Goal: Task Accomplishment & Management: Complete application form

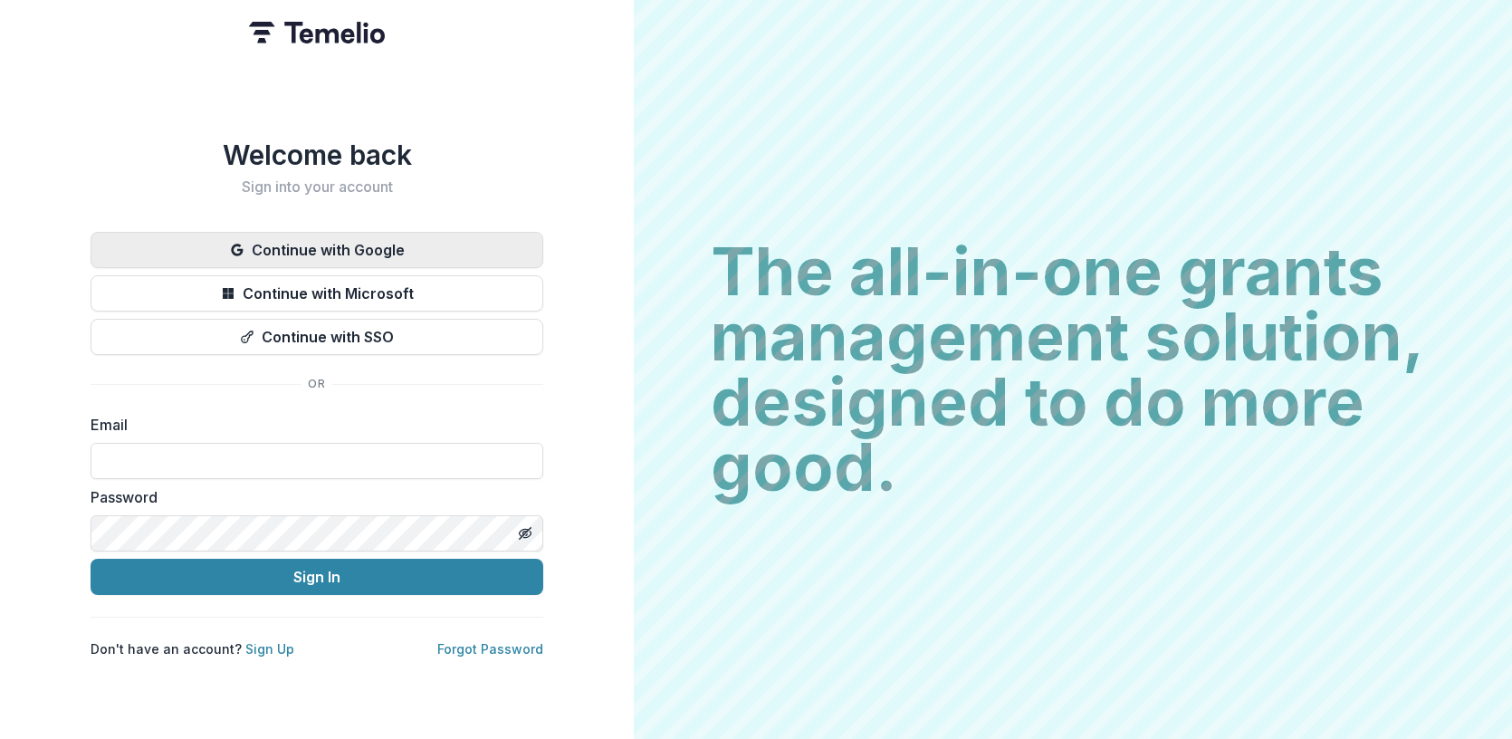
click at [341, 247] on button "Continue with Google" at bounding box center [317, 250] width 453 height 36
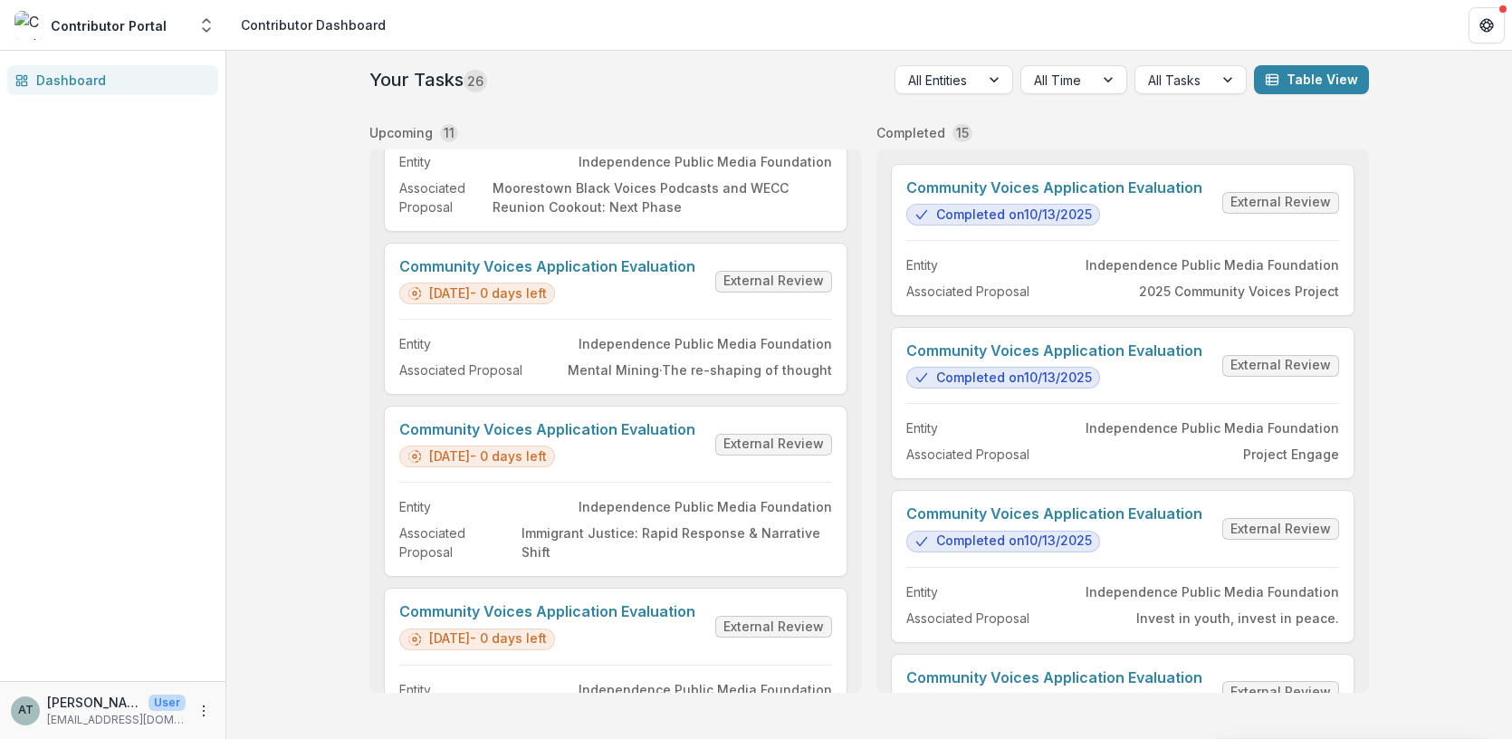
scroll to position [1379, 0]
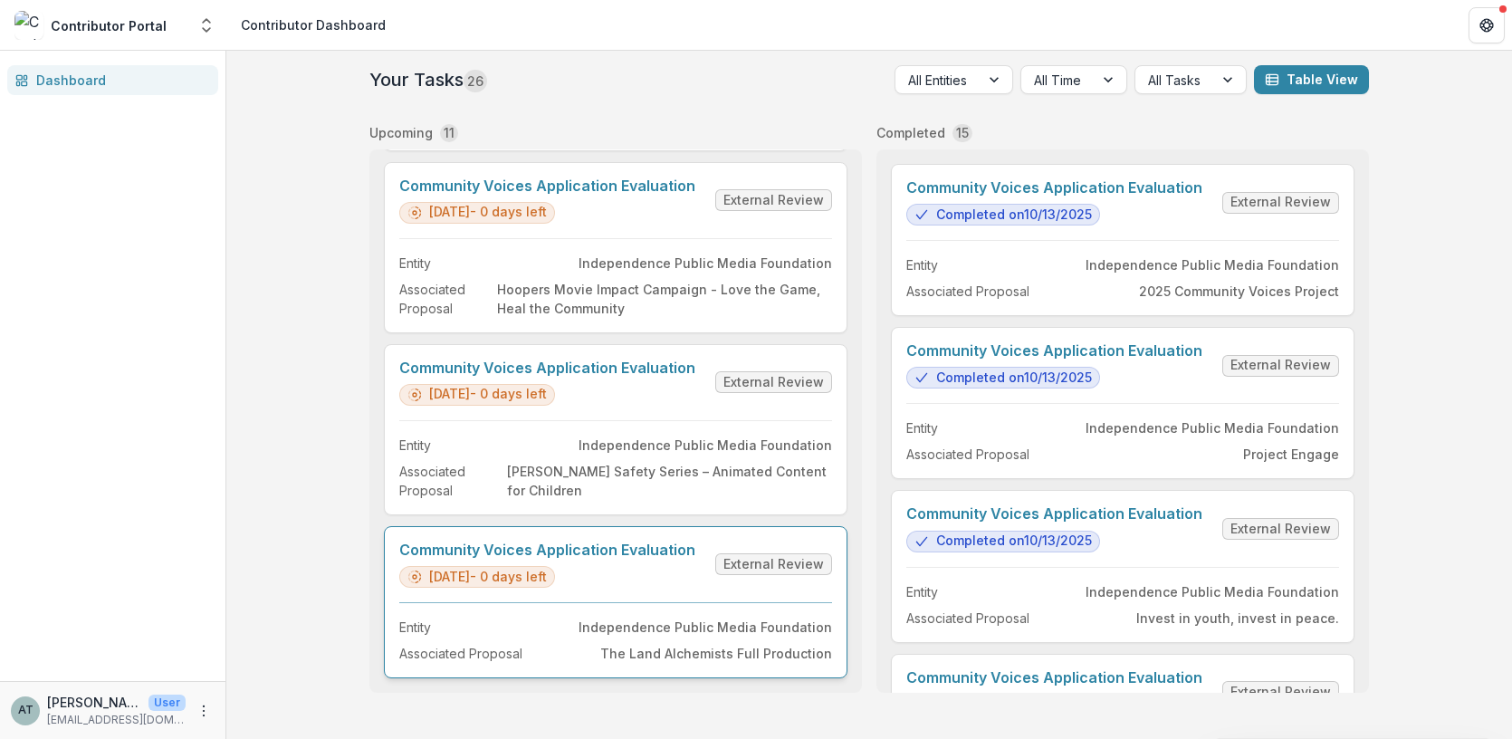
click at [550, 559] on link "Community Voices Application Evaluation" at bounding box center [547, 549] width 296 height 17
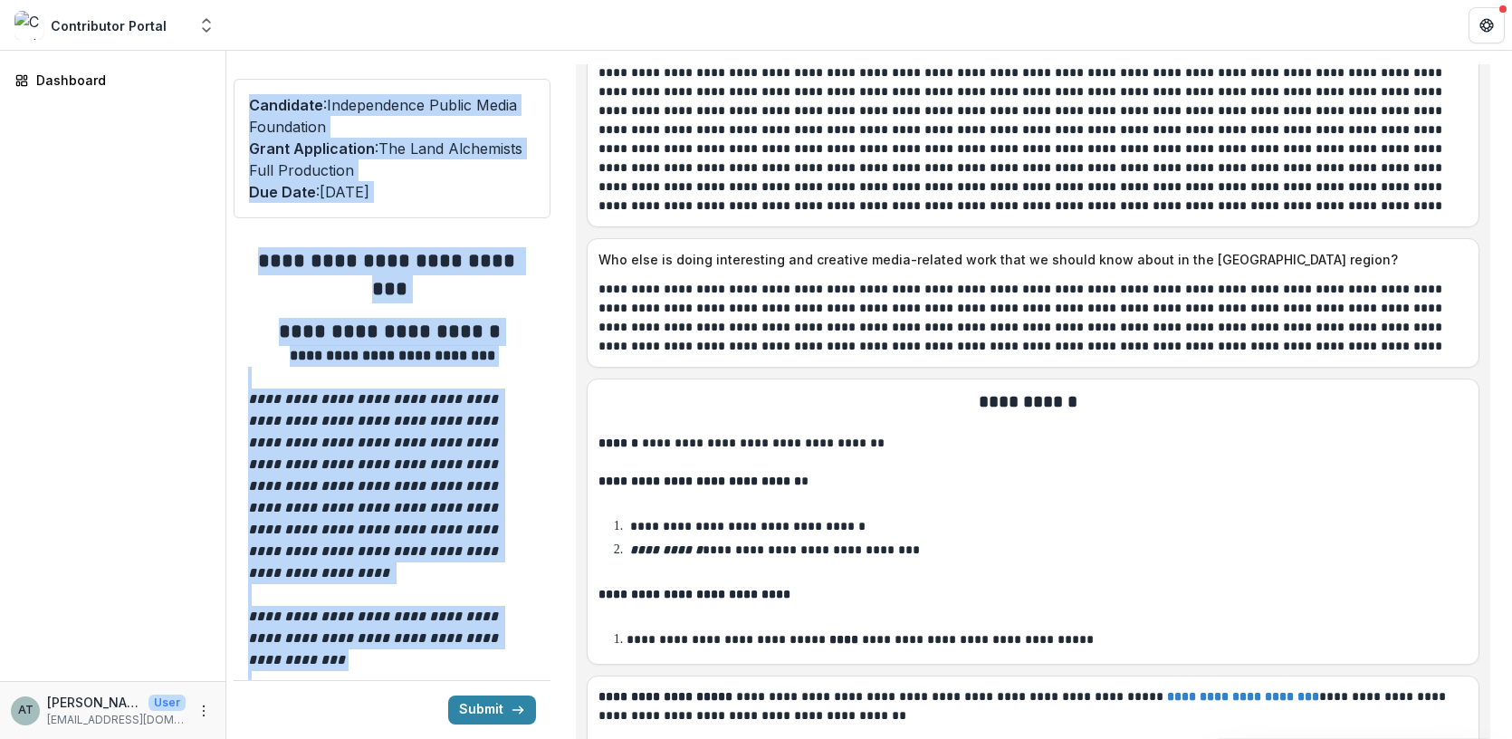
scroll to position [9946, 0]
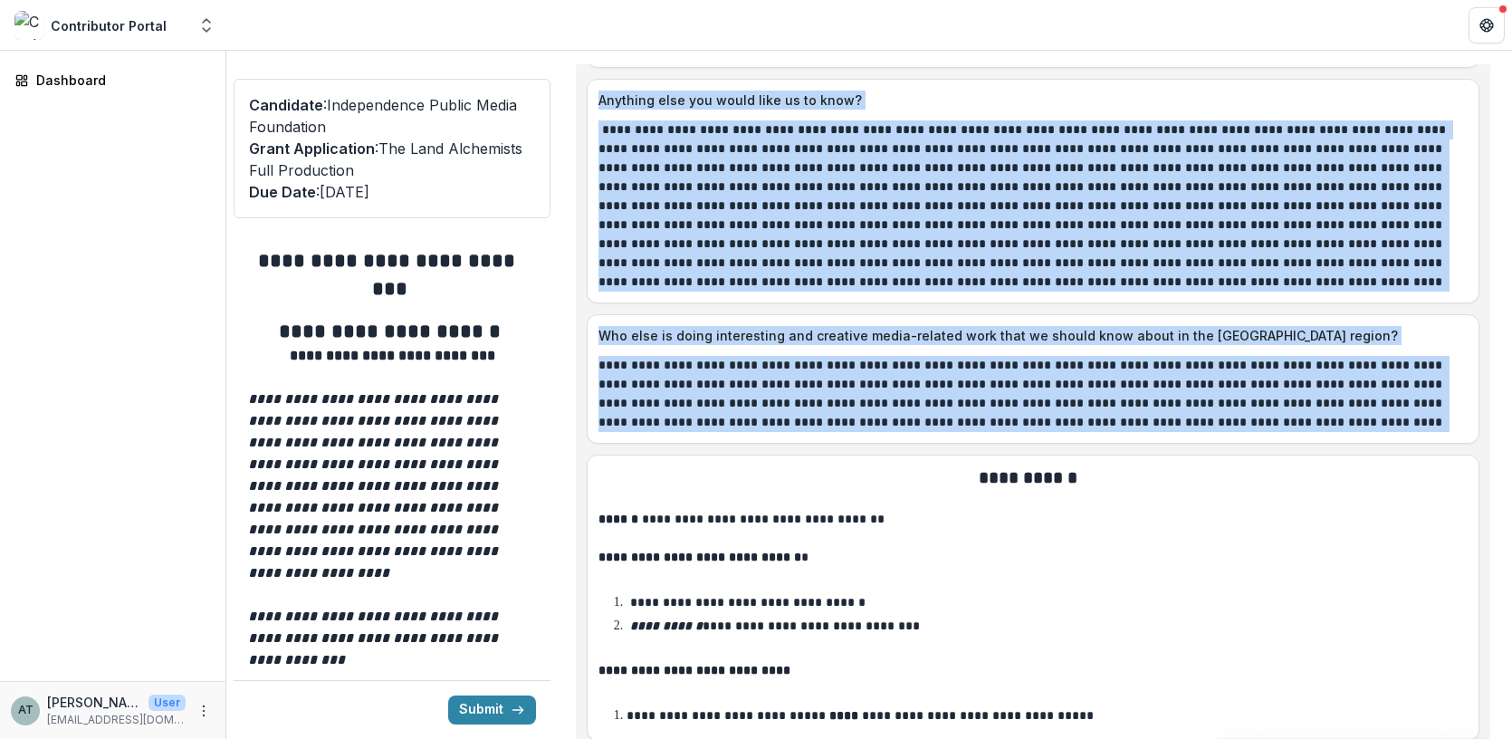
drag, startPoint x: 600, startPoint y: 167, endPoint x: 1311, endPoint y: 353, distance: 734.5
copy div "**********"
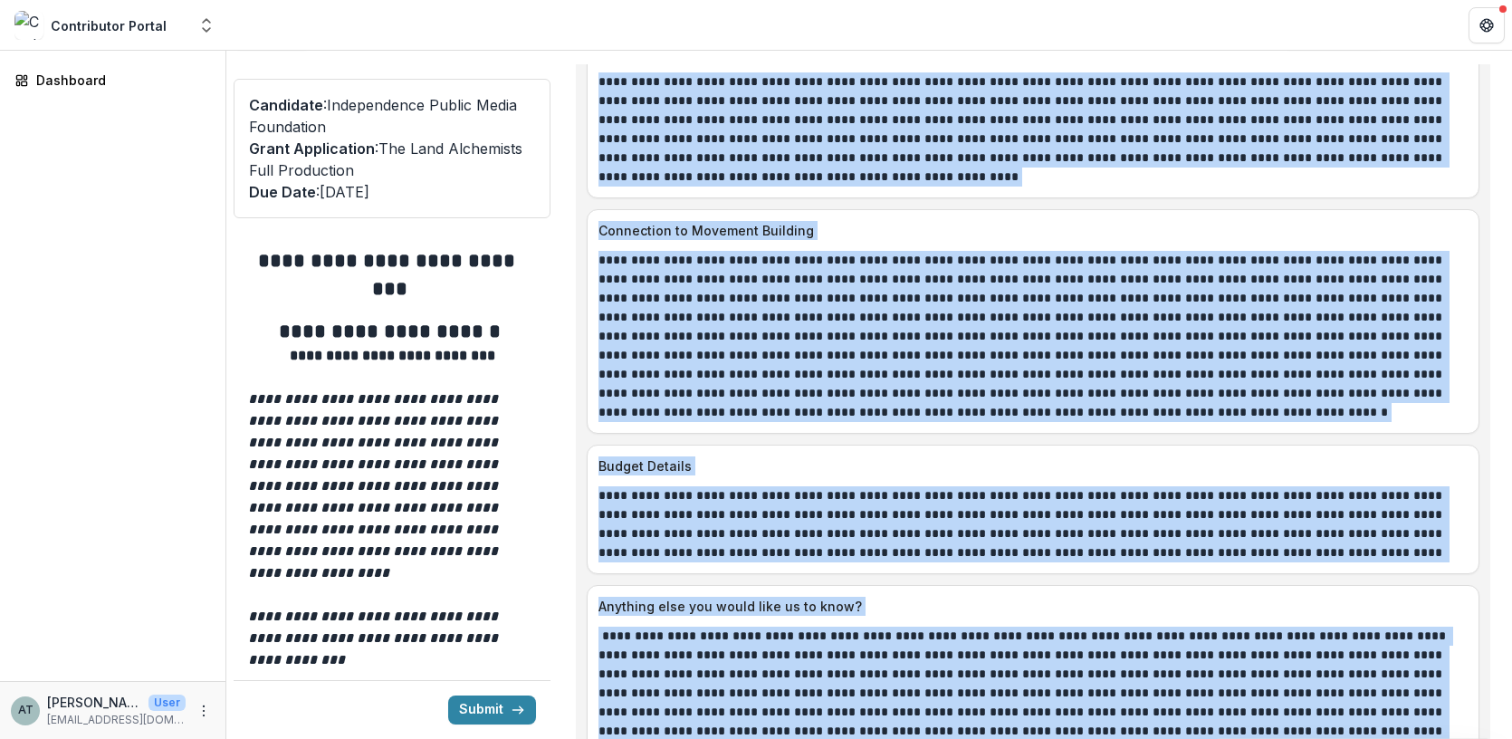
scroll to position [9440, 0]
copy div "**********"
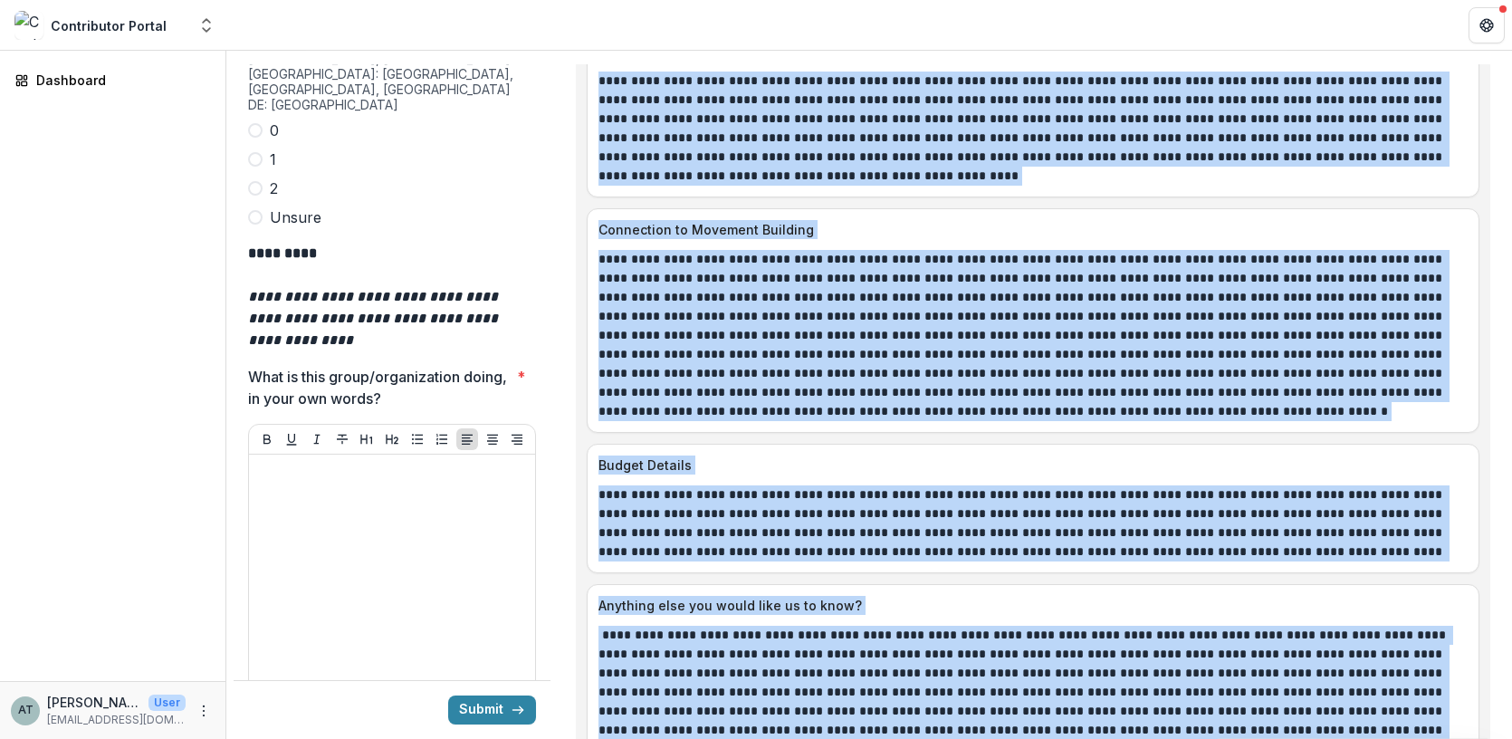
scroll to position [5461, 0]
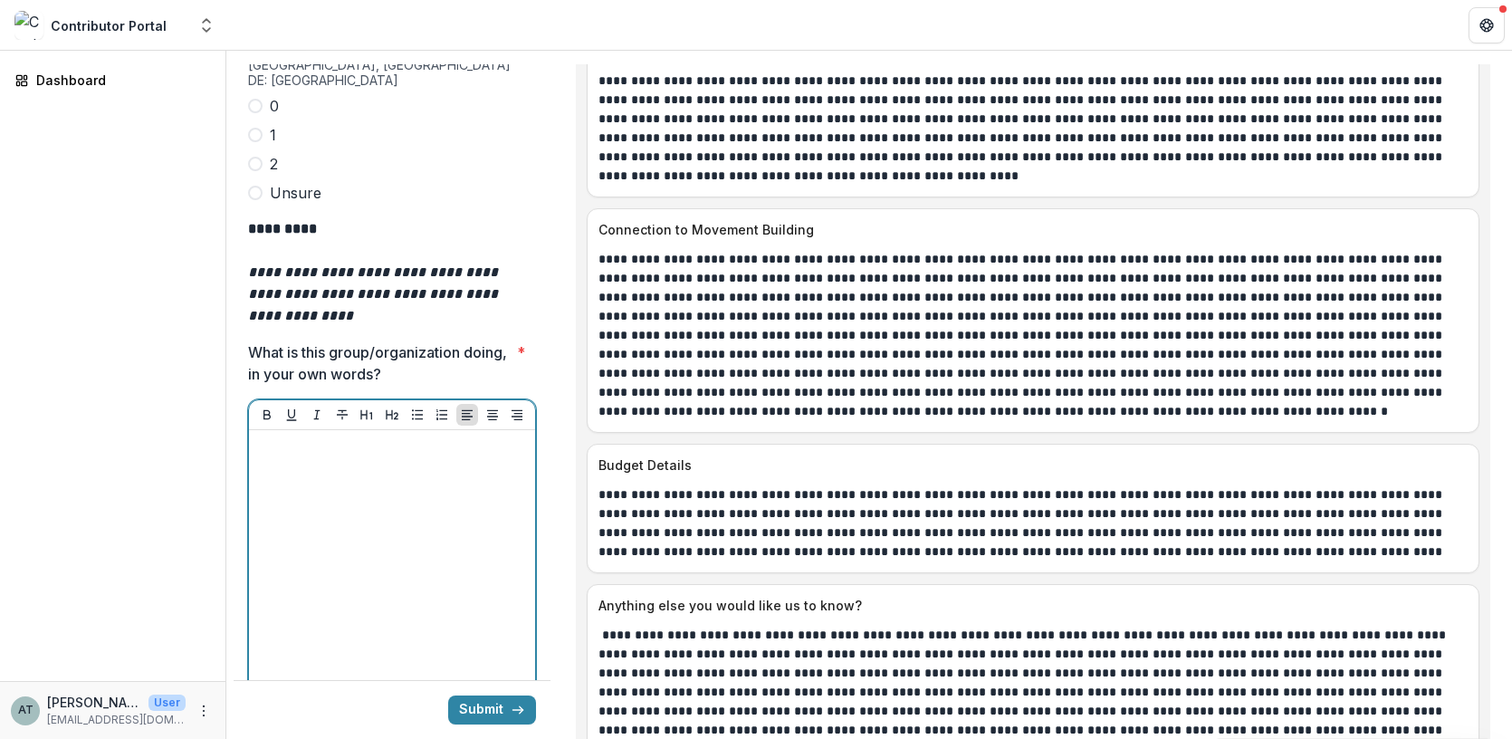
click at [290, 437] on div at bounding box center [392, 573] width 272 height 272
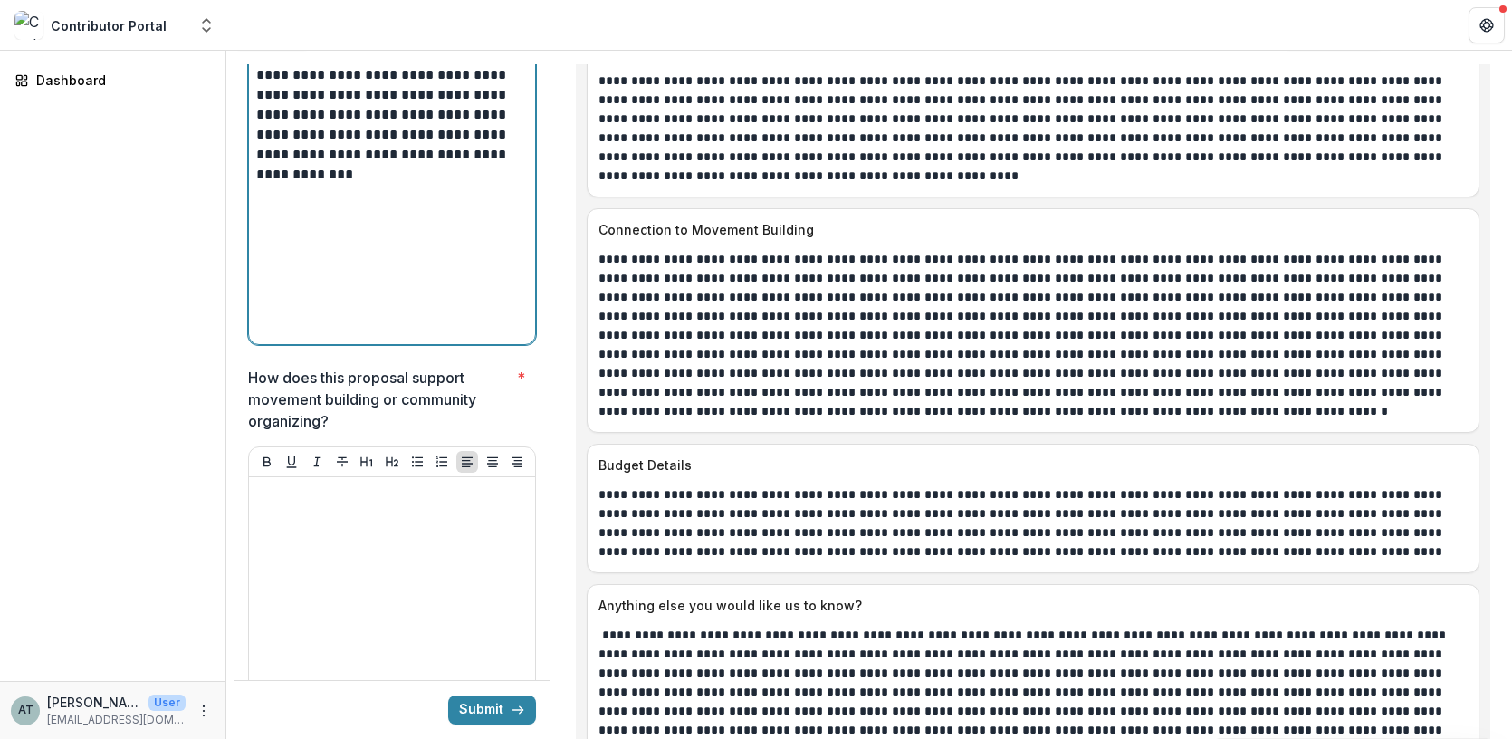
scroll to position [5843, 0]
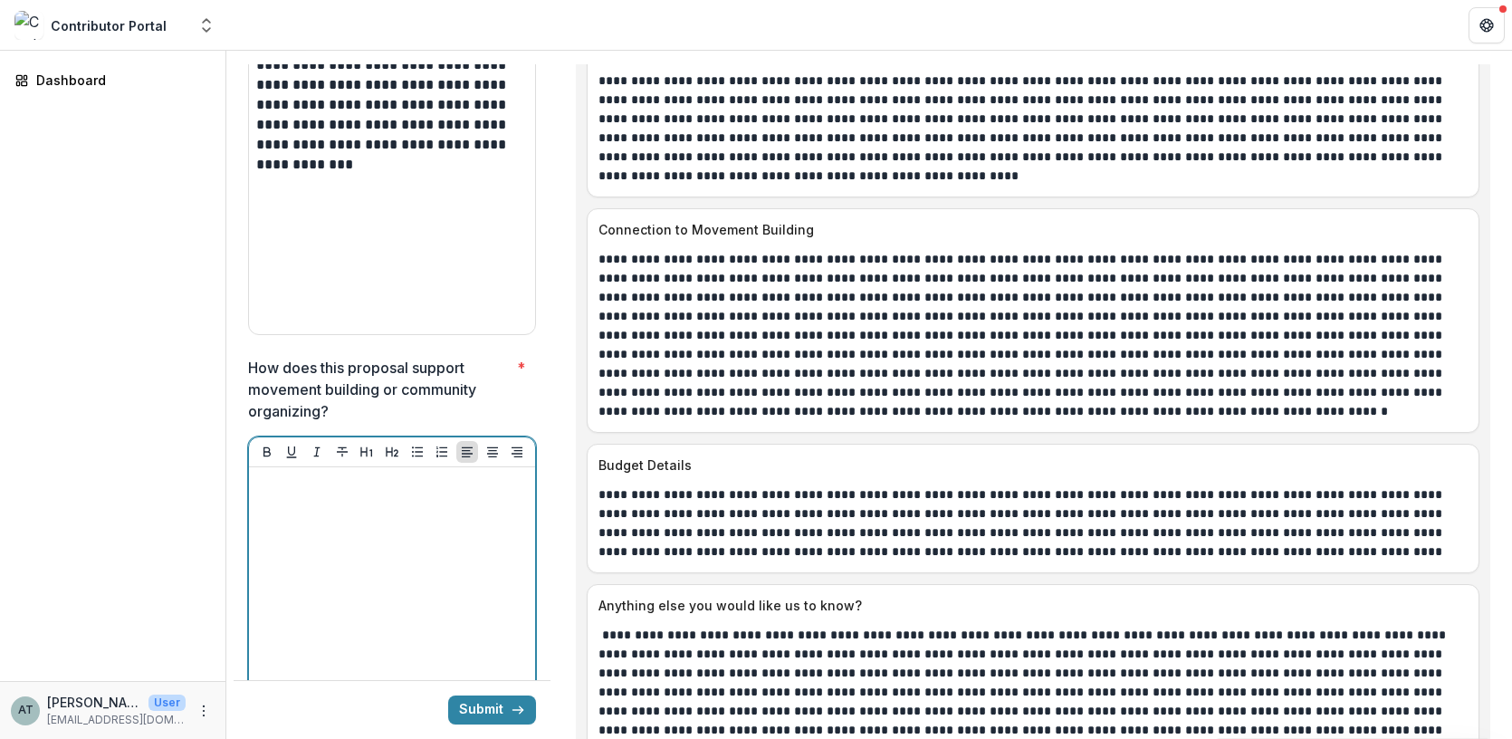
click at [391, 474] on div at bounding box center [392, 610] width 272 height 272
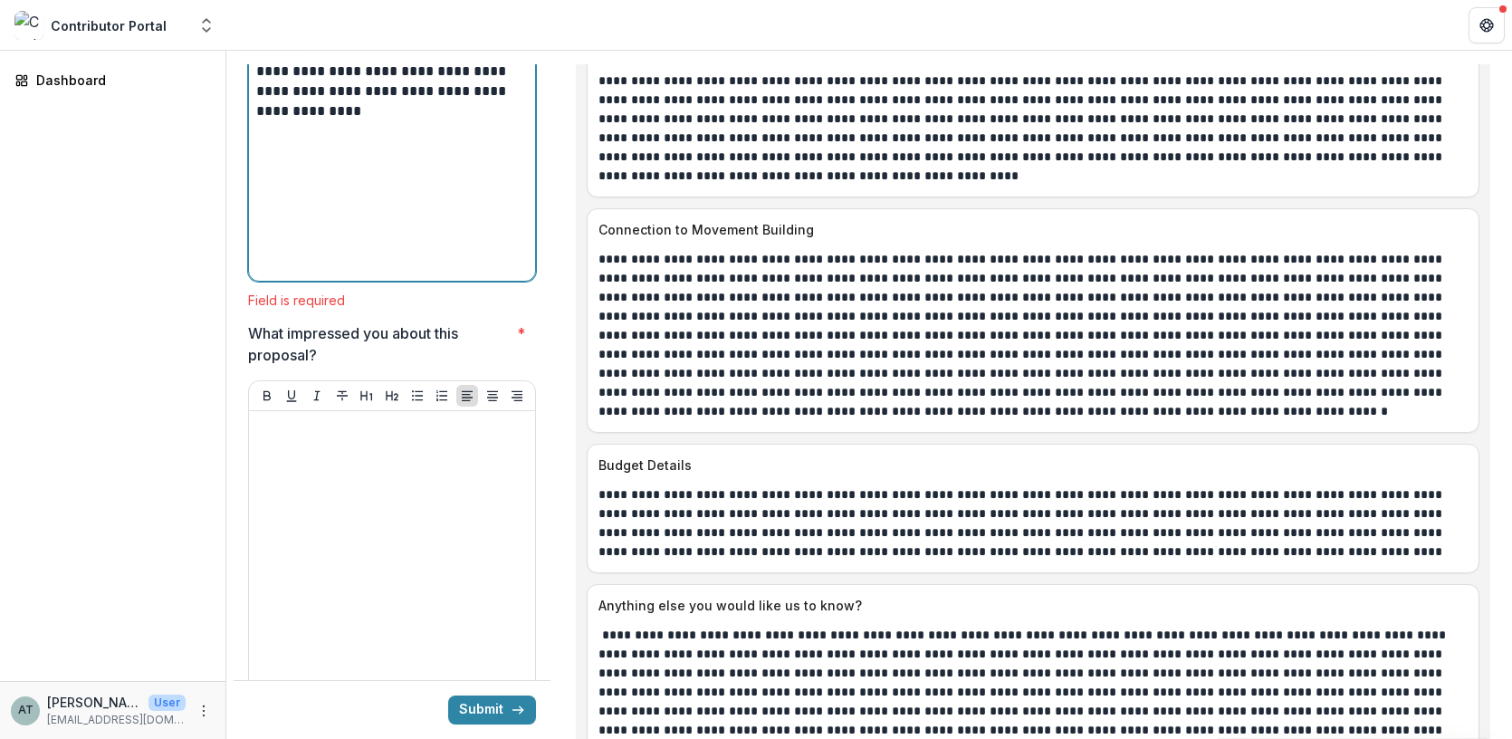
scroll to position [6328, 0]
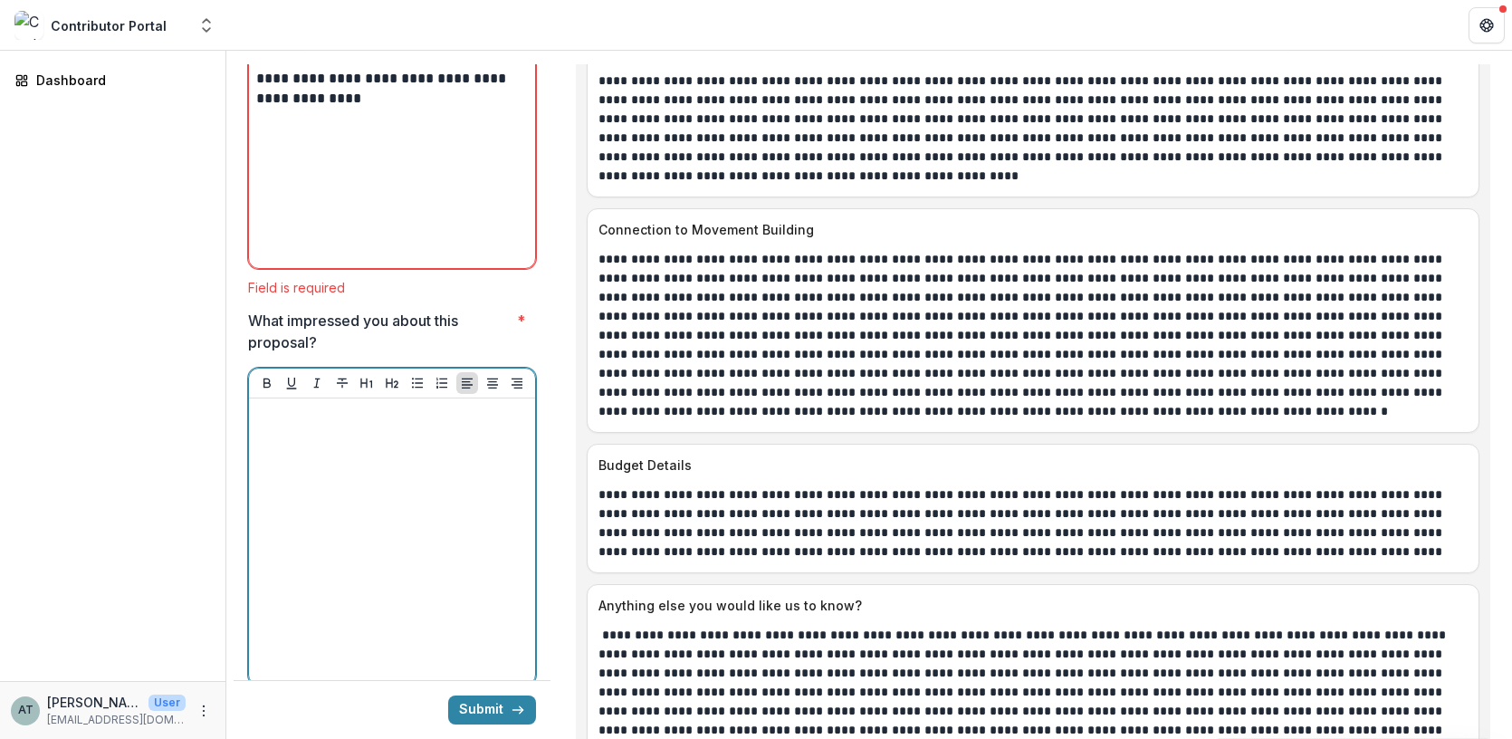
click at [362, 407] on div at bounding box center [392, 542] width 272 height 272
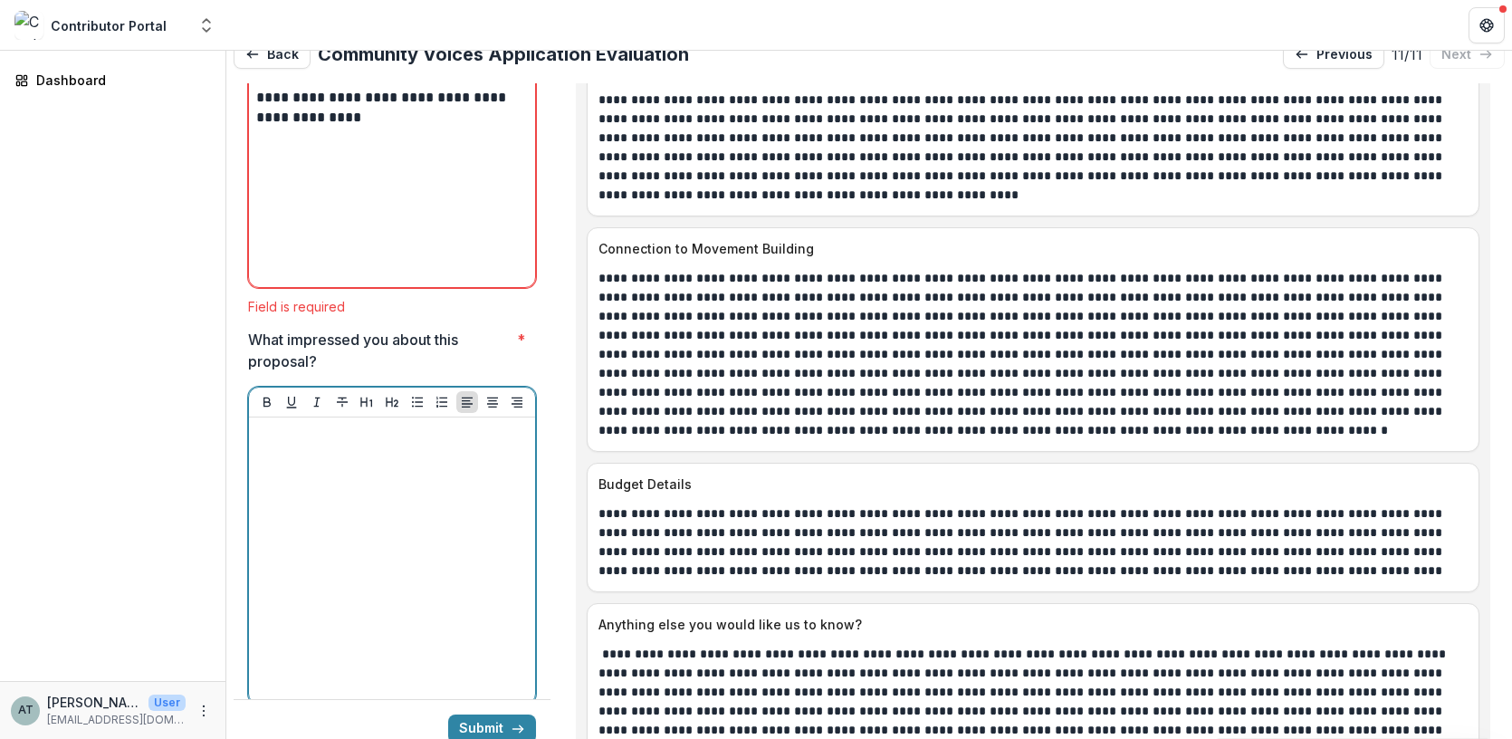
scroll to position [6309, 0]
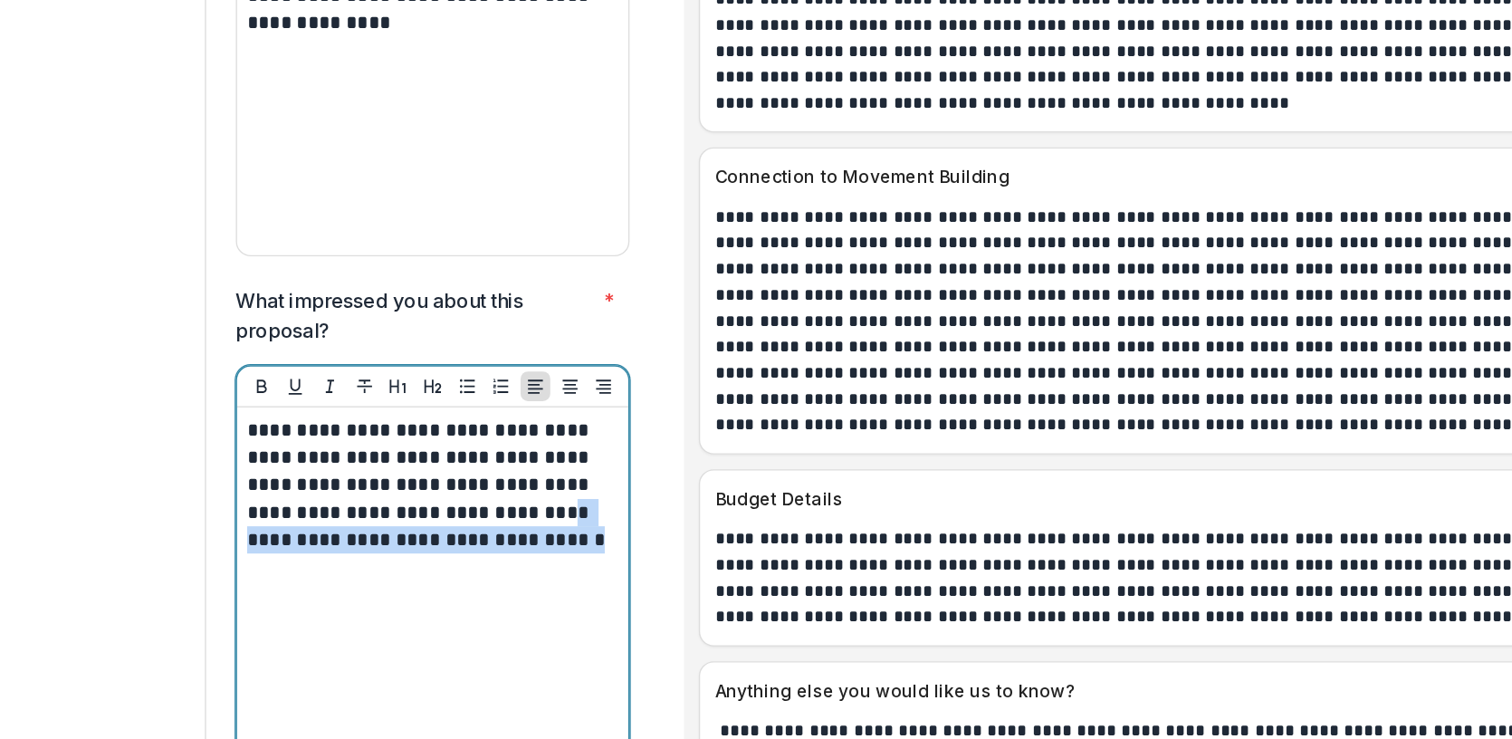
drag, startPoint x: 401, startPoint y: 416, endPoint x: 423, endPoint y: 431, distance: 26.6
click at [423, 431] on p "**********" at bounding box center [389, 475] width 266 height 100
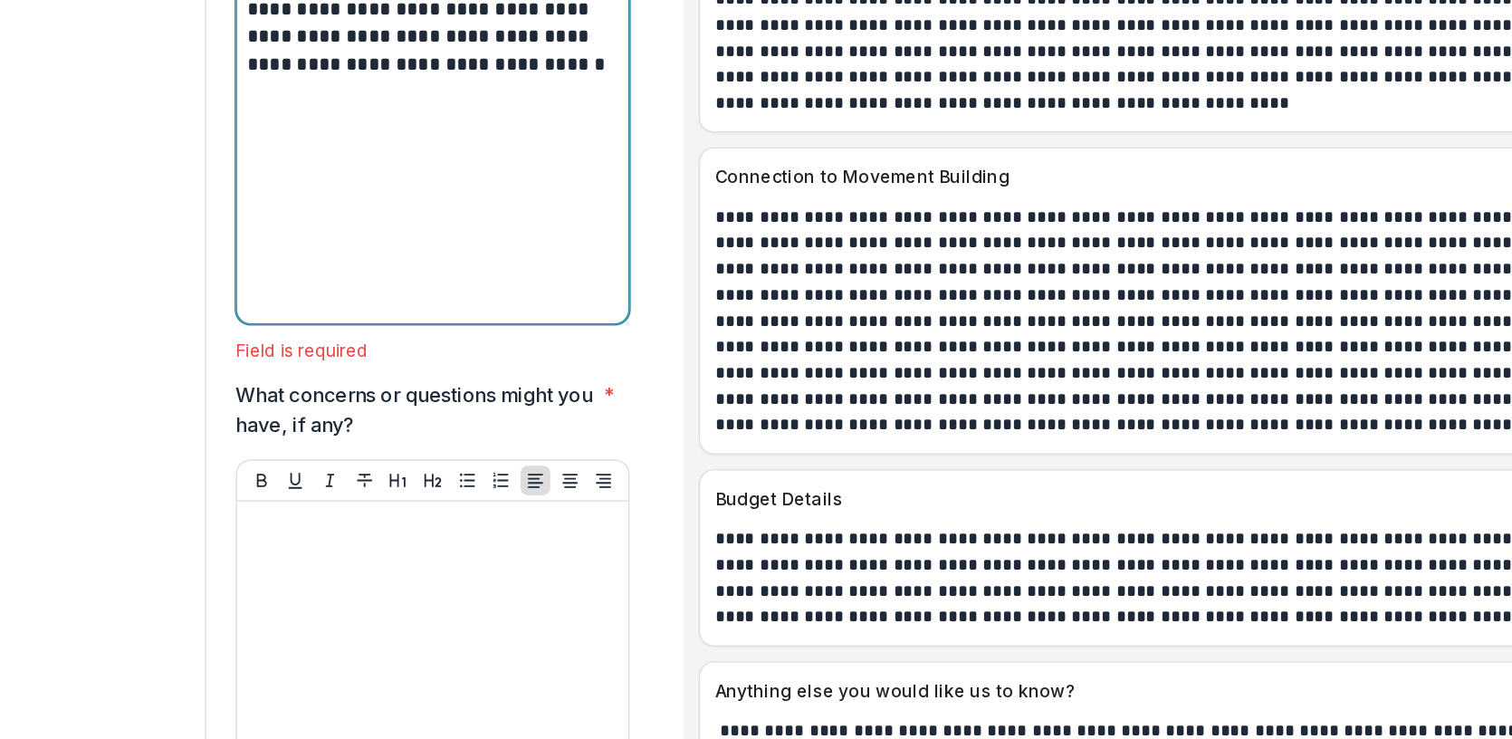
scroll to position [6671, 0]
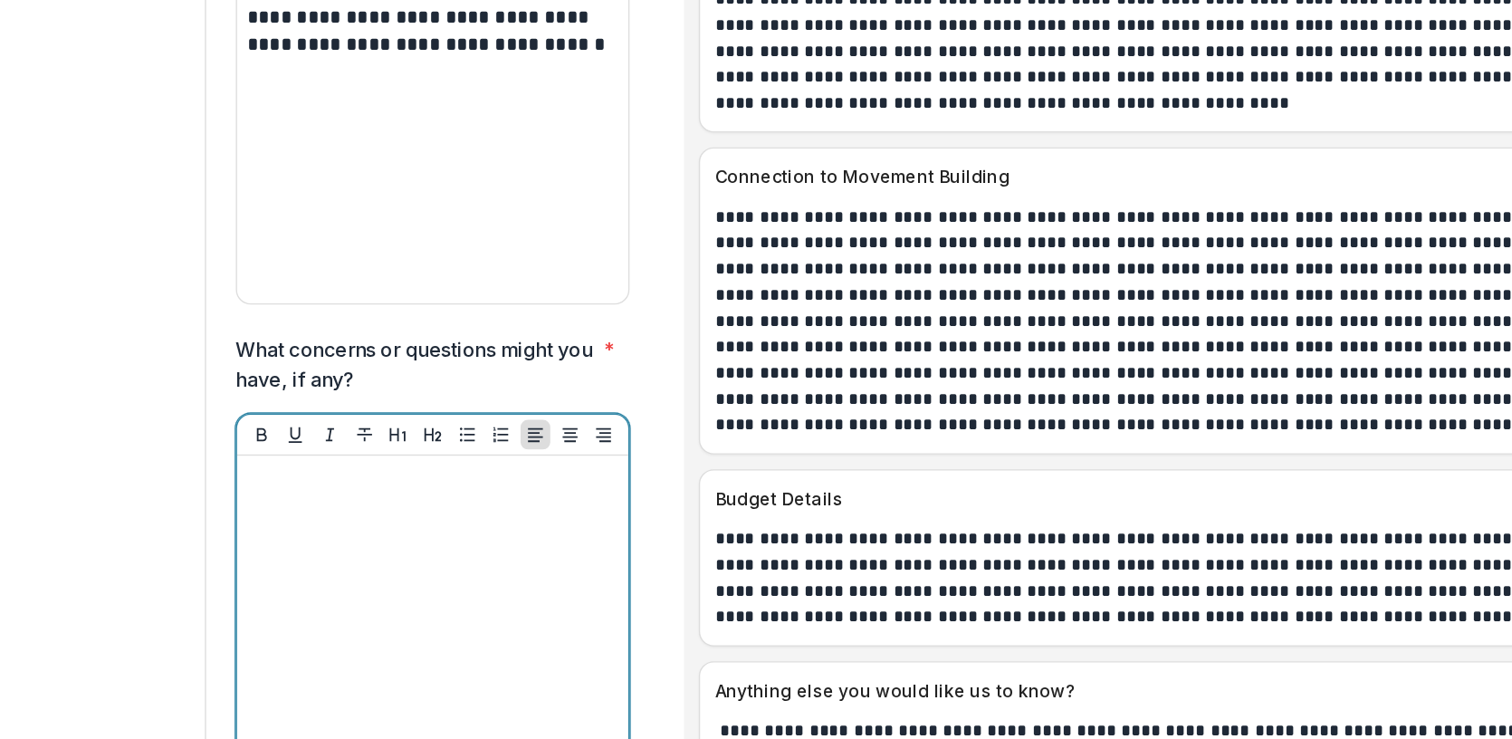
click at [417, 460] on div at bounding box center [392, 596] width 272 height 272
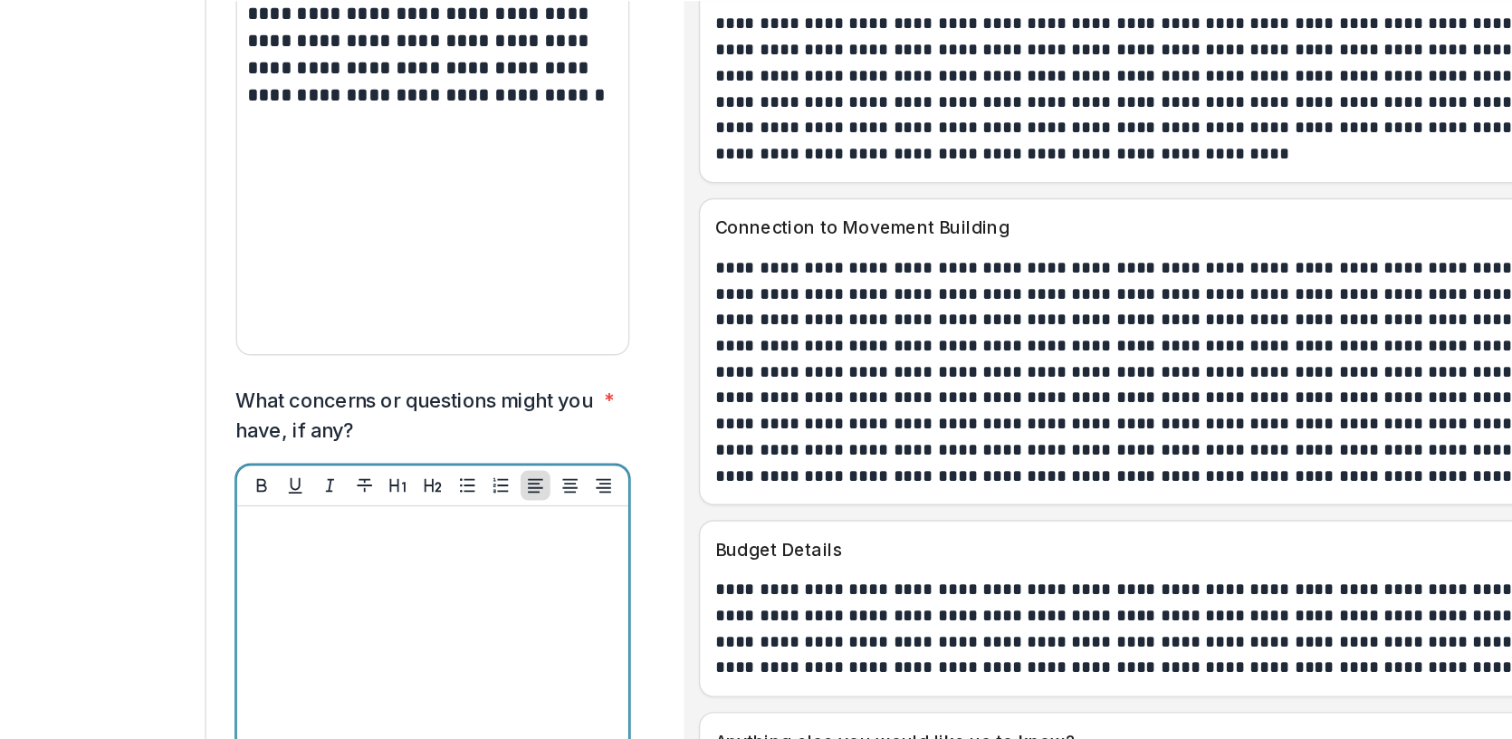
scroll to position [6652, 0]
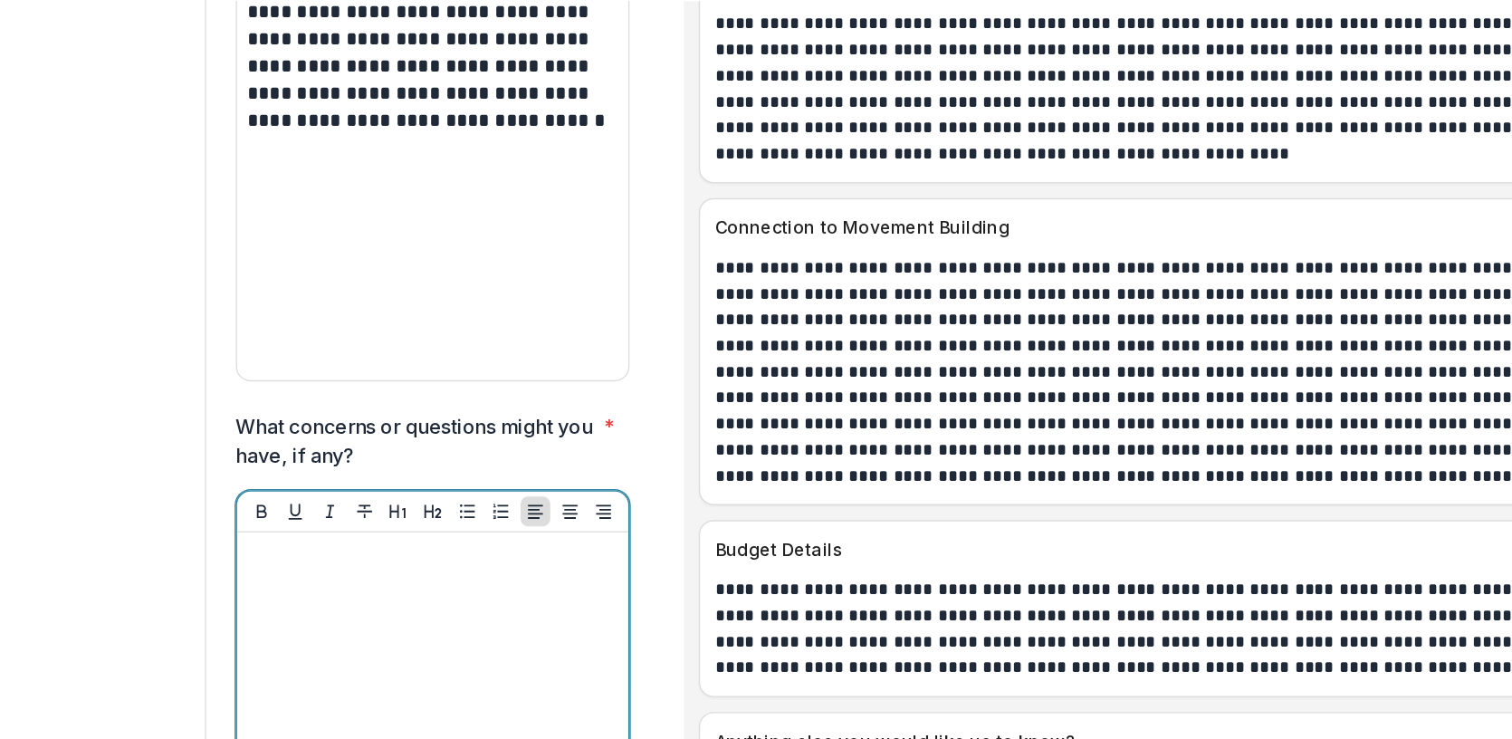
click at [358, 497] on div at bounding box center [392, 633] width 272 height 272
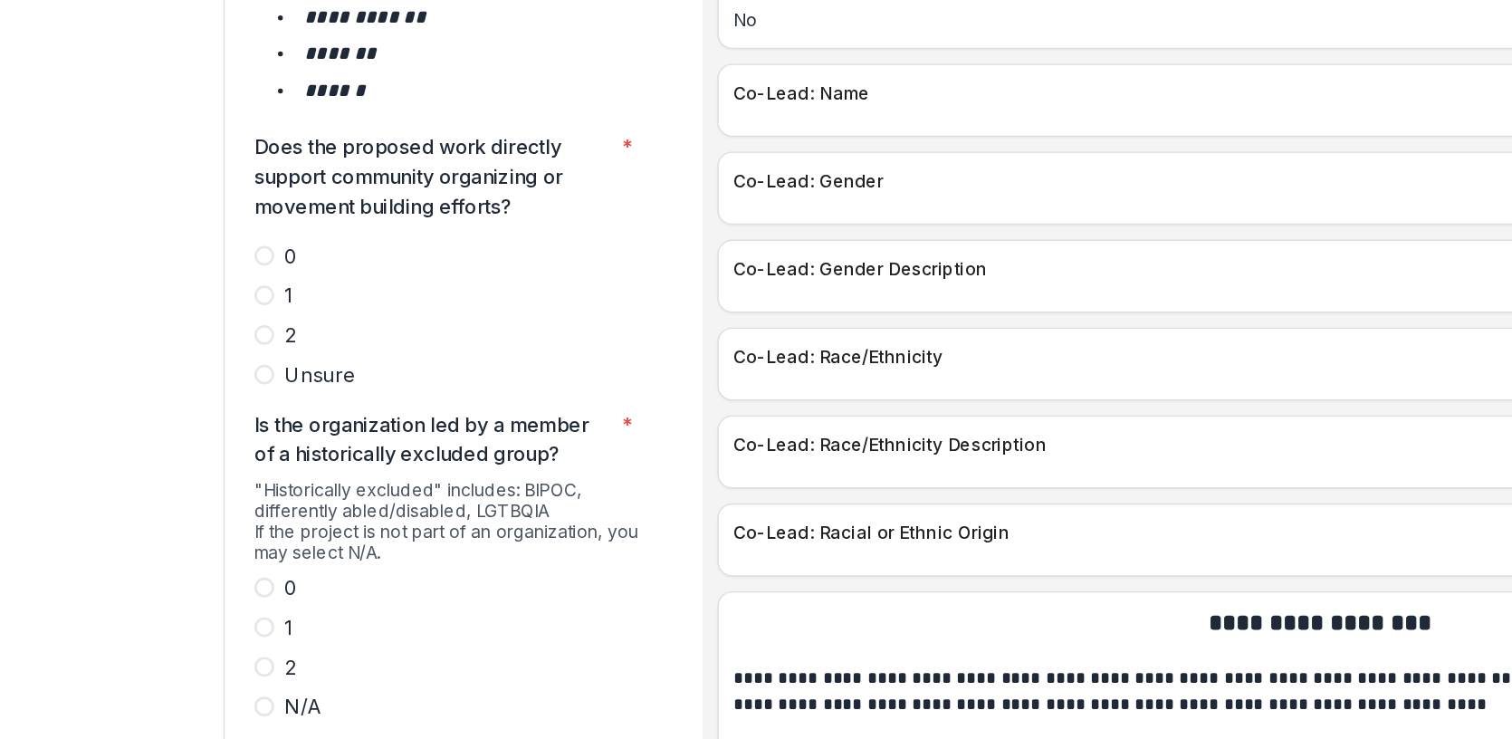
scroll to position [3225, 0]
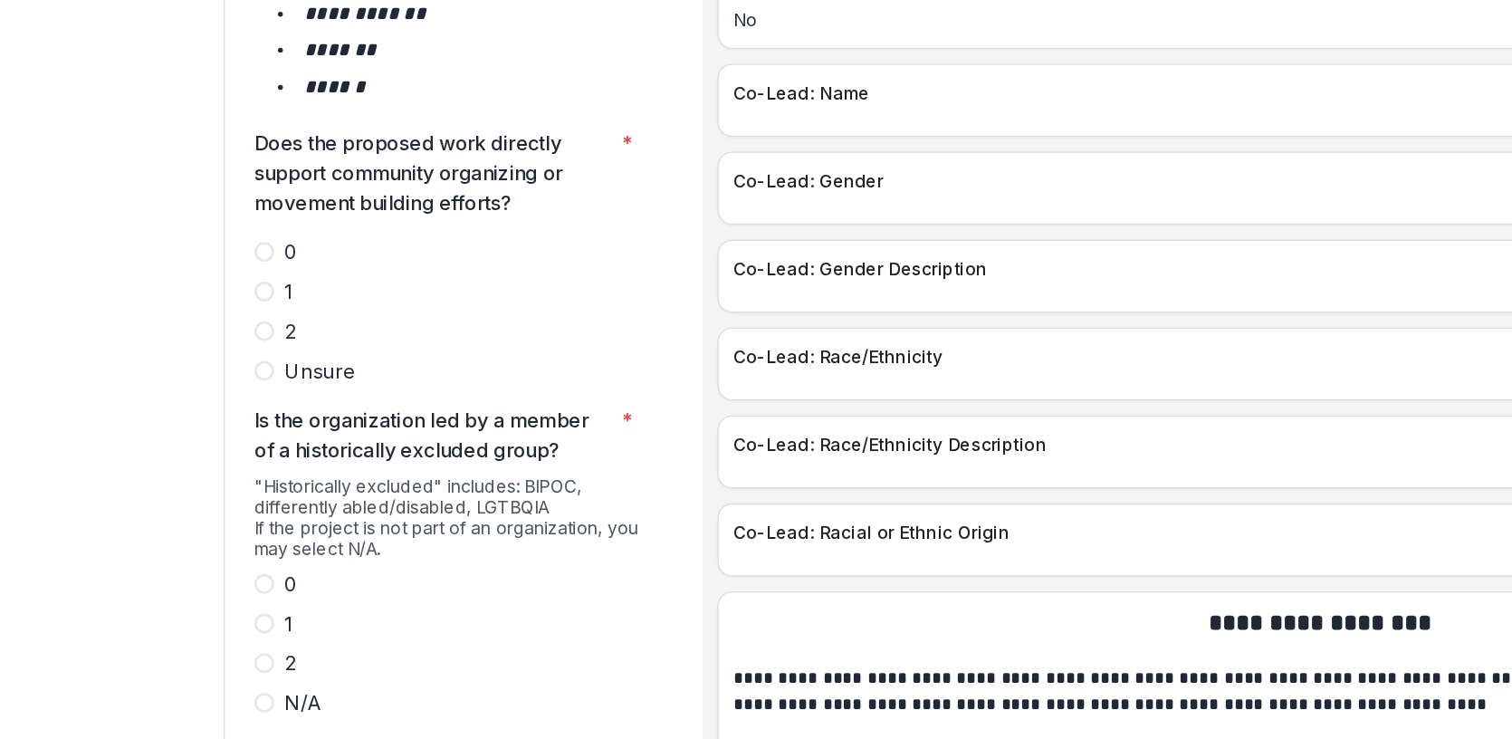
click at [261, 599] on span at bounding box center [255, 606] width 14 height 14
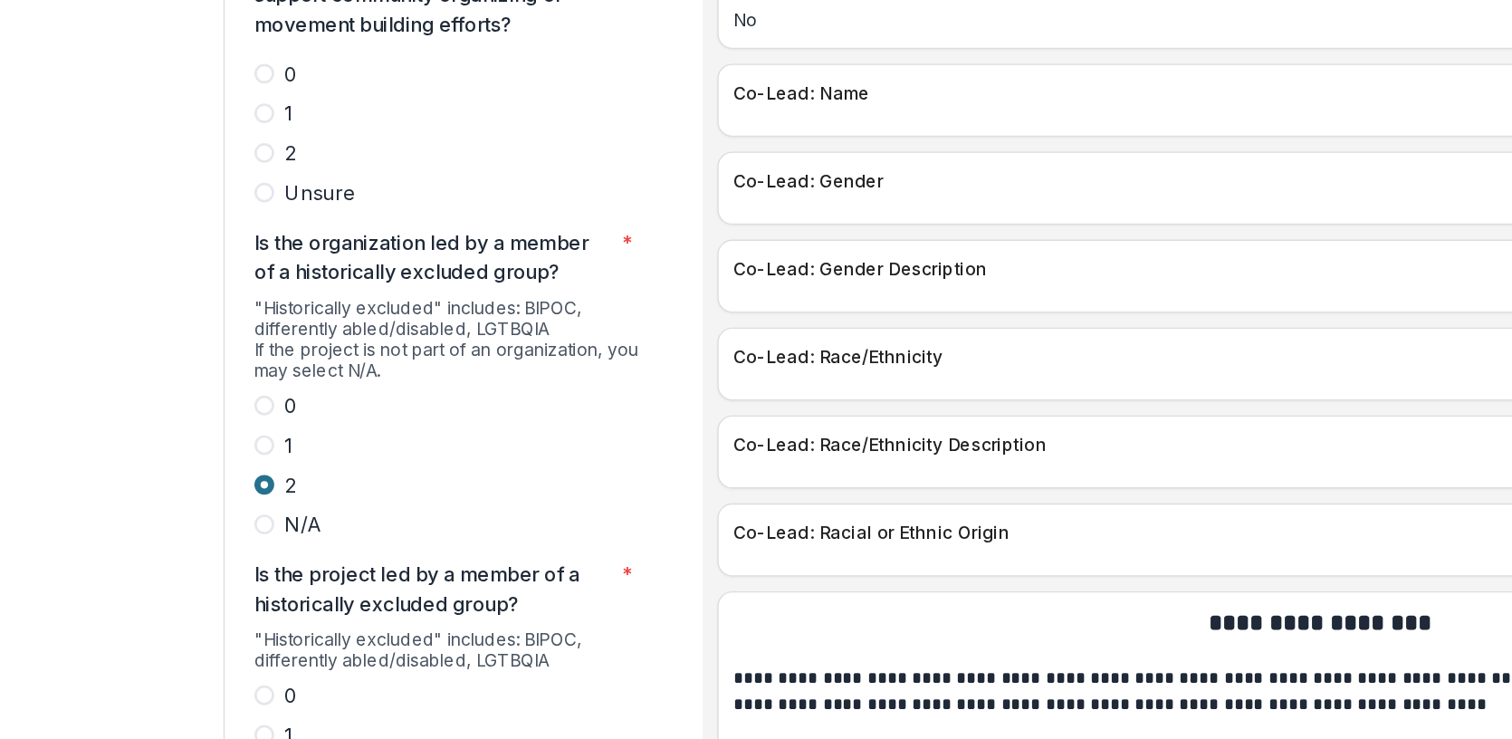
scroll to position [3433, 0]
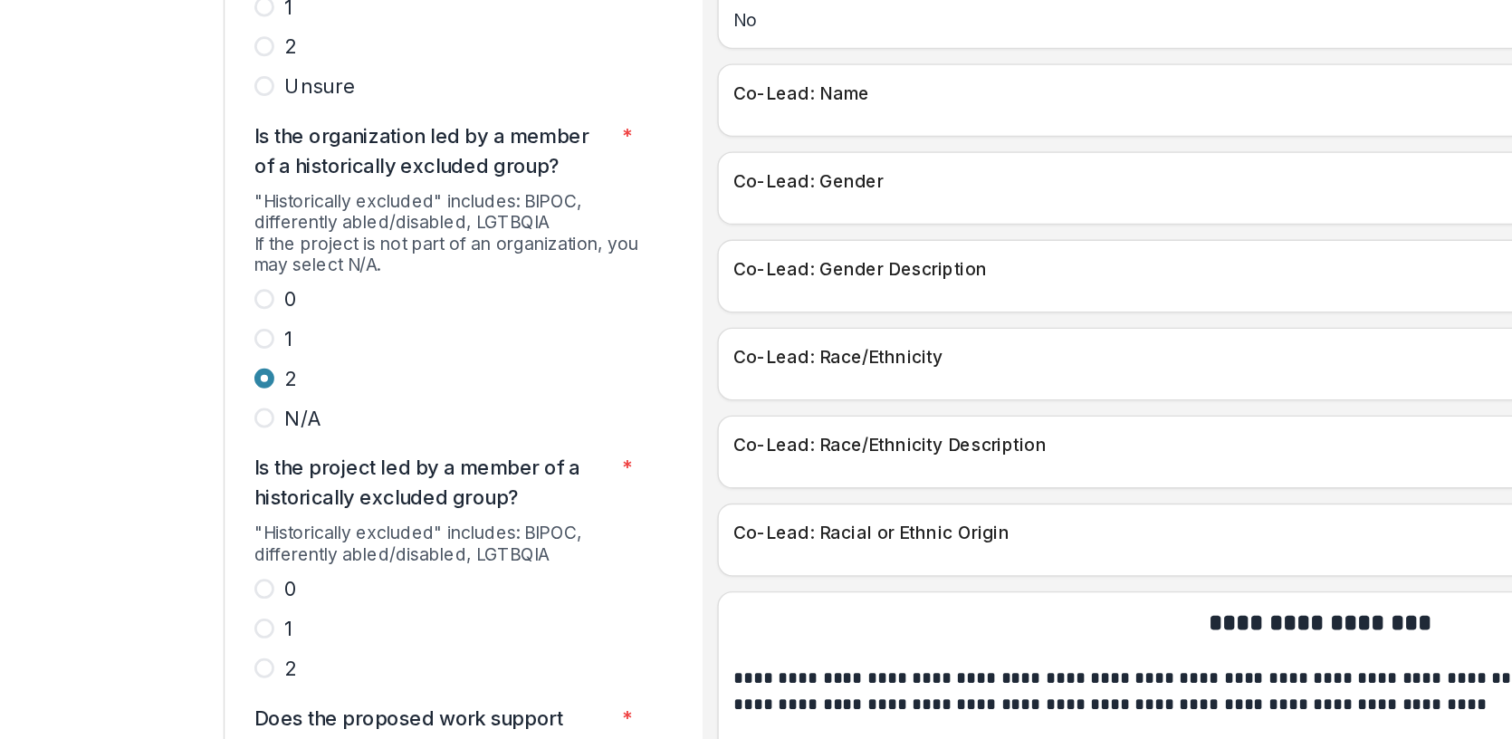
click at [260, 603] on span at bounding box center [255, 610] width 14 height 14
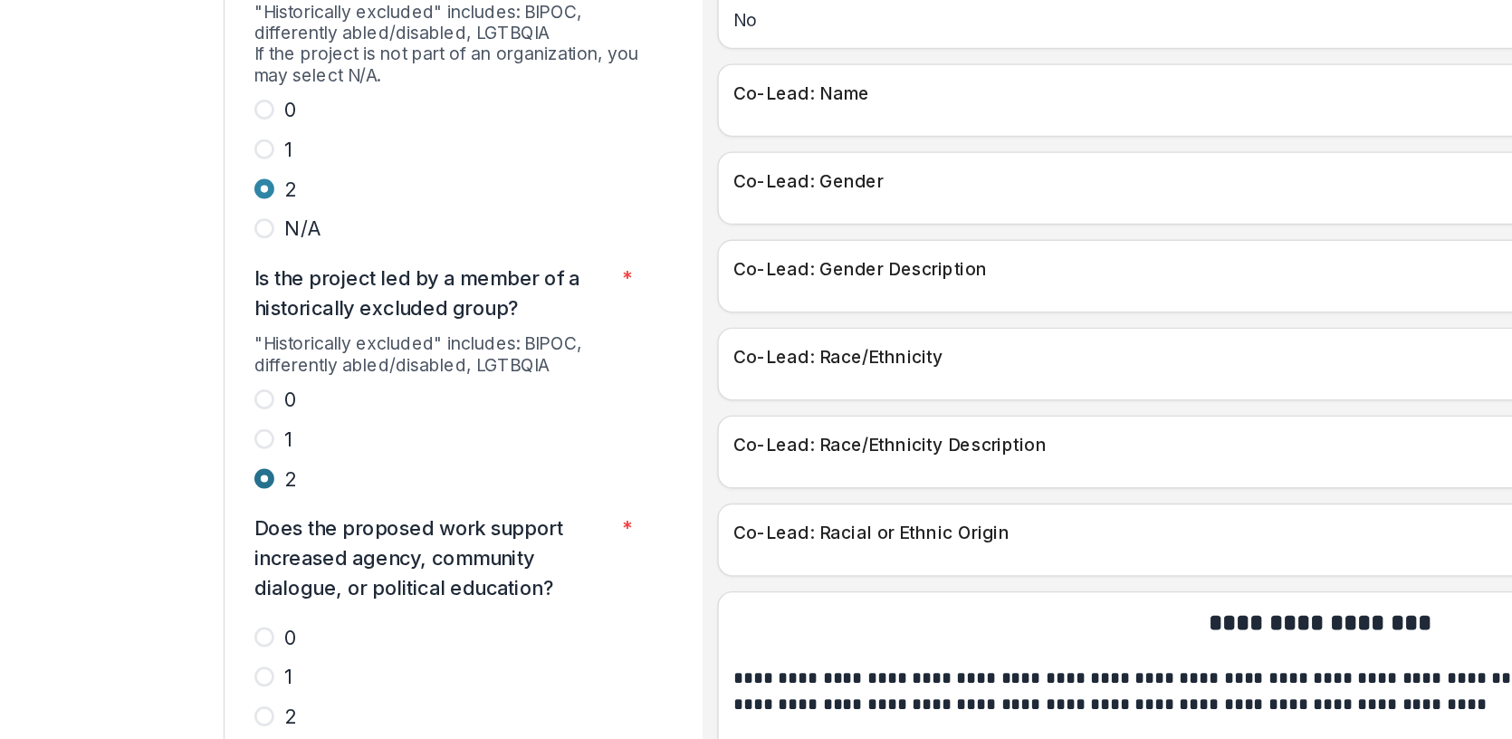
scroll to position [3614, 0]
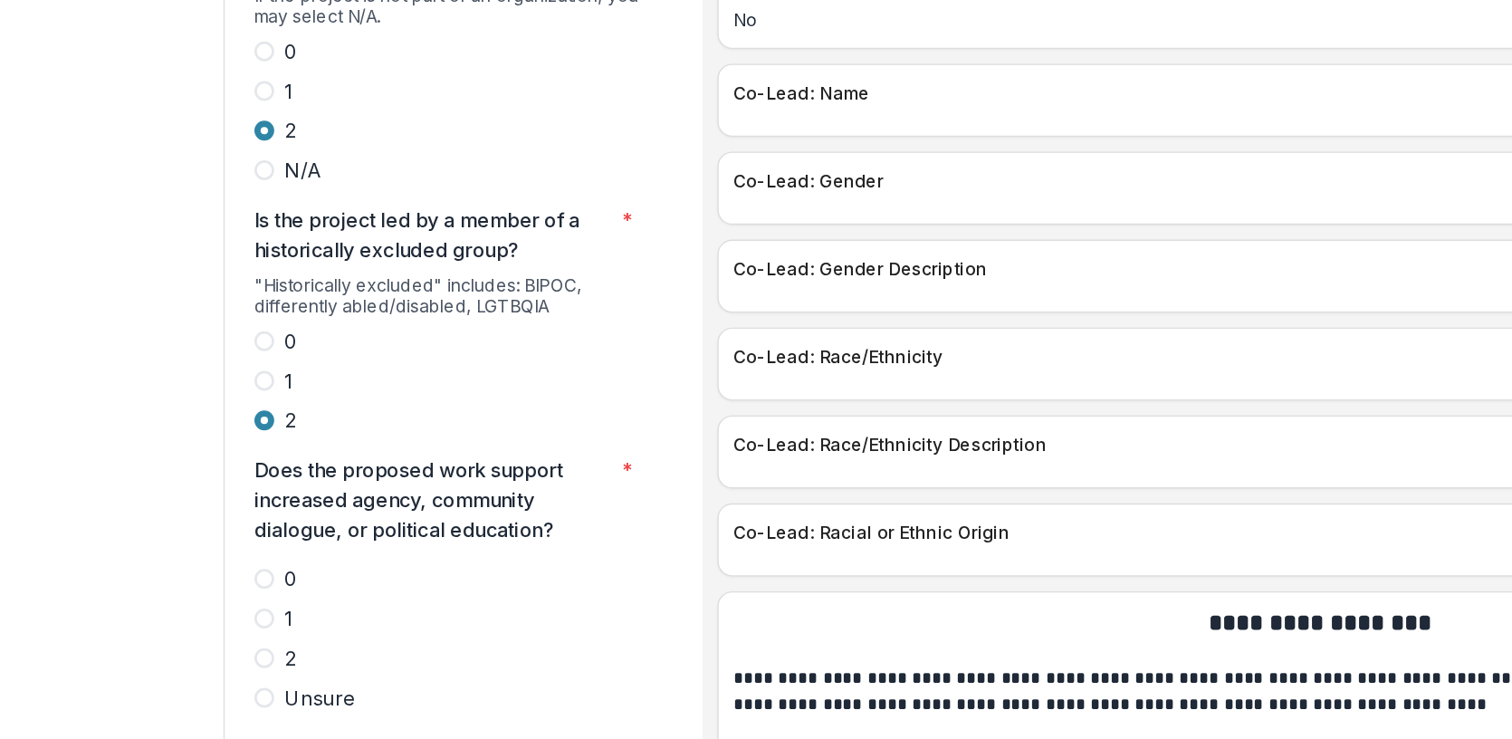
click at [260, 596] on span at bounding box center [255, 603] width 14 height 14
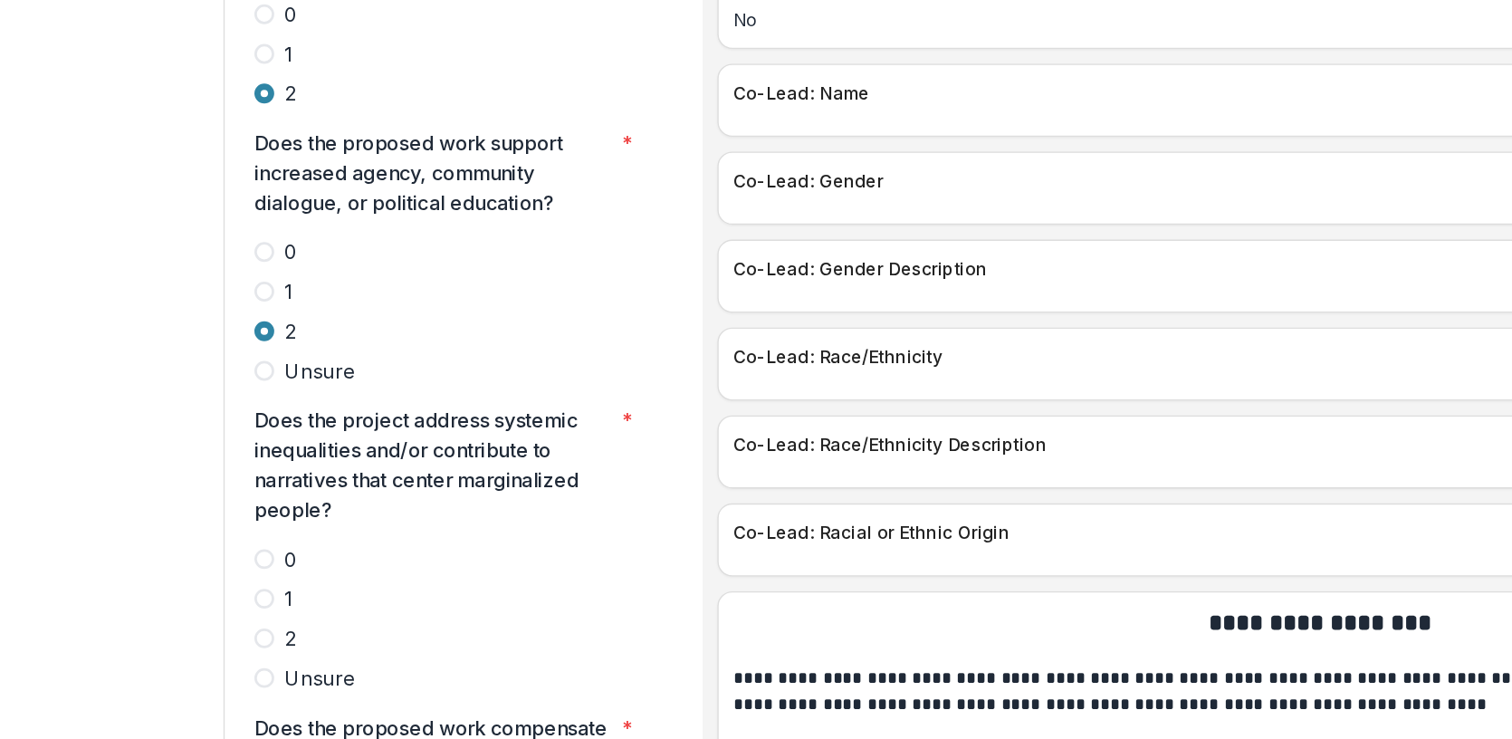
click at [257, 581] on span at bounding box center [255, 588] width 14 height 14
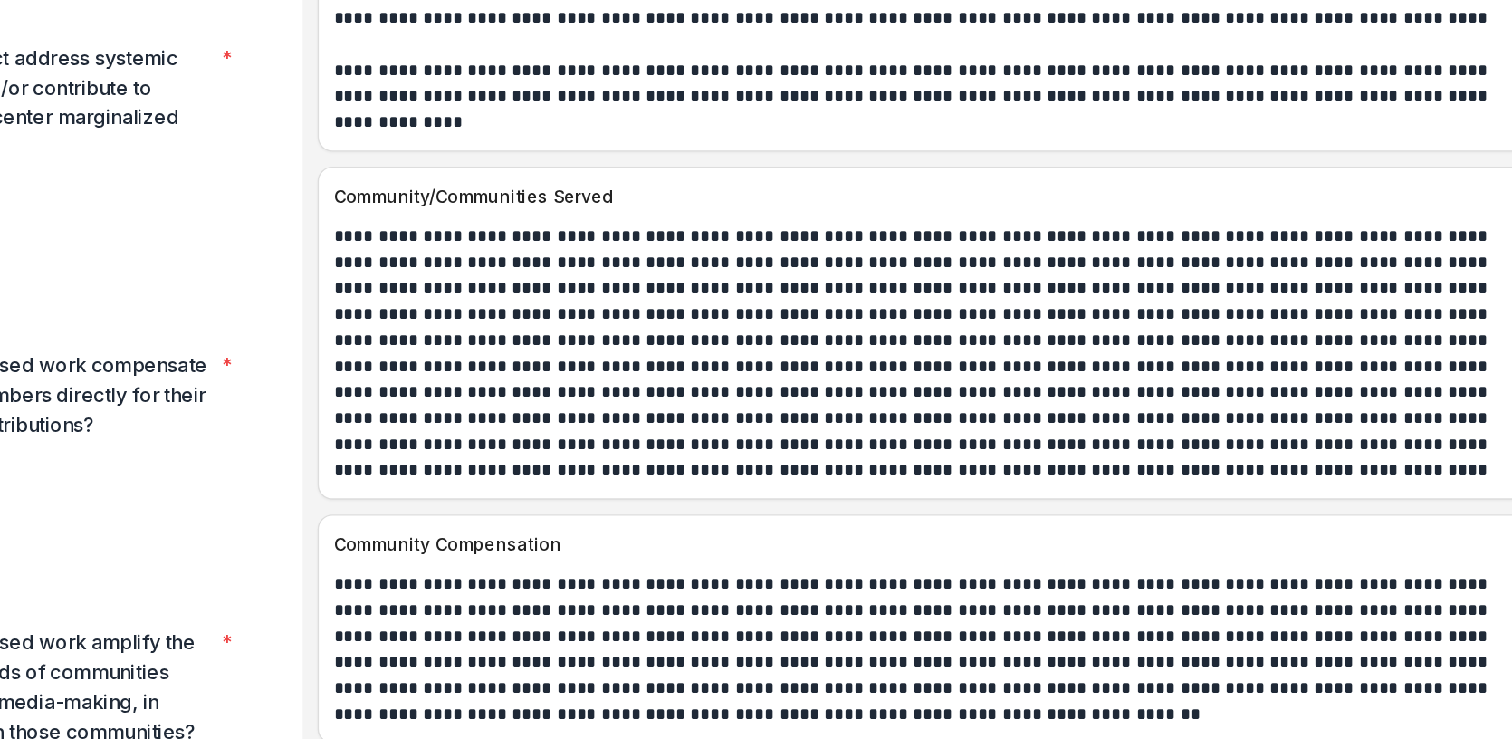
scroll to position [8834, 0]
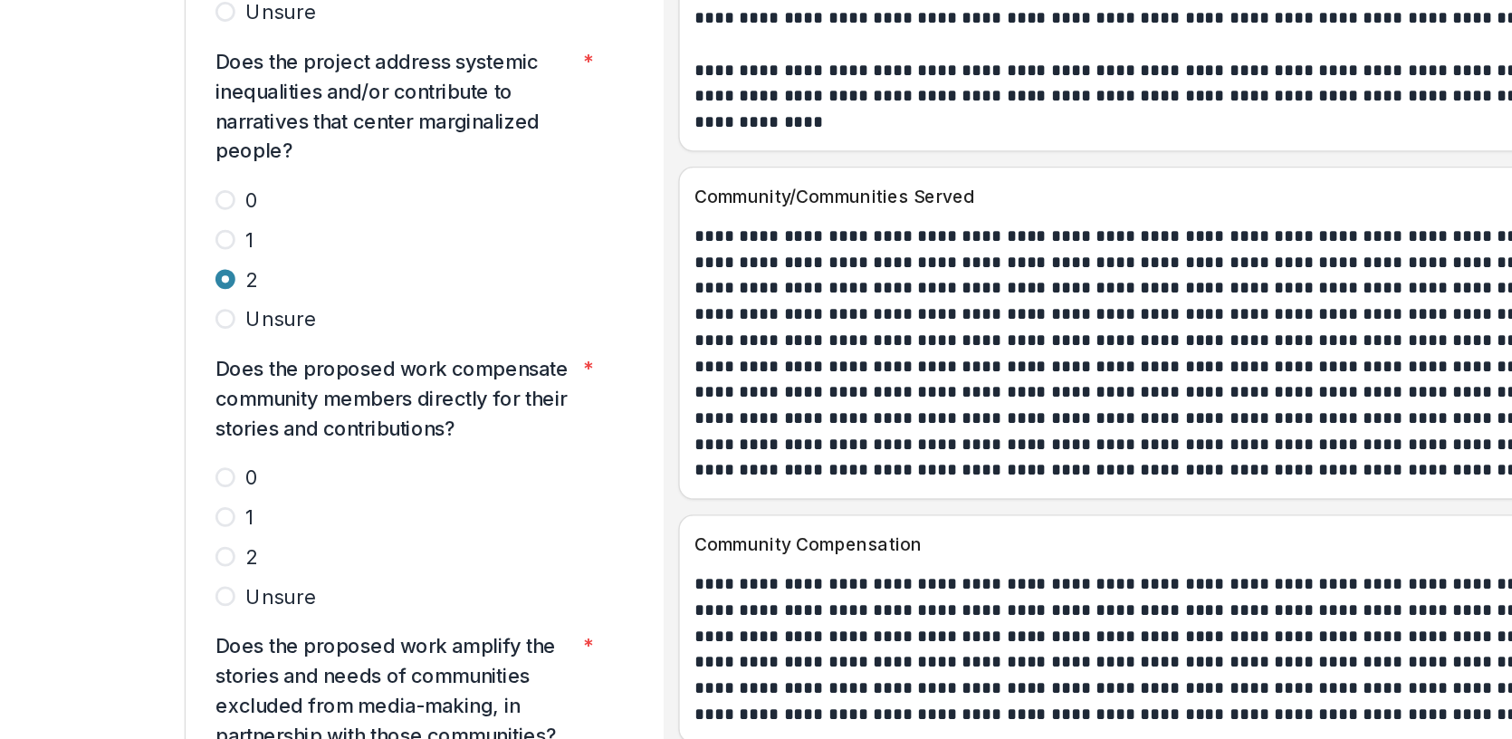
click at [260, 519] on span at bounding box center [255, 526] width 14 height 14
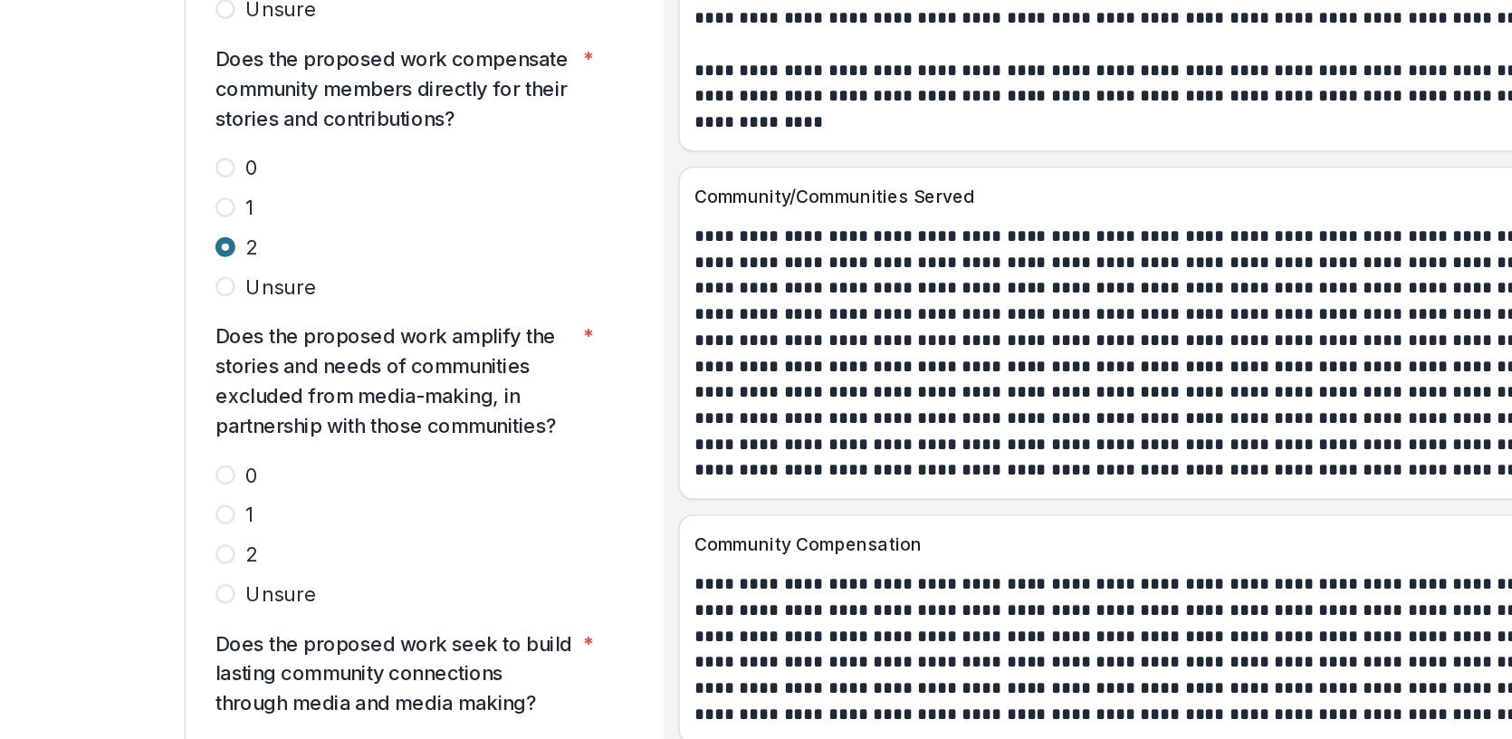
scroll to position [4346, 0]
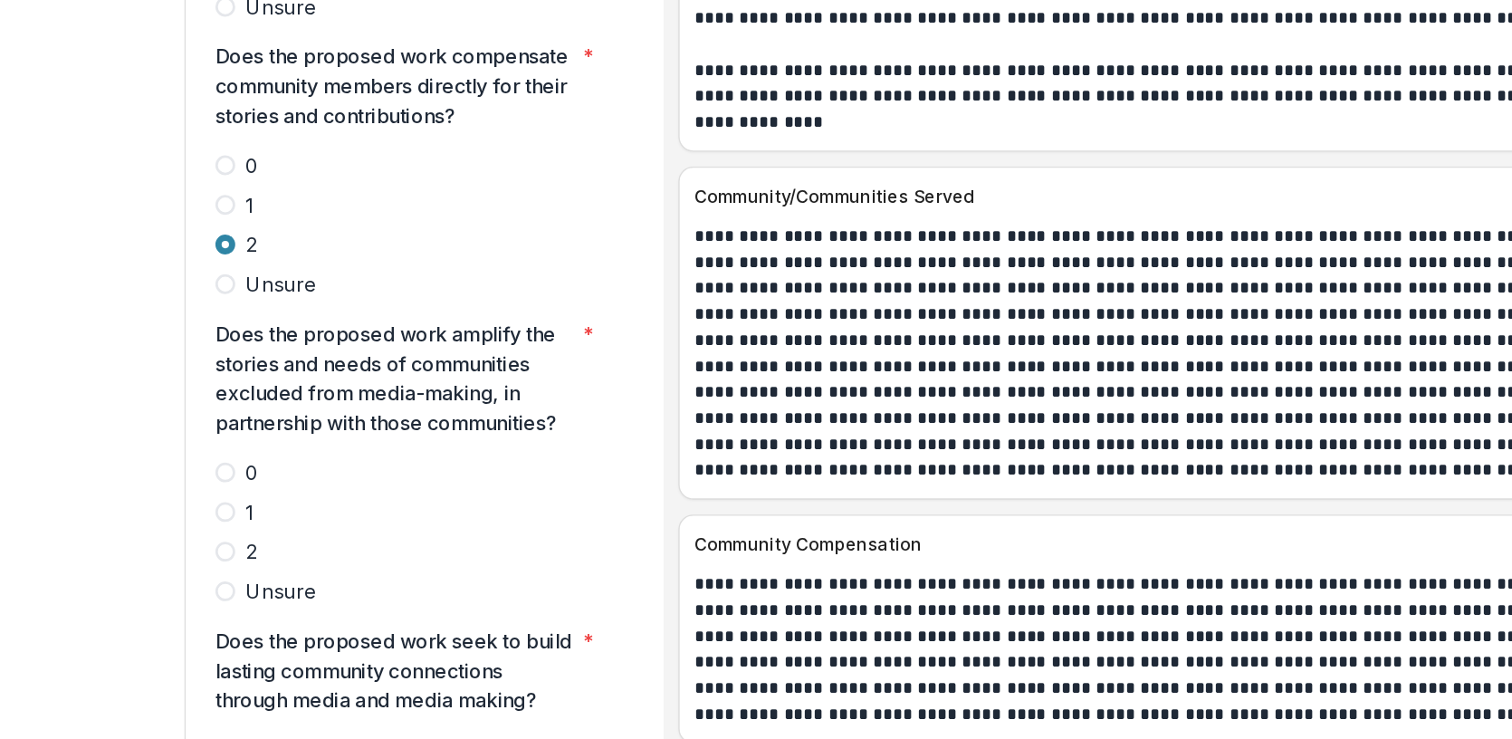
click at [255, 515] on span at bounding box center [255, 522] width 14 height 14
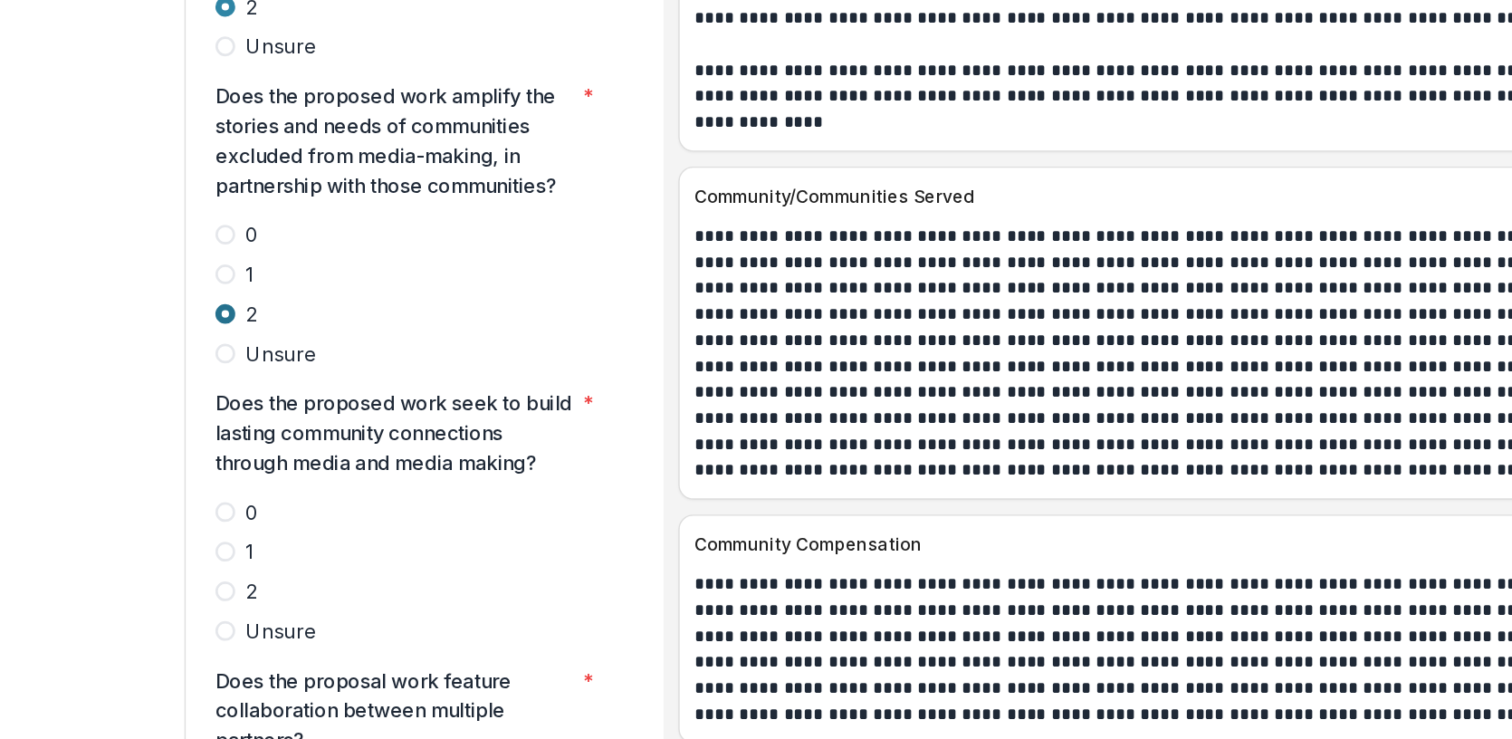
scroll to position [4523, 0]
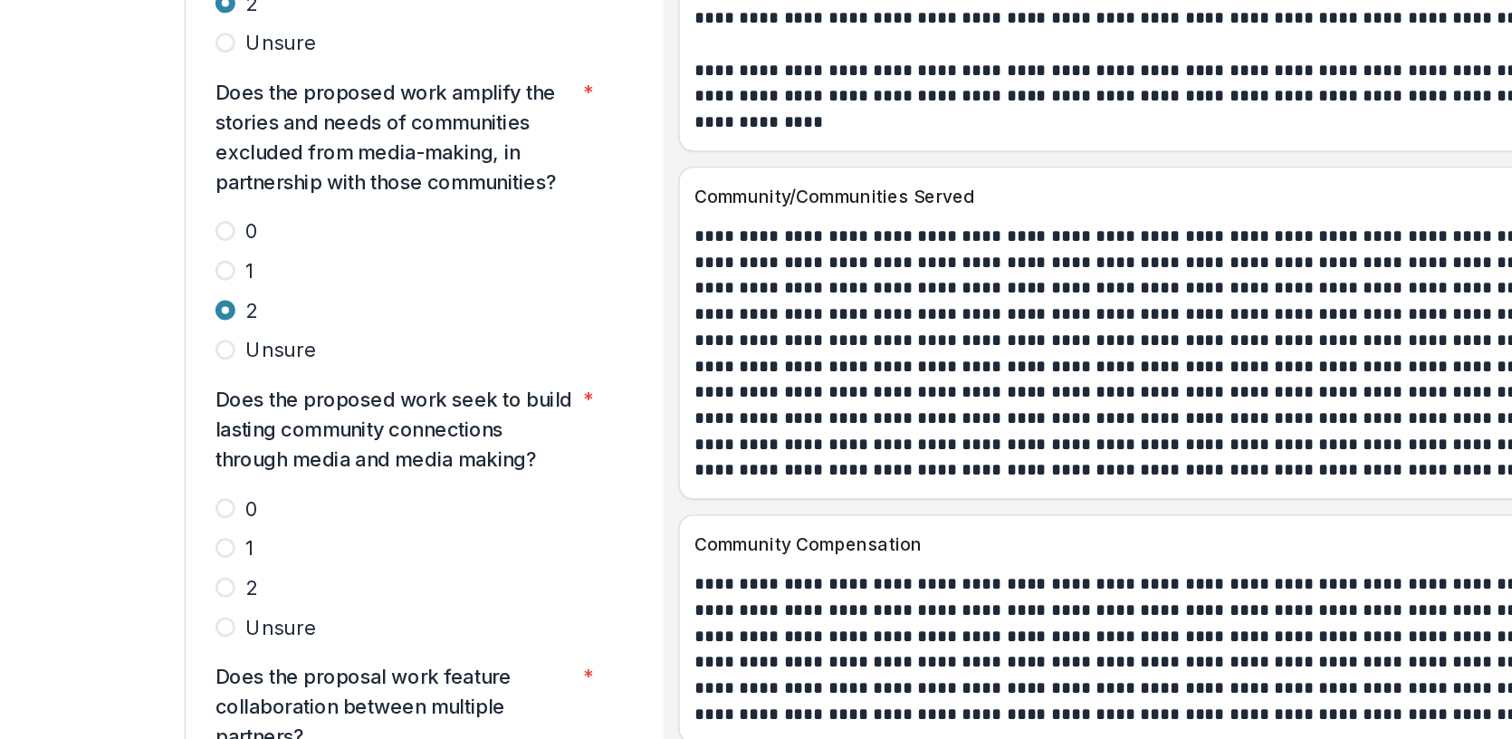
click at [263, 538] on label "2" at bounding box center [392, 549] width 288 height 22
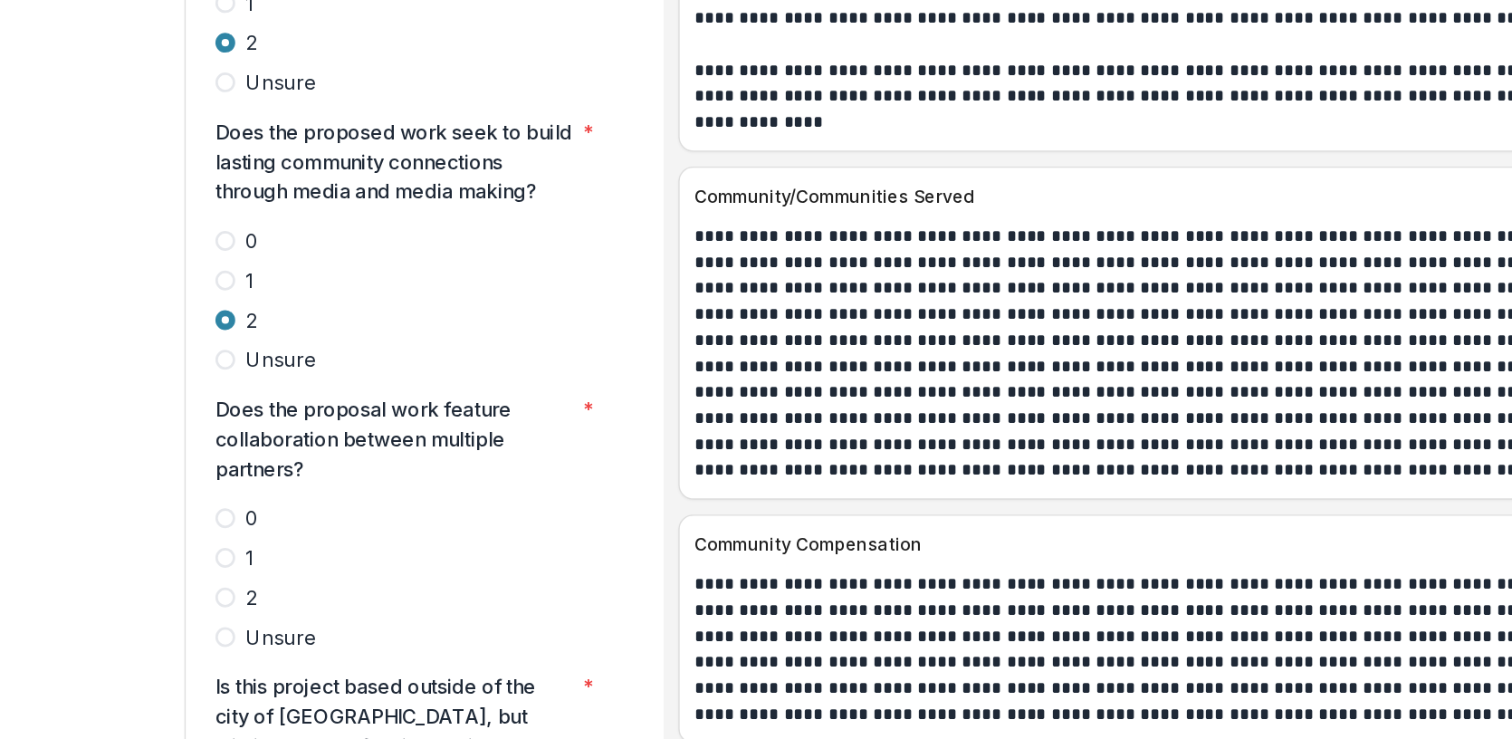
click at [253, 545] on label "2" at bounding box center [392, 556] width 288 height 22
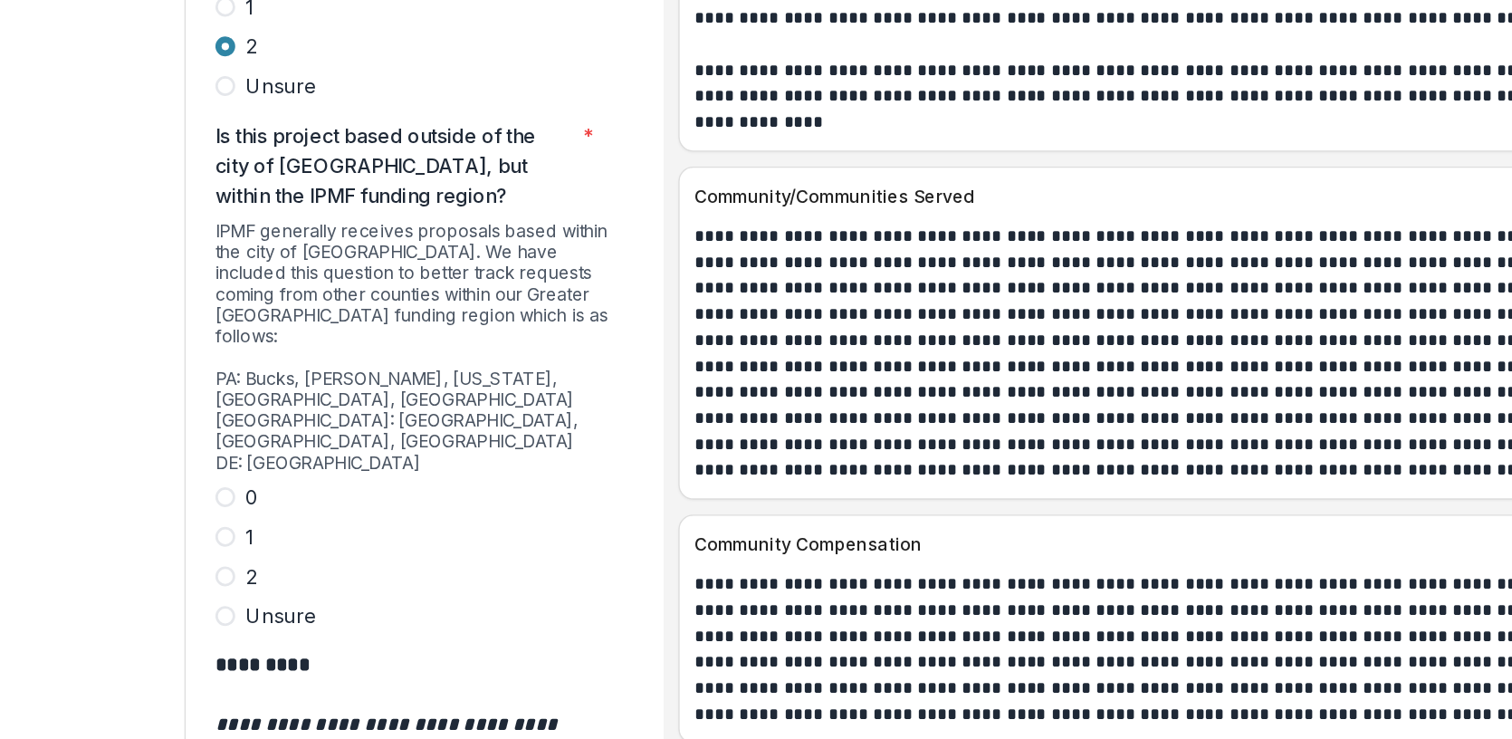
scroll to position [5128, 0]
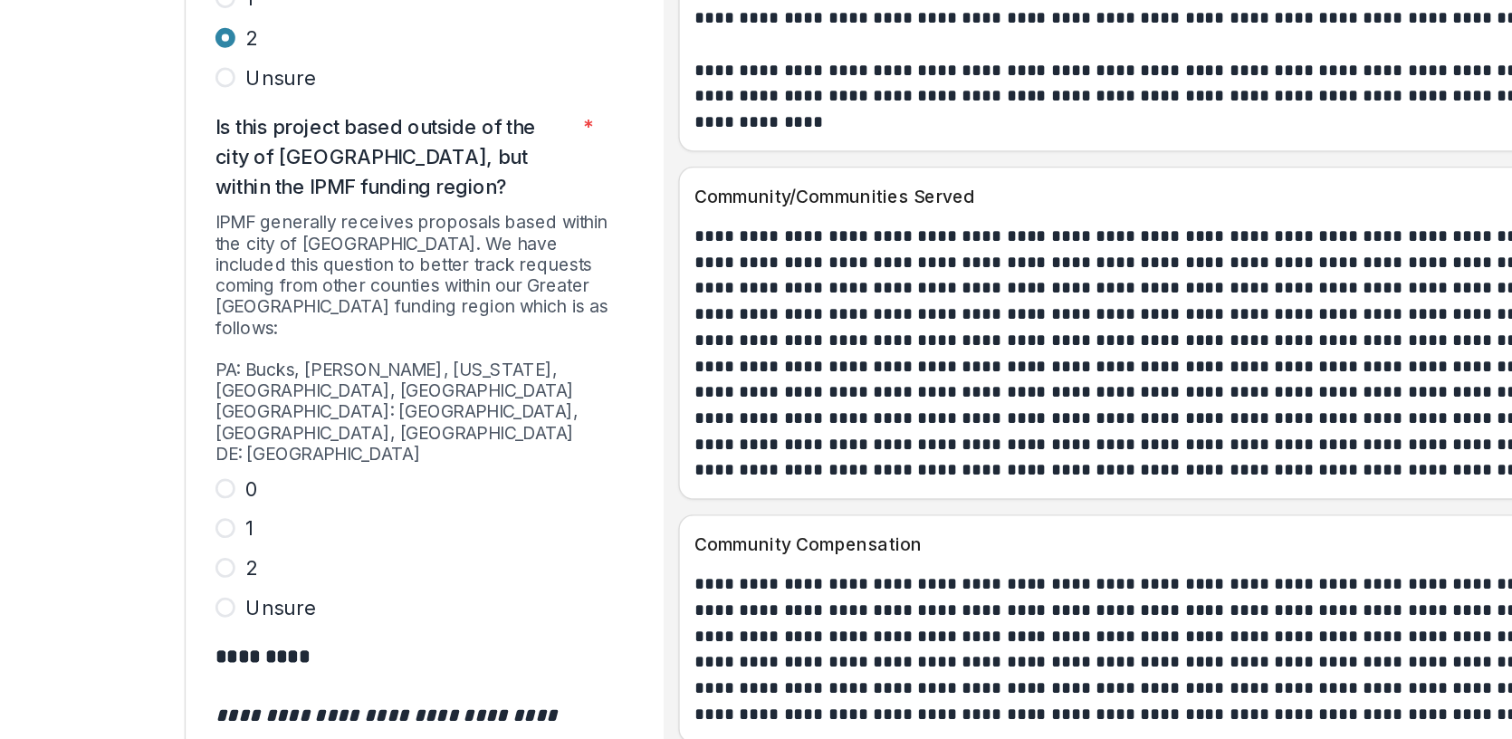
click at [249, 469] on span at bounding box center [255, 476] width 14 height 14
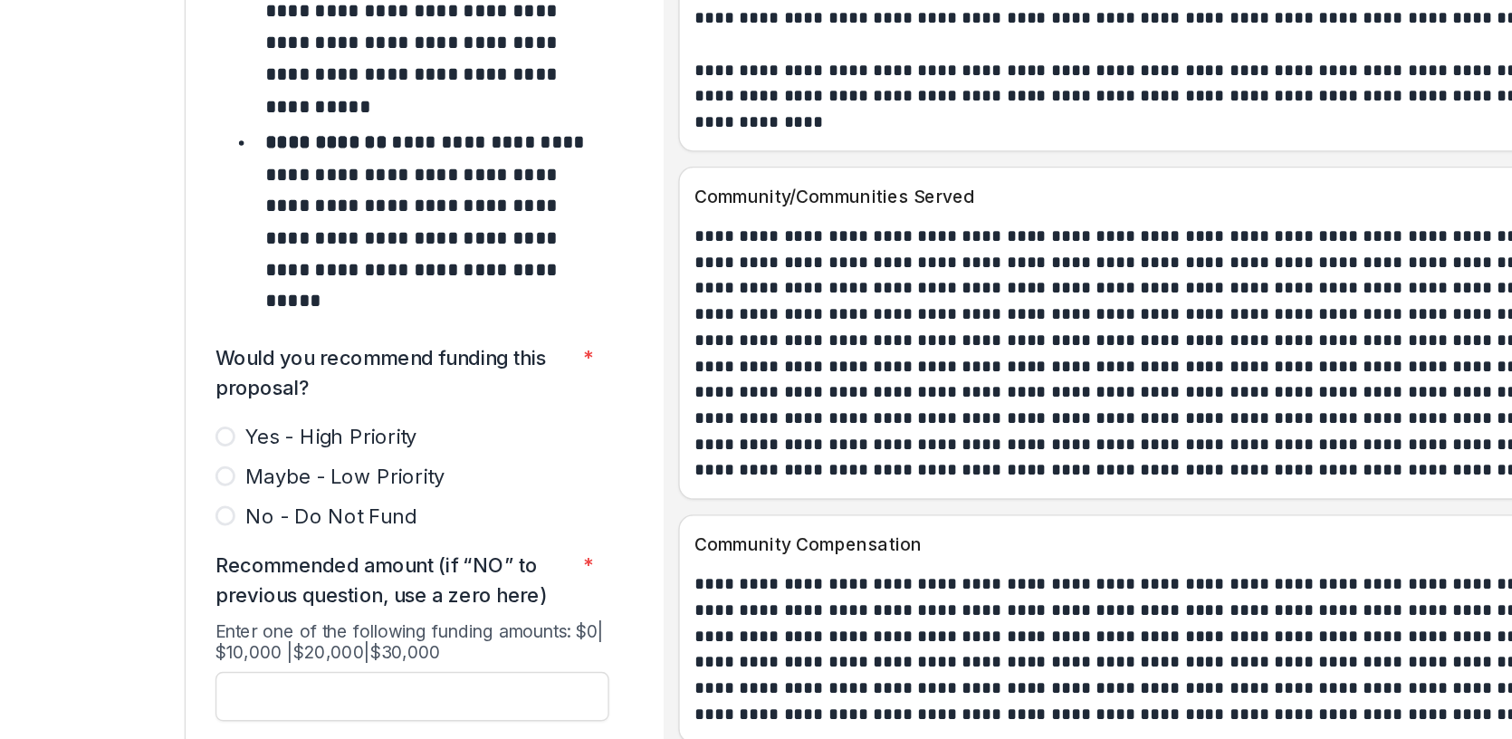
scroll to position [7815, 0]
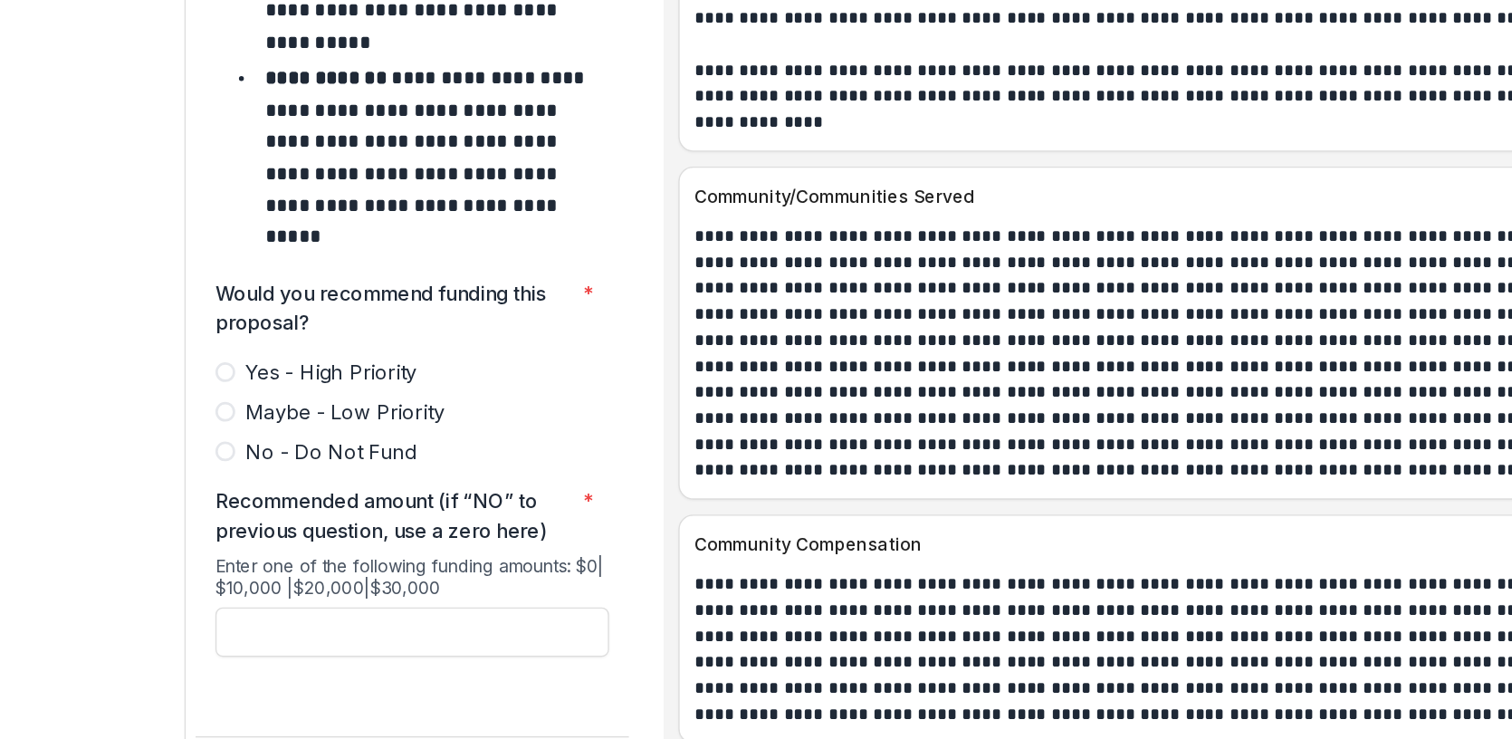
click at [260, 384] on span at bounding box center [255, 391] width 14 height 14
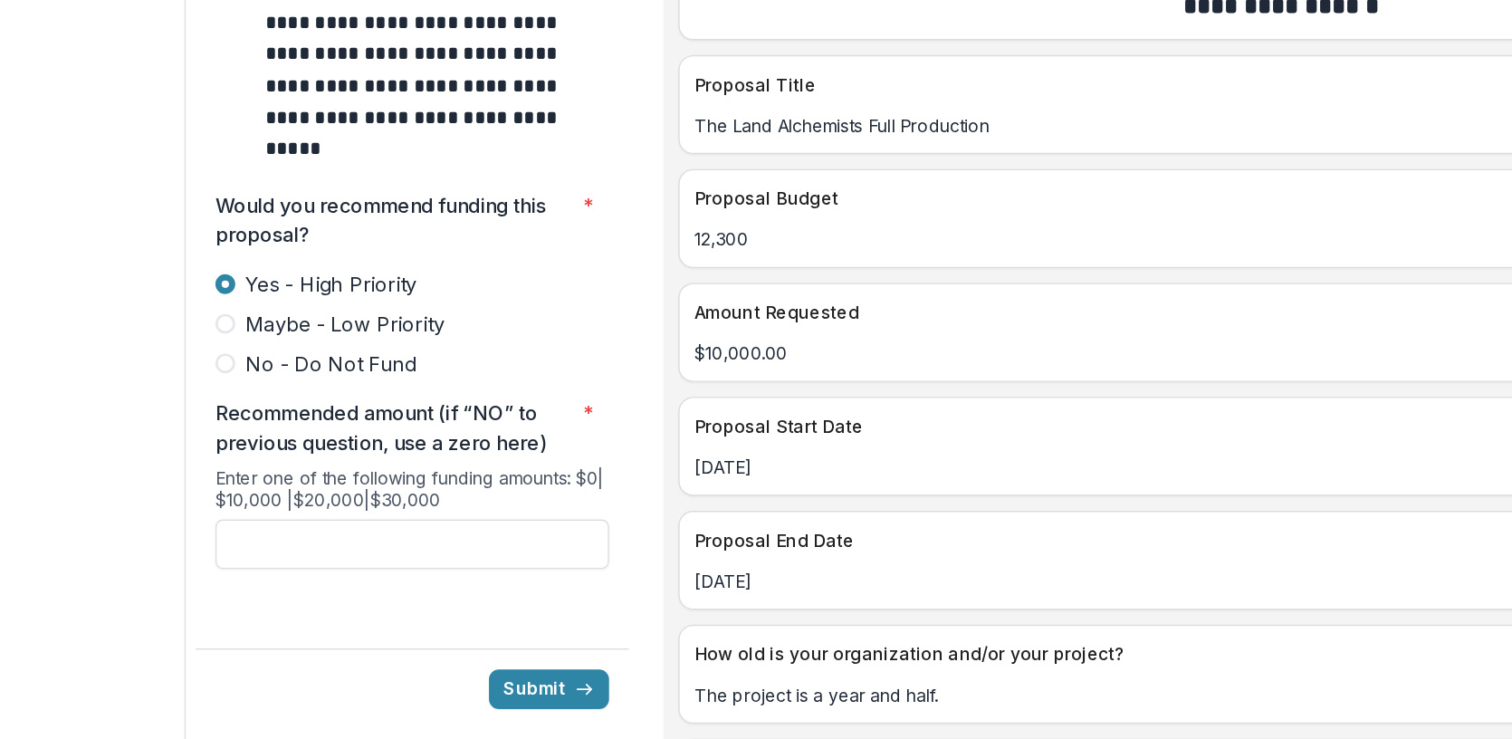
scroll to position [7329, 0]
click at [314, 499] on input "Recommended amount (if “NO” to previous question, use a zero here) *" at bounding box center [392, 517] width 288 height 36
type input "*******"
click at [484, 608] on button "Submit" at bounding box center [492, 622] width 88 height 29
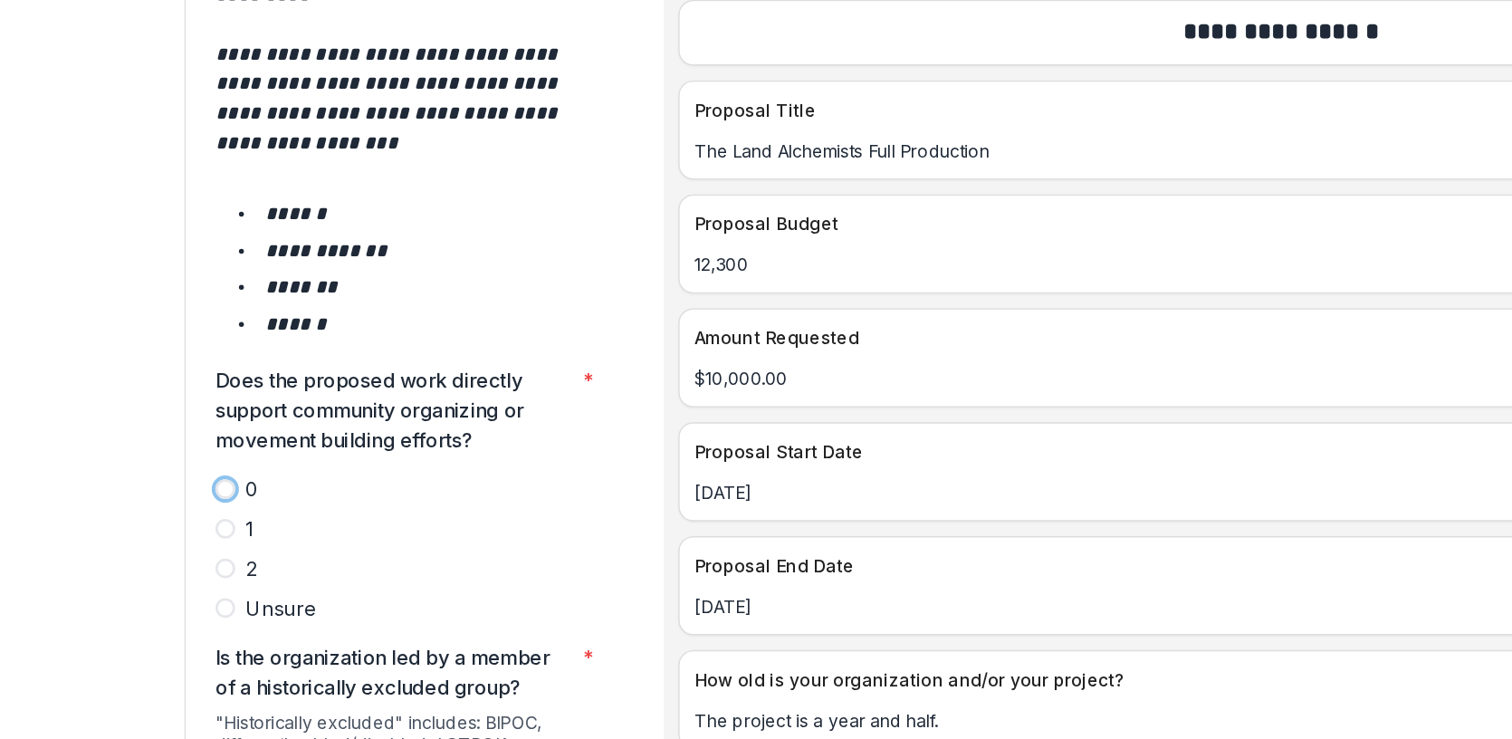
scroll to position [3071, 0]
click at [406, 478] on label "1" at bounding box center [392, 489] width 288 height 22
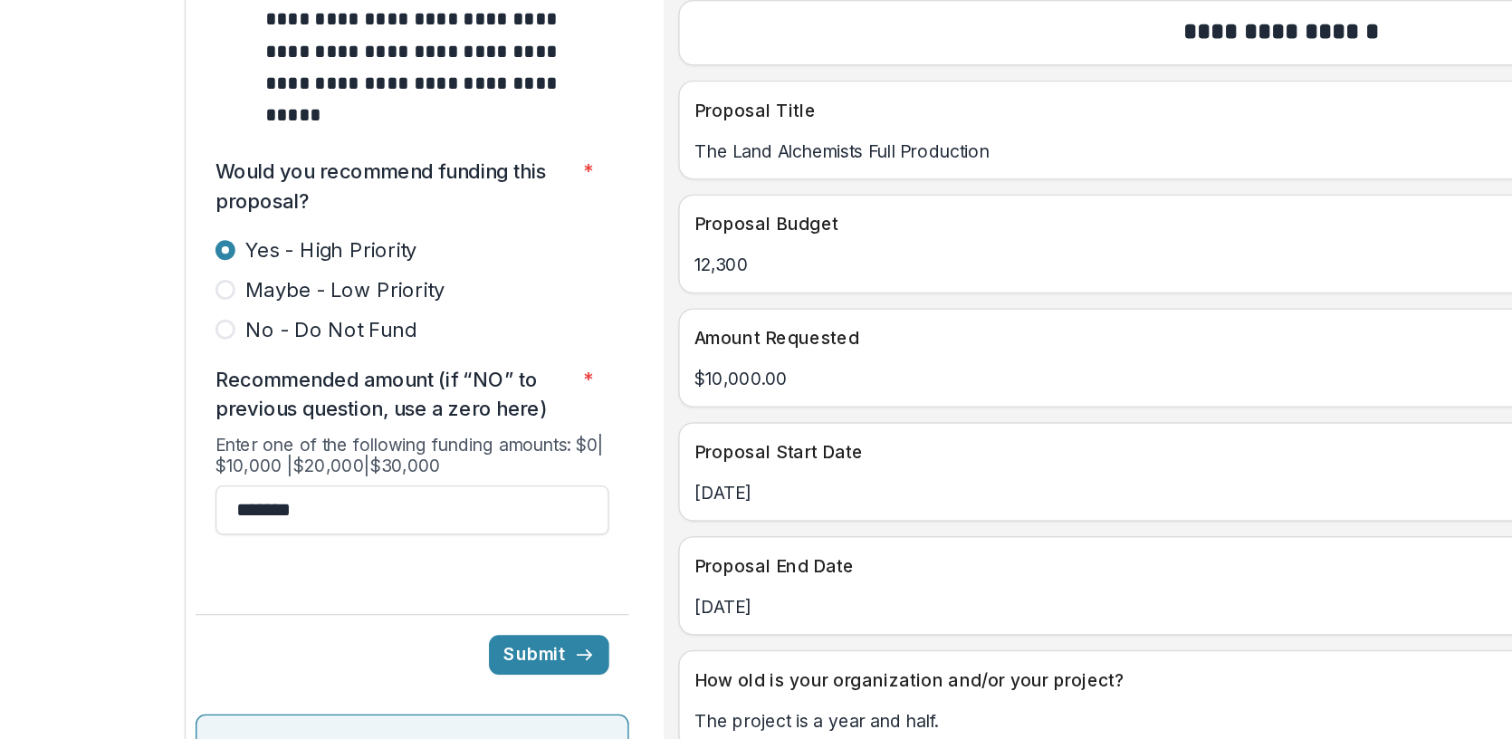
scroll to position [7965, 0]
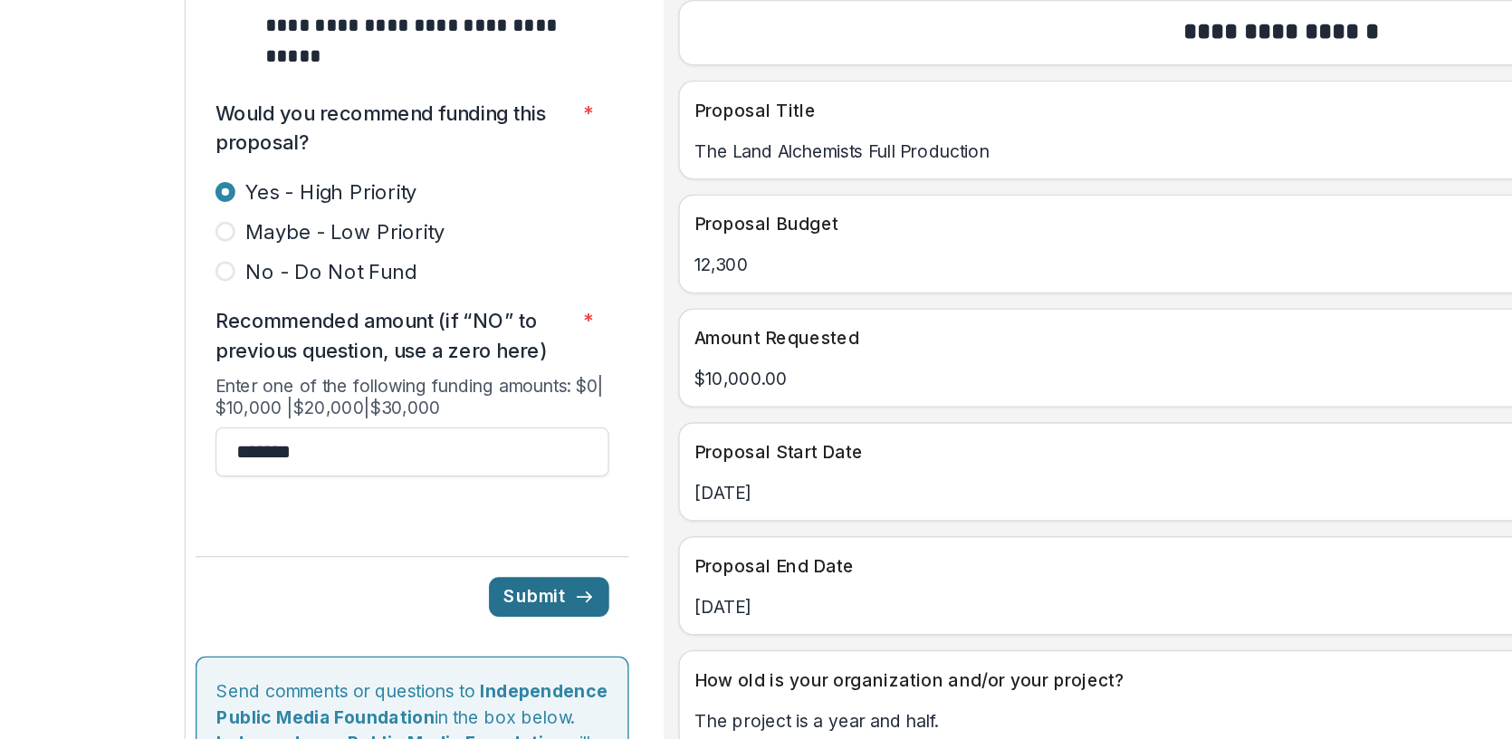
click at [496, 523] on button "Submit" at bounding box center [492, 537] width 88 height 29
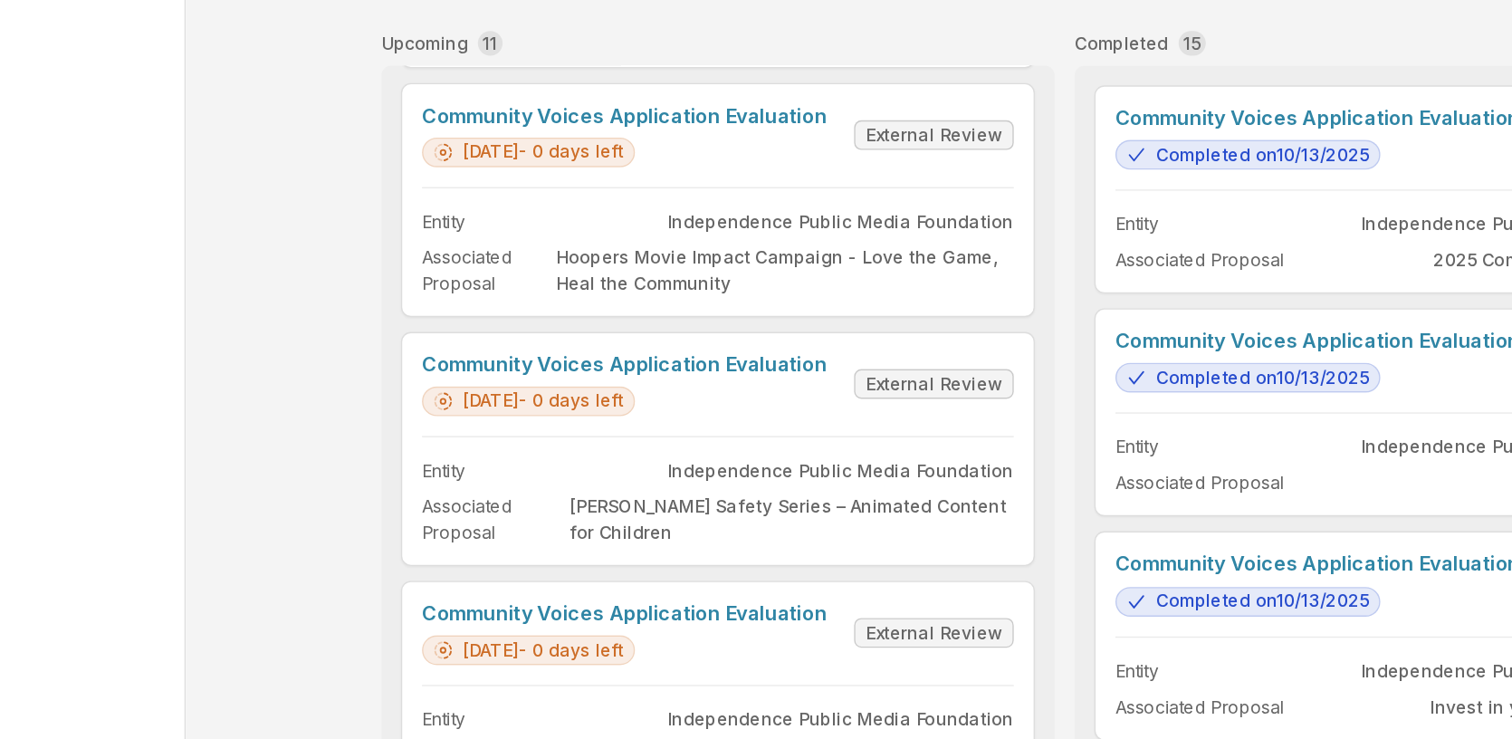
scroll to position [1379, 0]
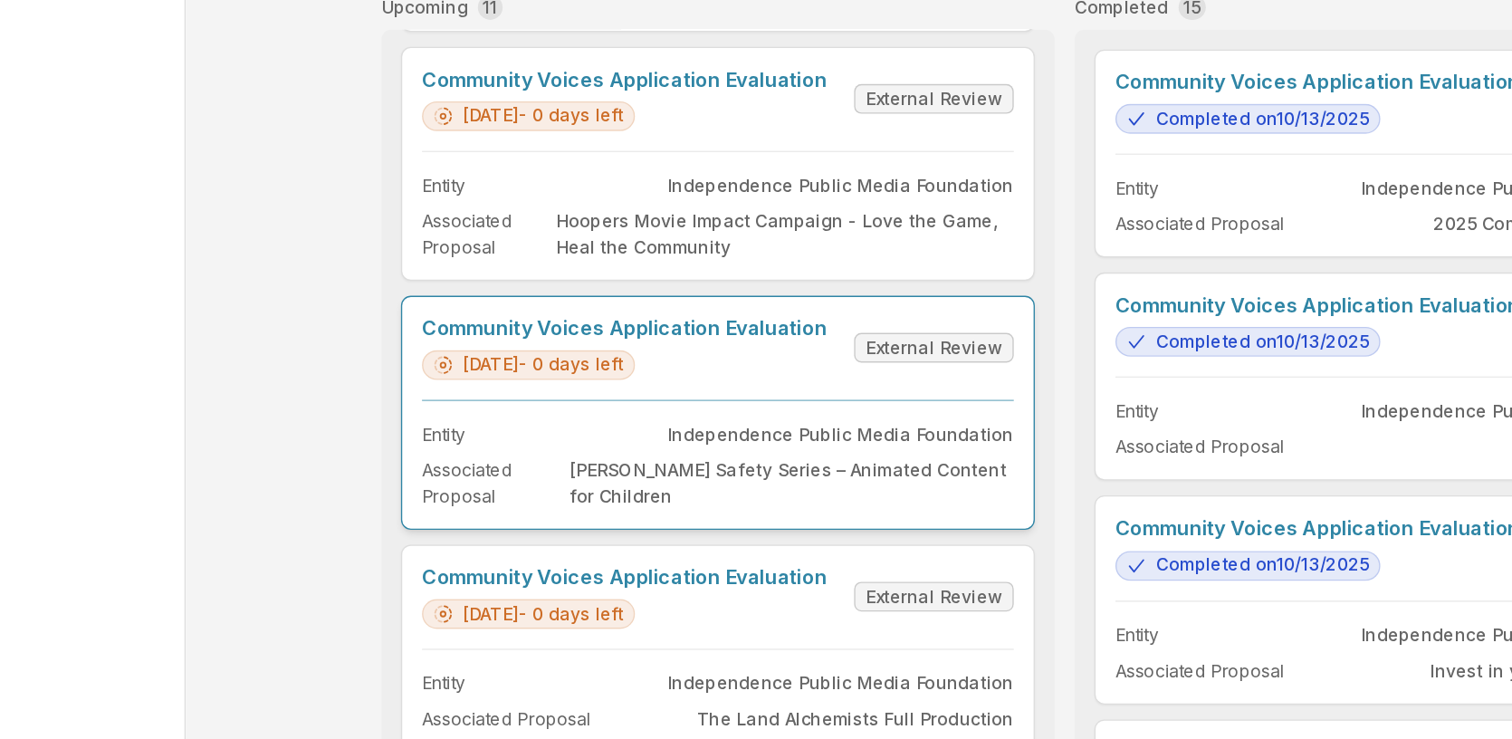
click at [484, 377] on link "Community Voices Application Evaluation" at bounding box center [547, 367] width 296 height 17
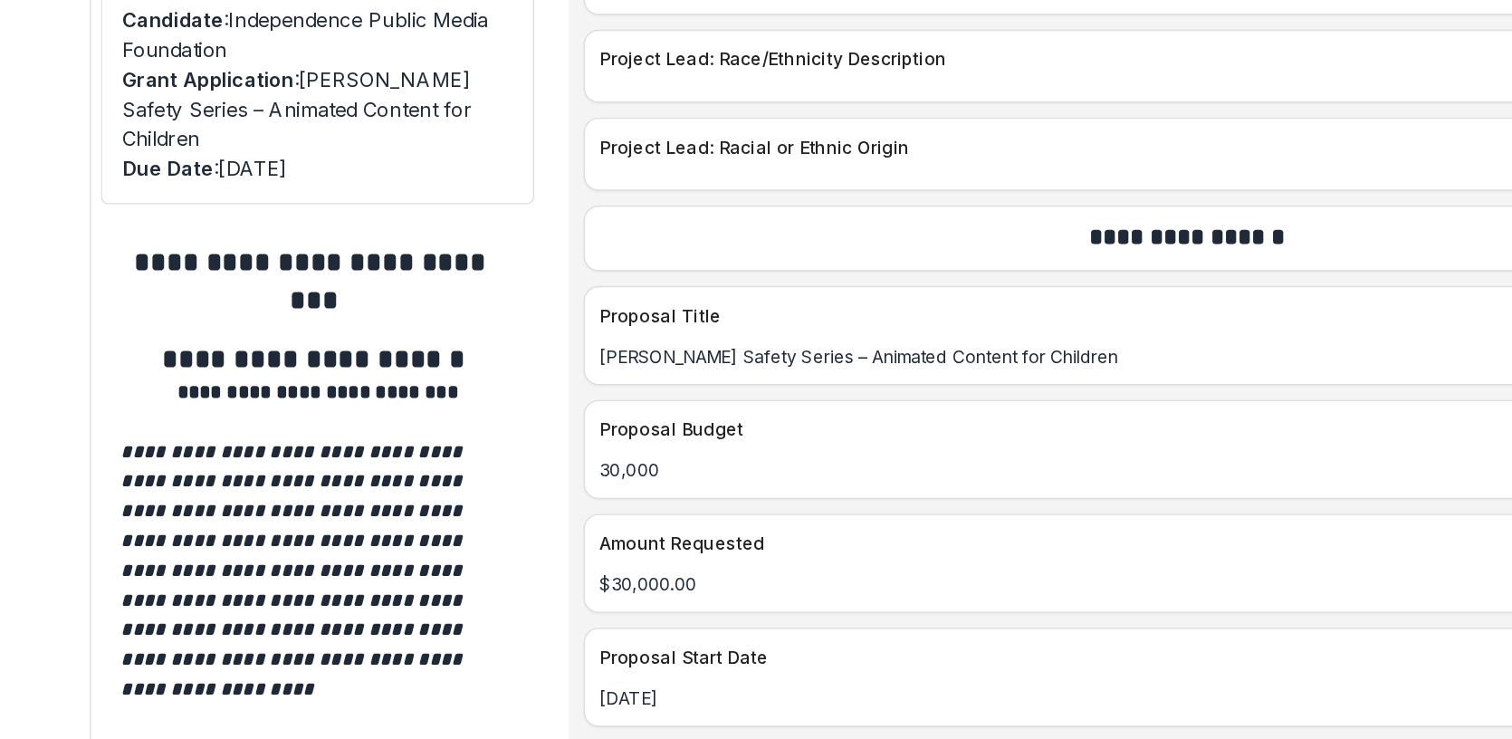
scroll to position [7233, 0]
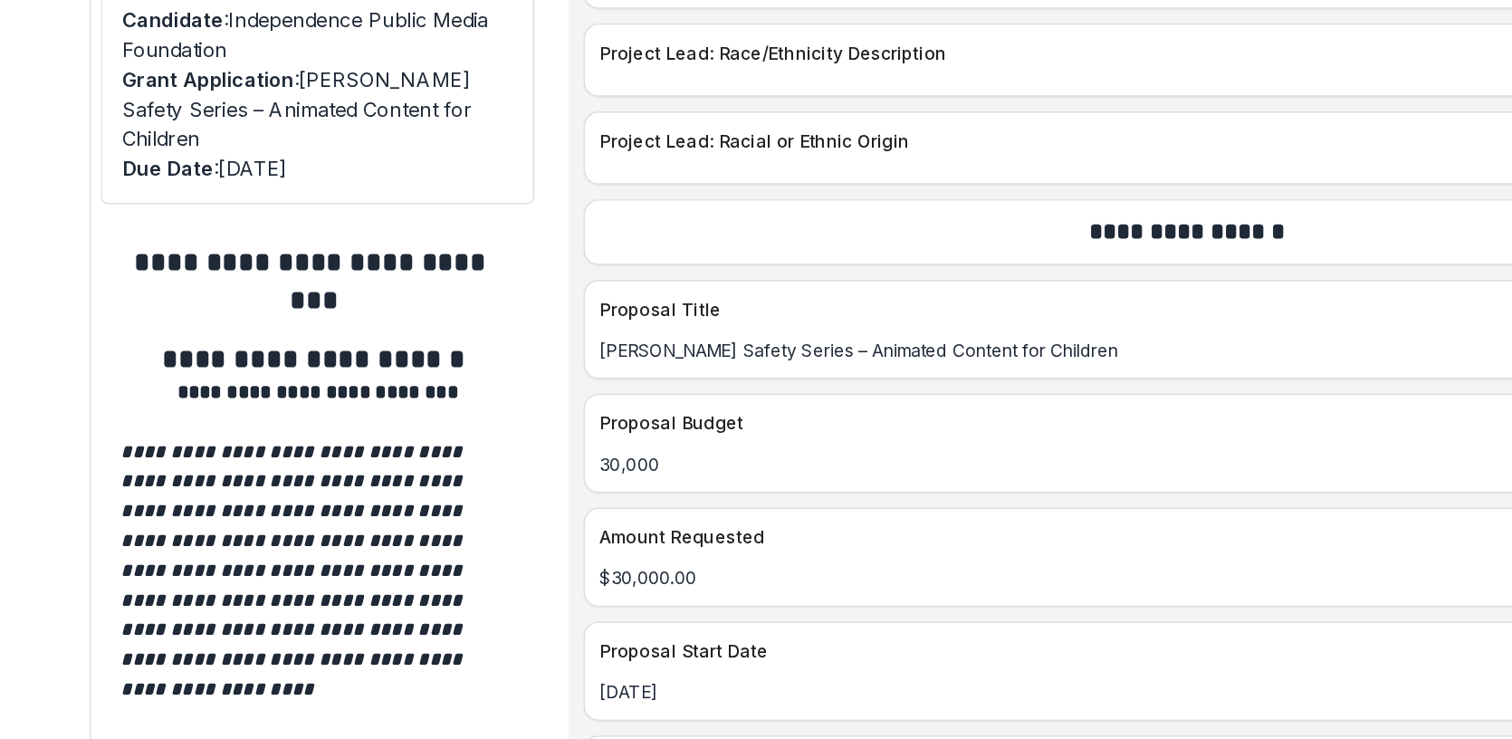
click at [597, 374] on div "[PERSON_NAME] Safety Series – Animated Content for Children" at bounding box center [1033, 383] width 891 height 19
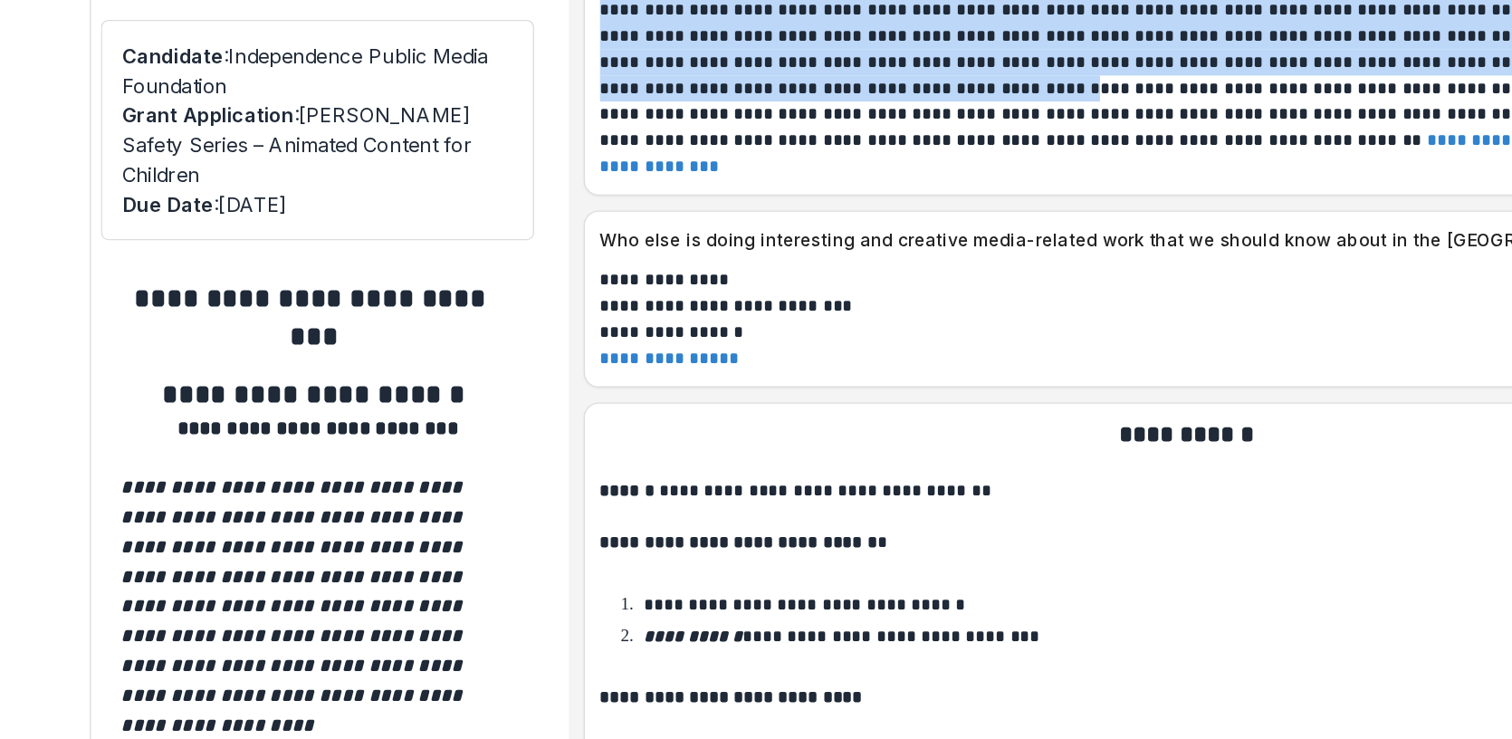
scroll to position [9974, 0]
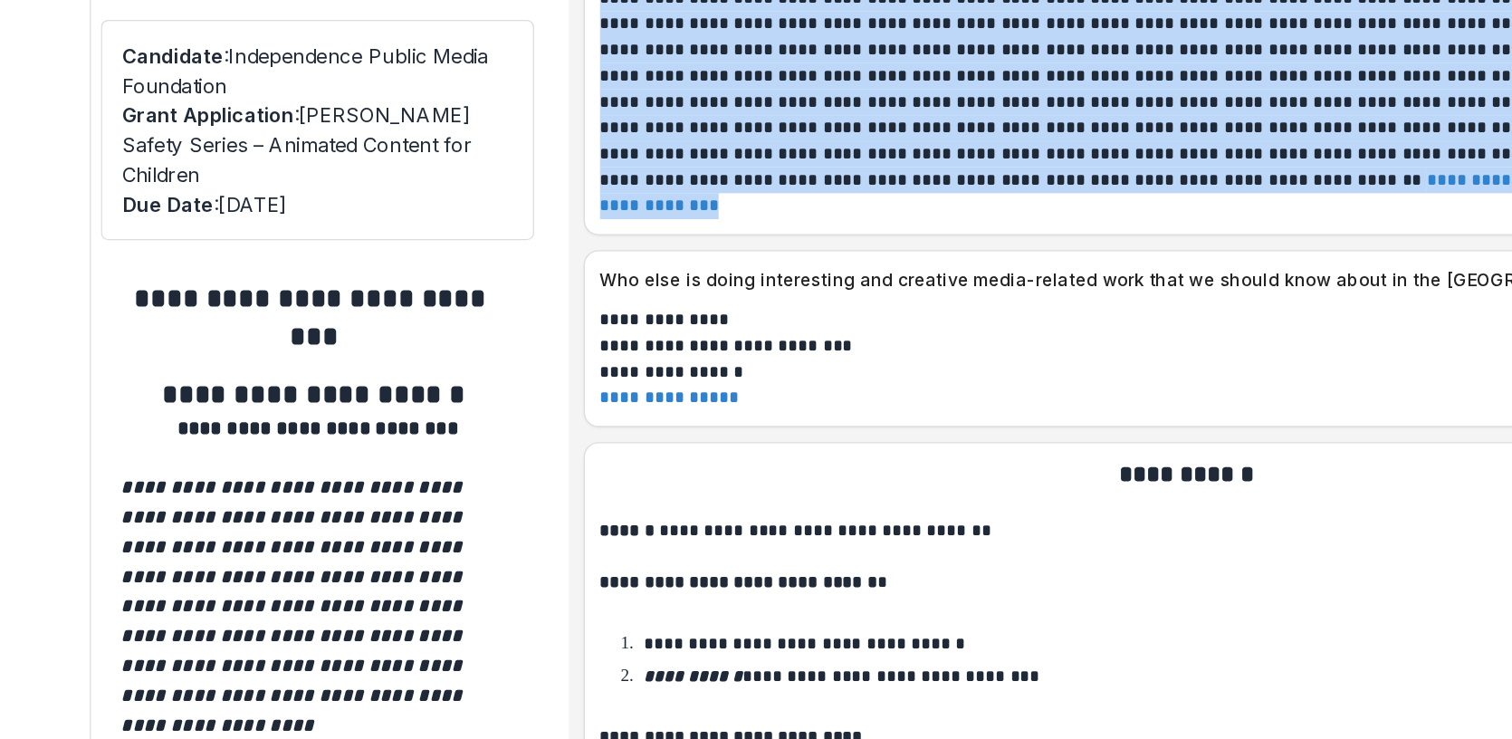
drag, startPoint x: 597, startPoint y: 293, endPoint x: 853, endPoint y: 165, distance: 286.6
copy div "**********"
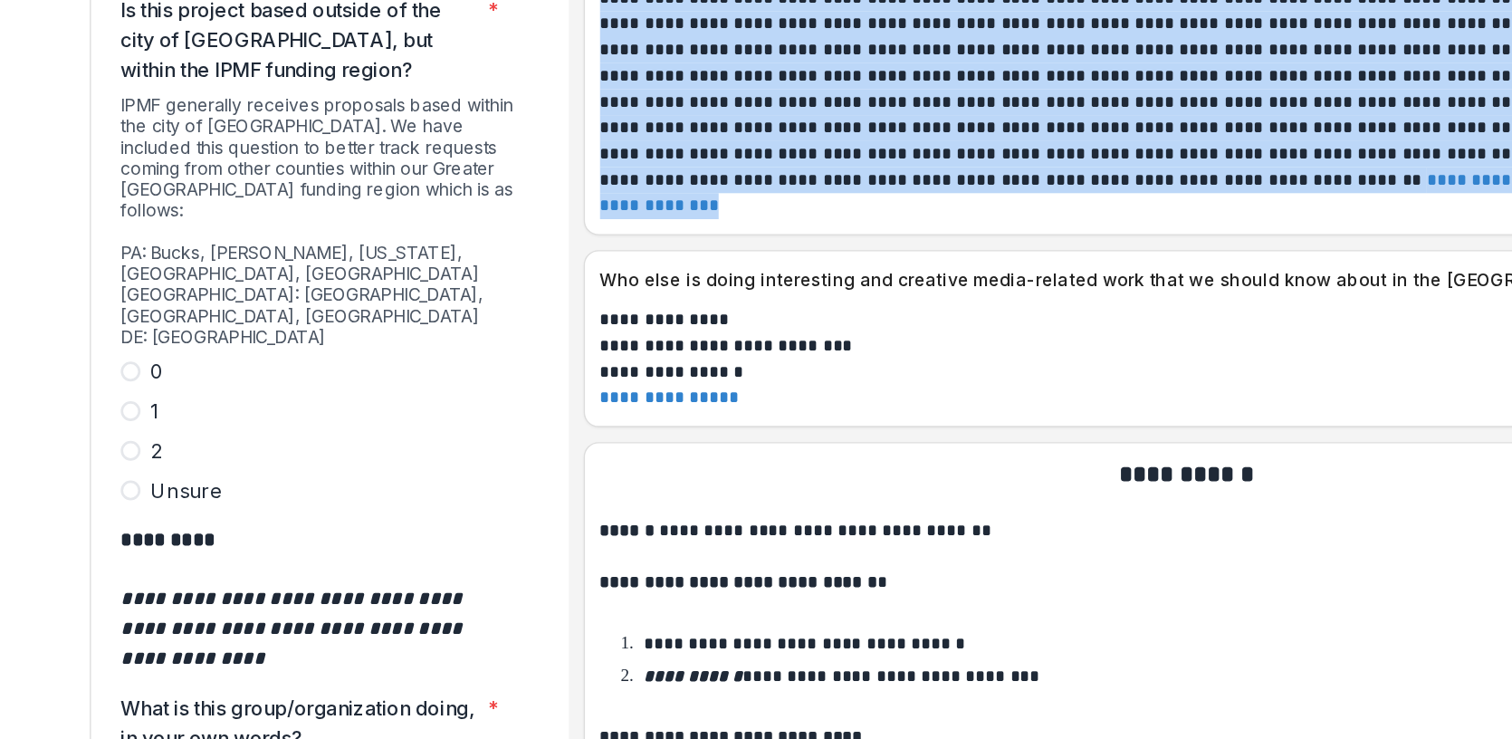
scroll to position [5530, 0]
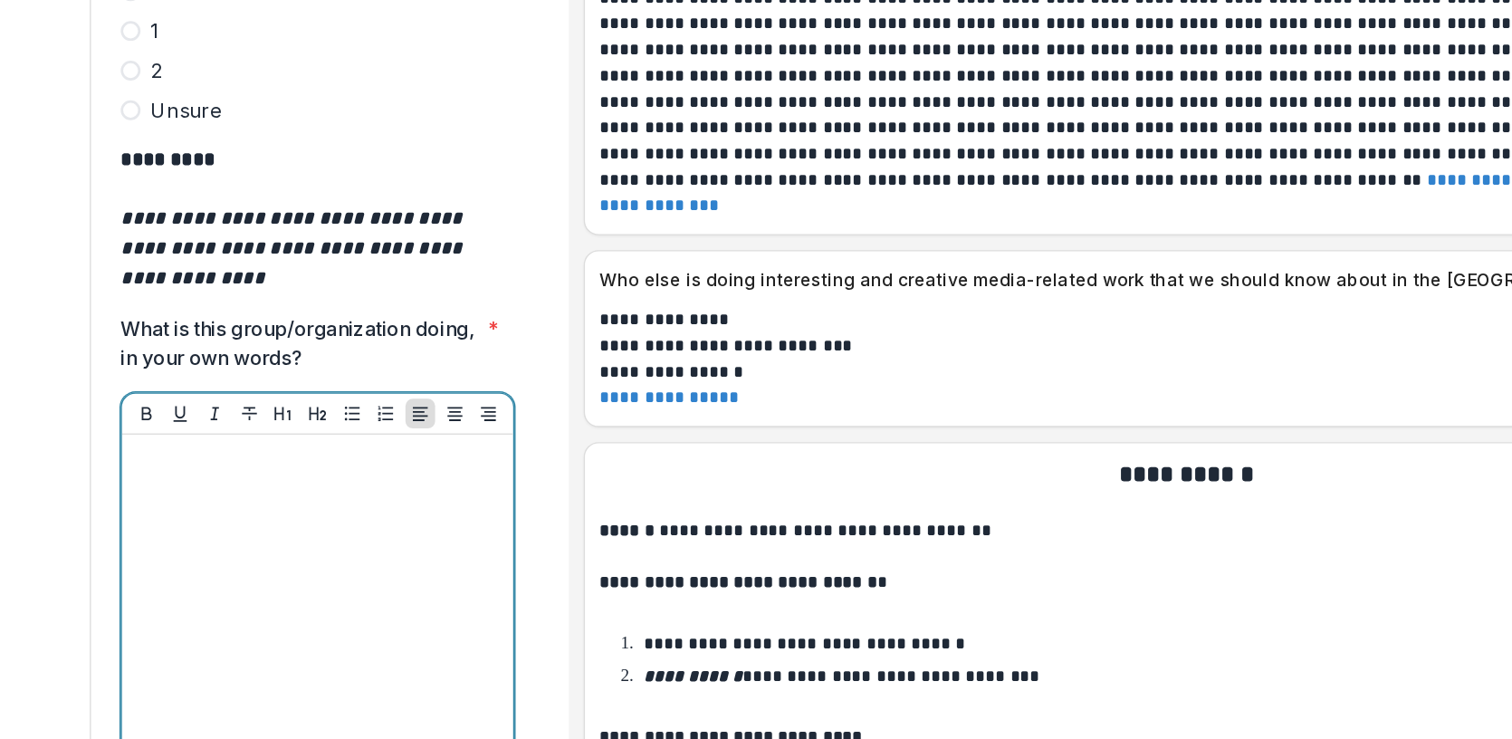
click at [355, 389] on div at bounding box center [392, 525] width 272 height 272
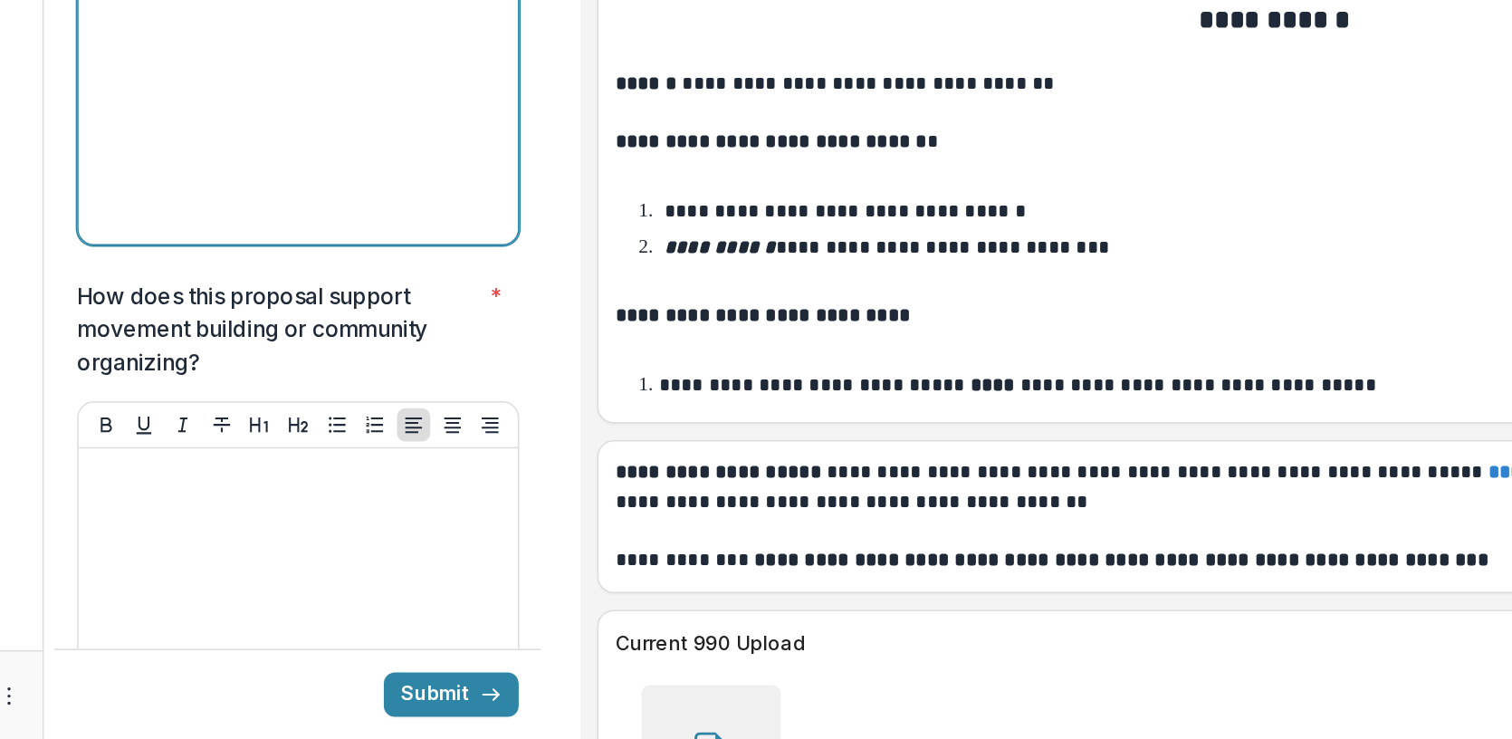
scroll to position [5796, 0]
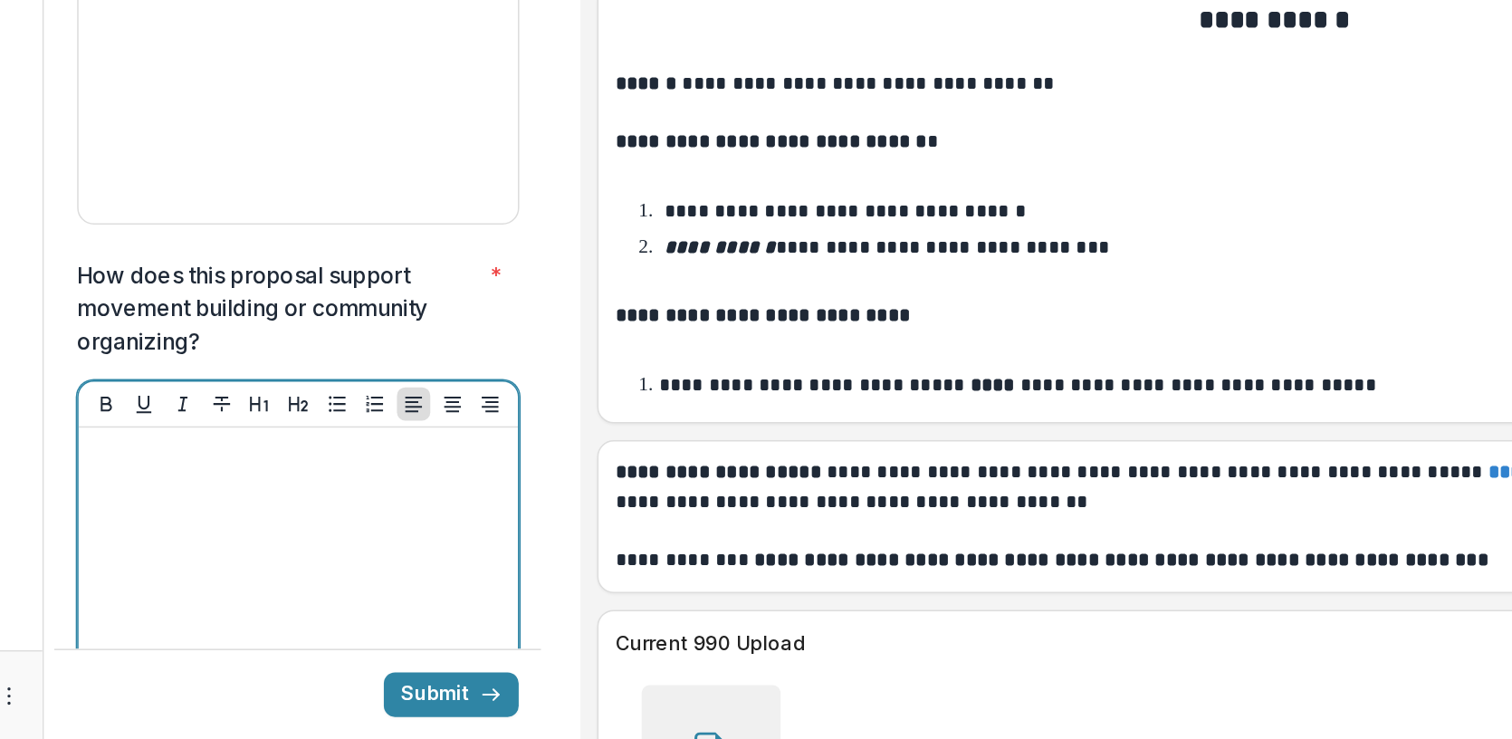
click at [301, 543] on div at bounding box center [392, 679] width 272 height 272
click at [339, 543] on div at bounding box center [392, 679] width 272 height 272
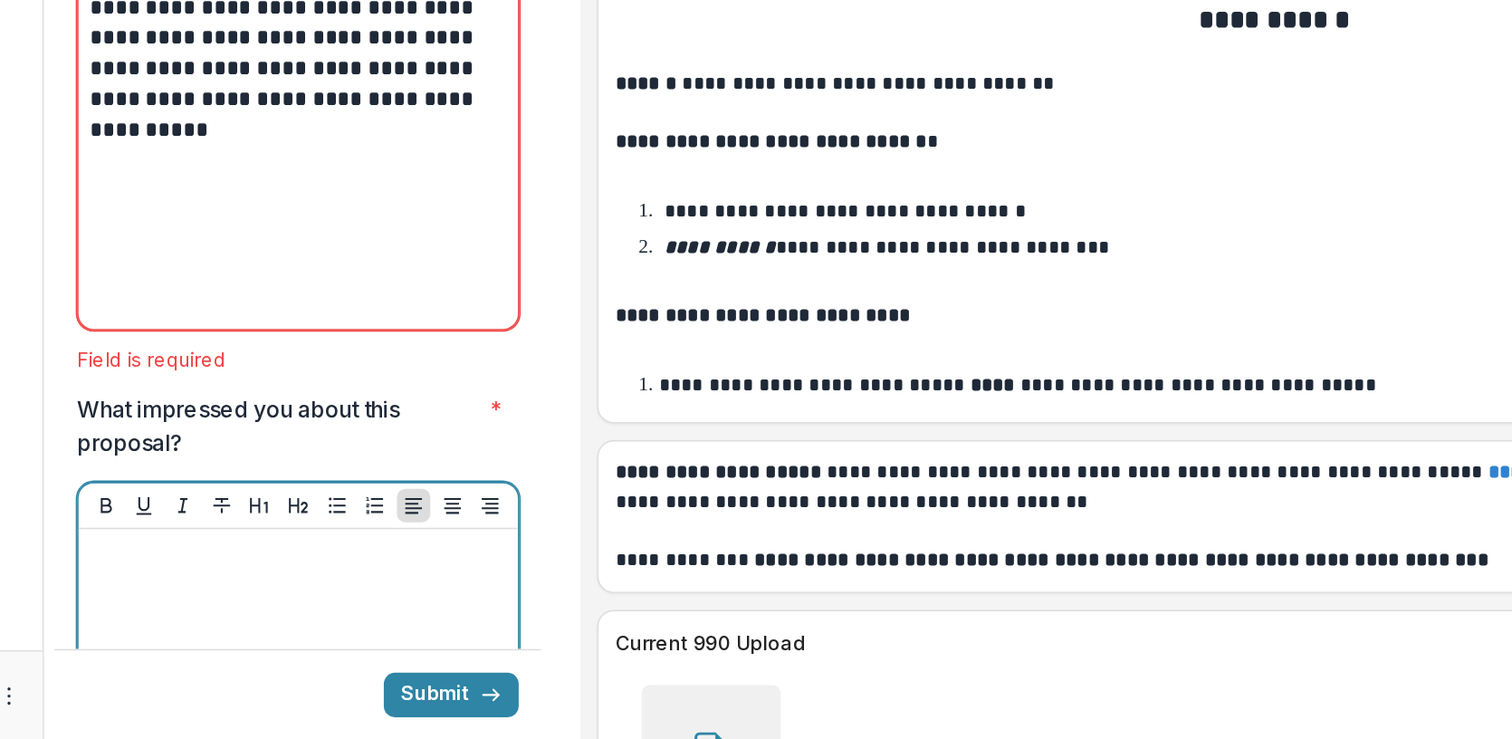
scroll to position [6127, 0]
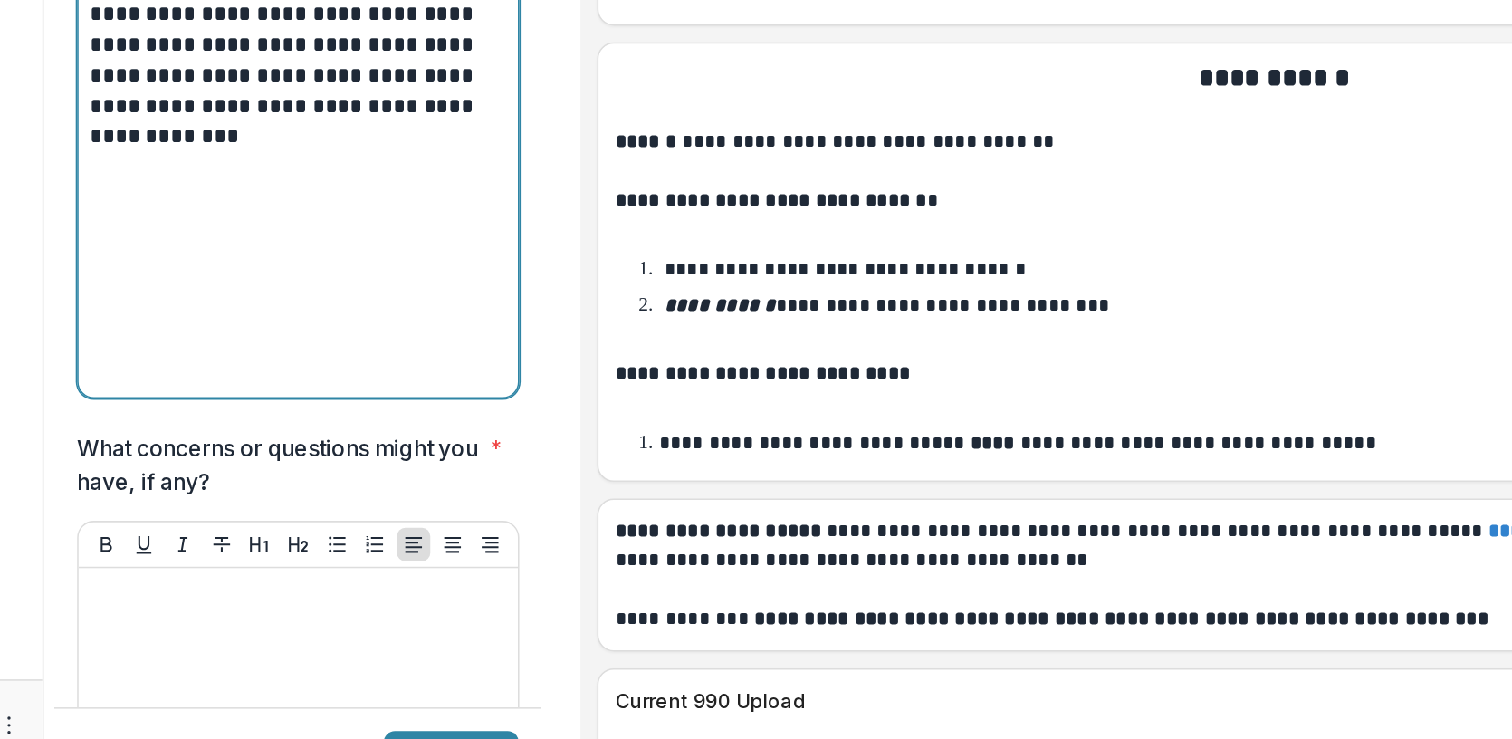
scroll to position [6572, 0]
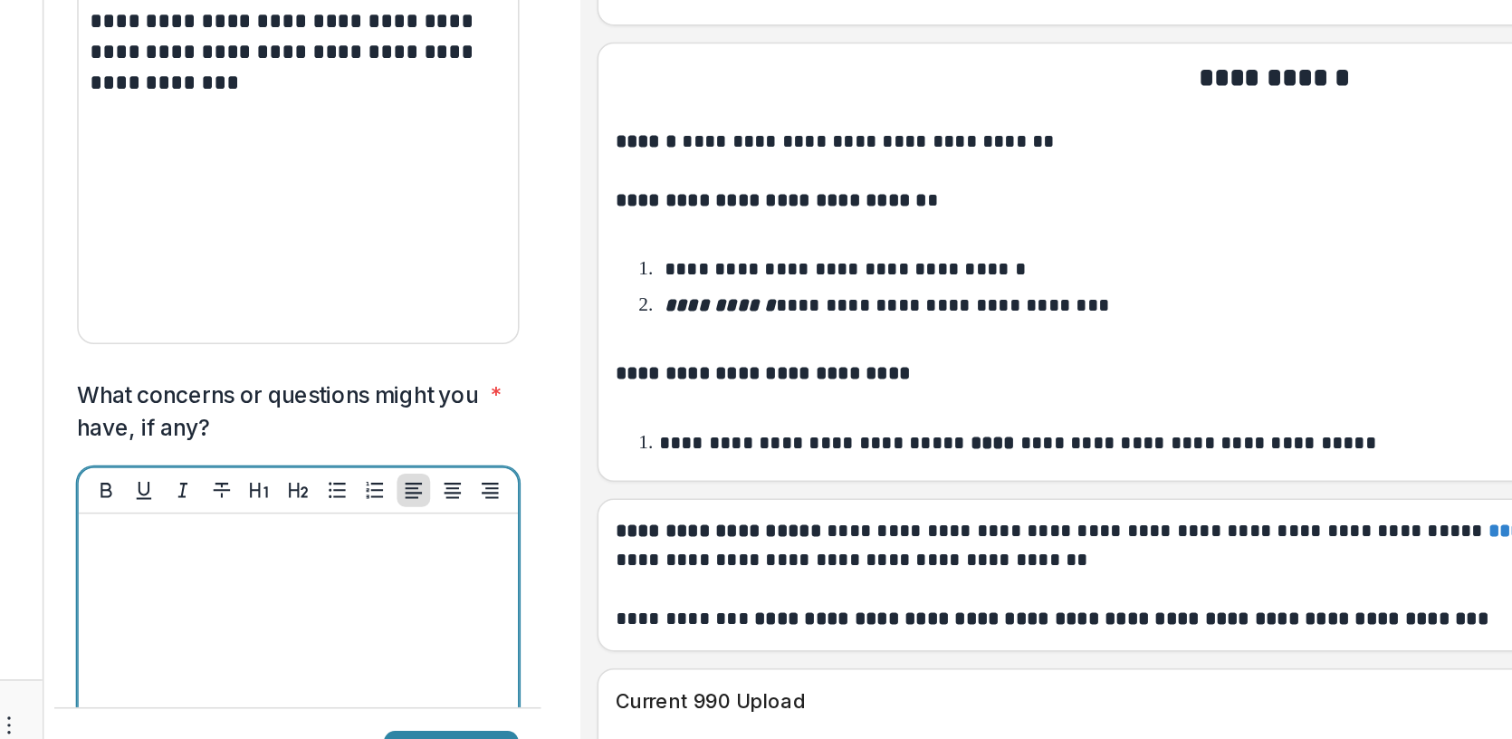
click at [329, 580] on div at bounding box center [392, 716] width 272 height 272
paste div
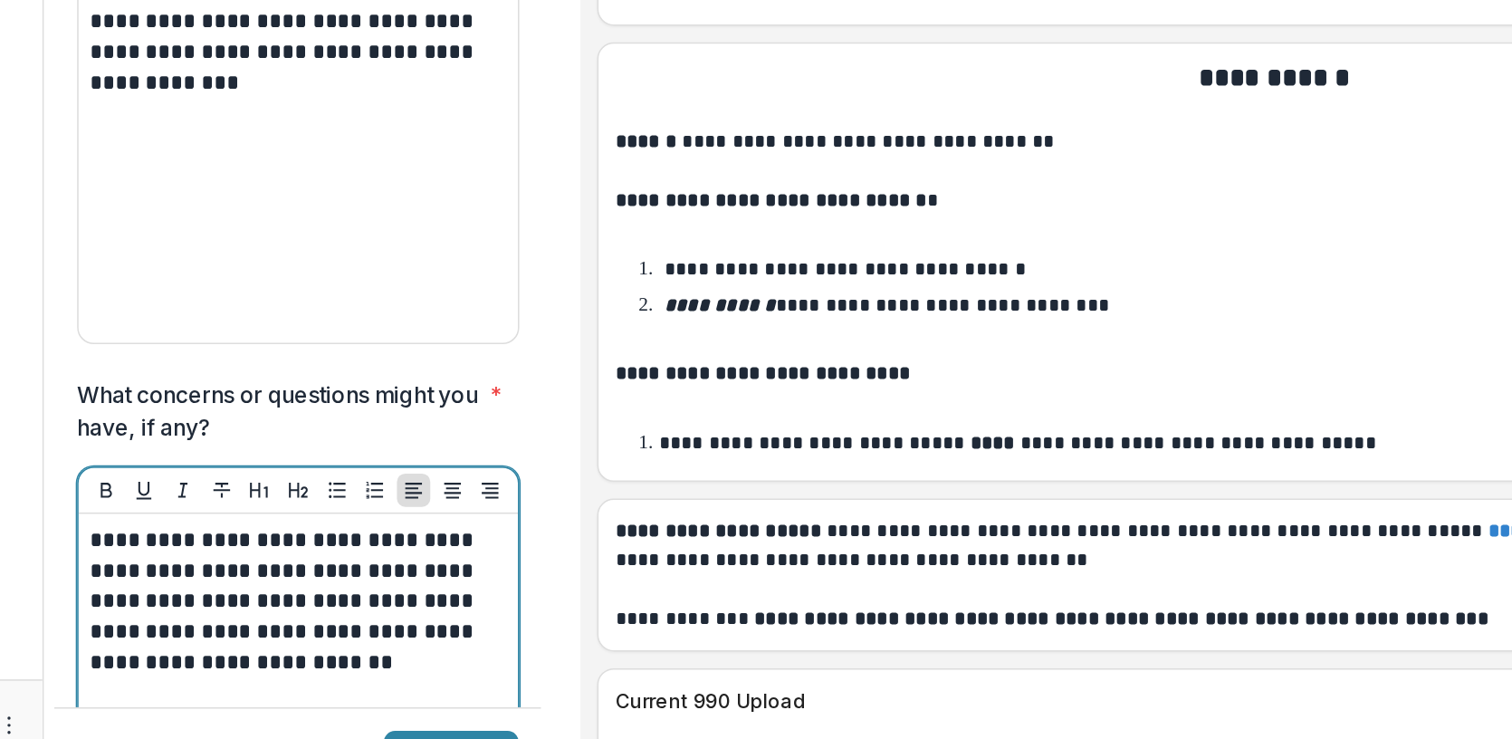
click at [511, 580] on p "**********" at bounding box center [389, 630] width 266 height 100
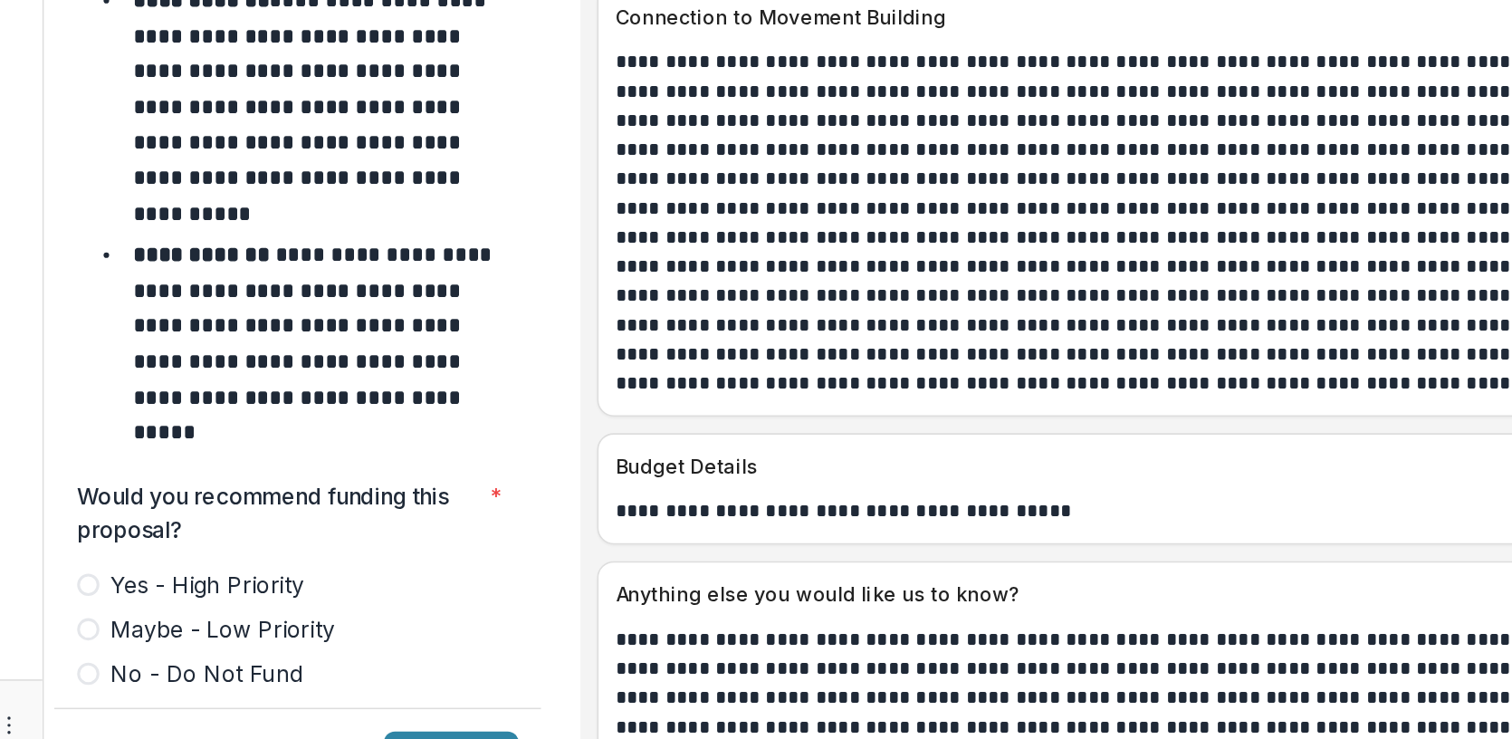
scroll to position [7592, 0]
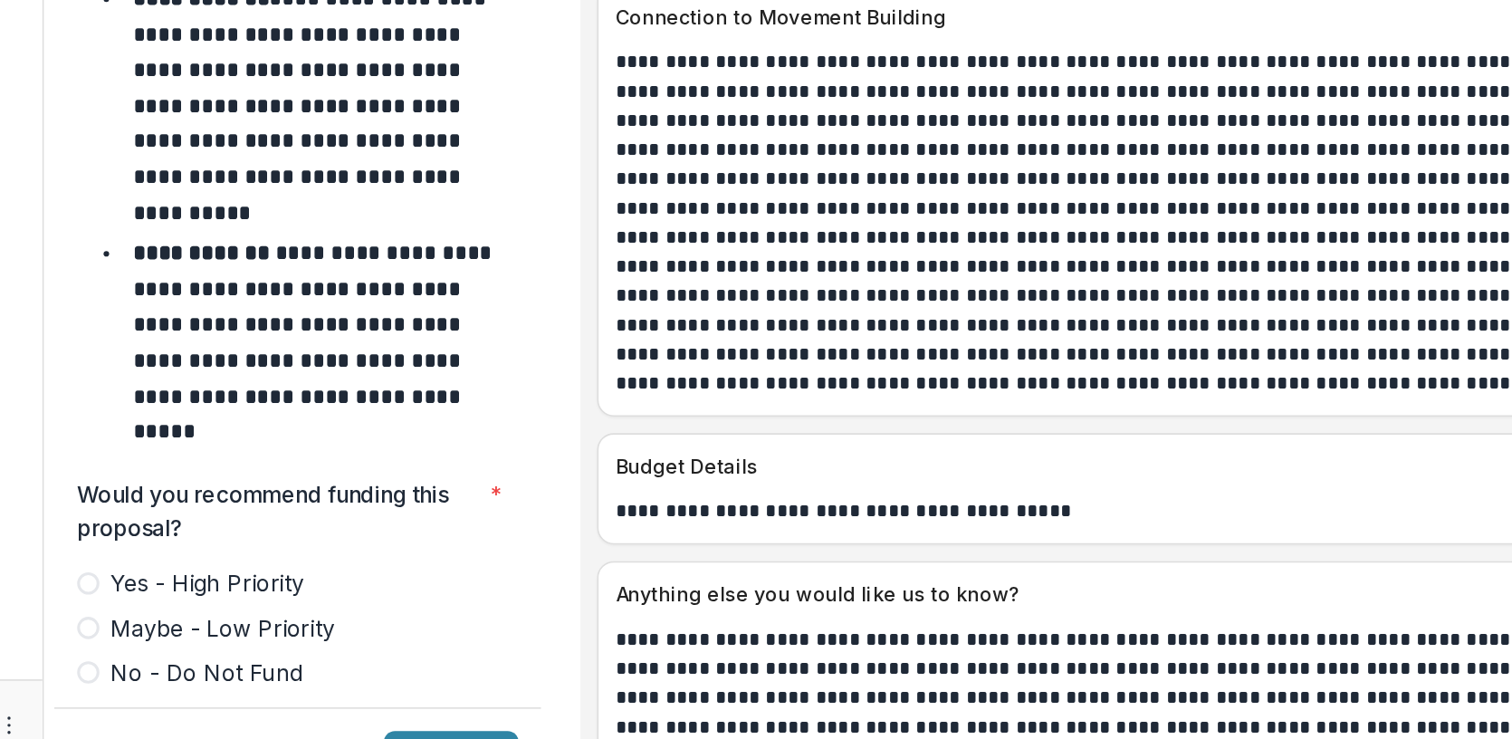
click at [257, 611] on span at bounding box center [255, 618] width 14 height 14
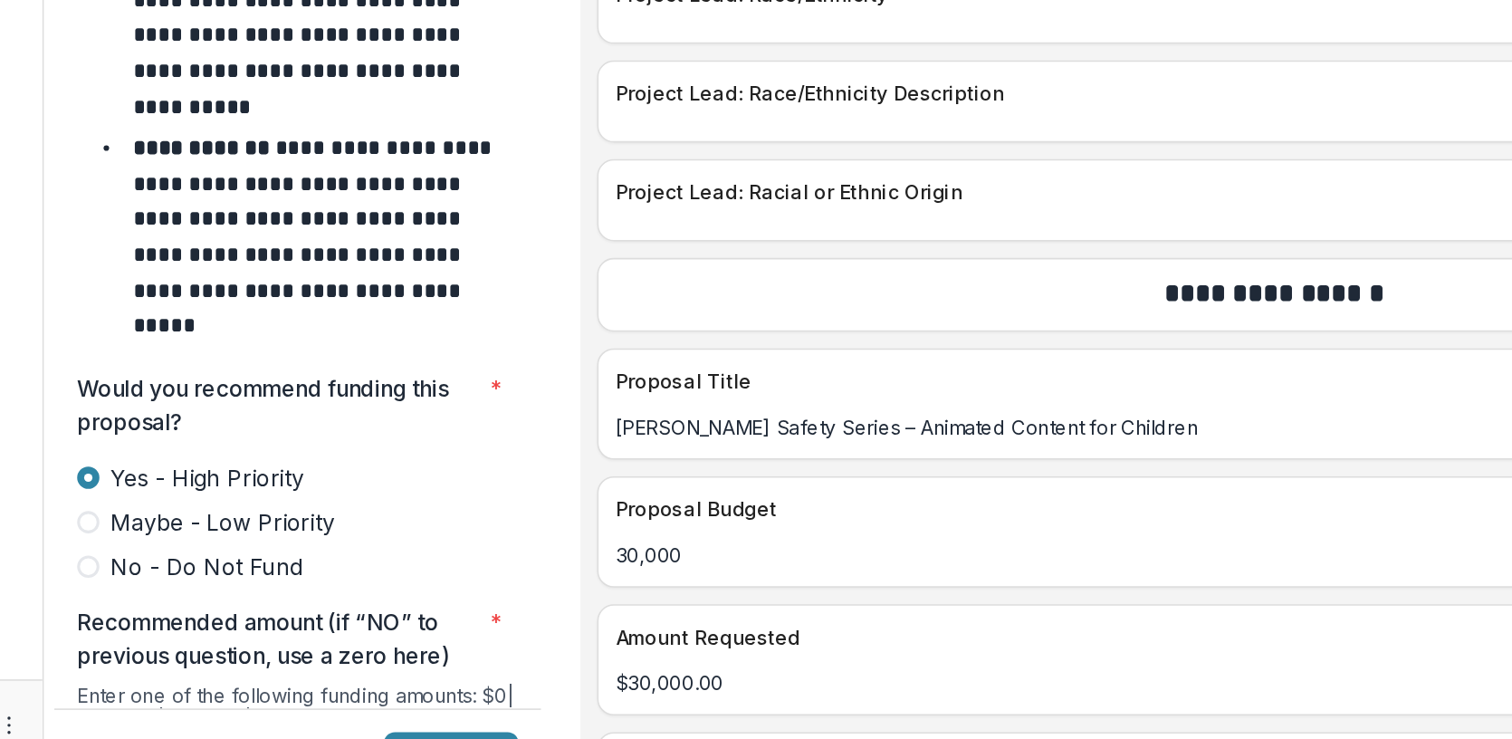
scroll to position [7661, 0]
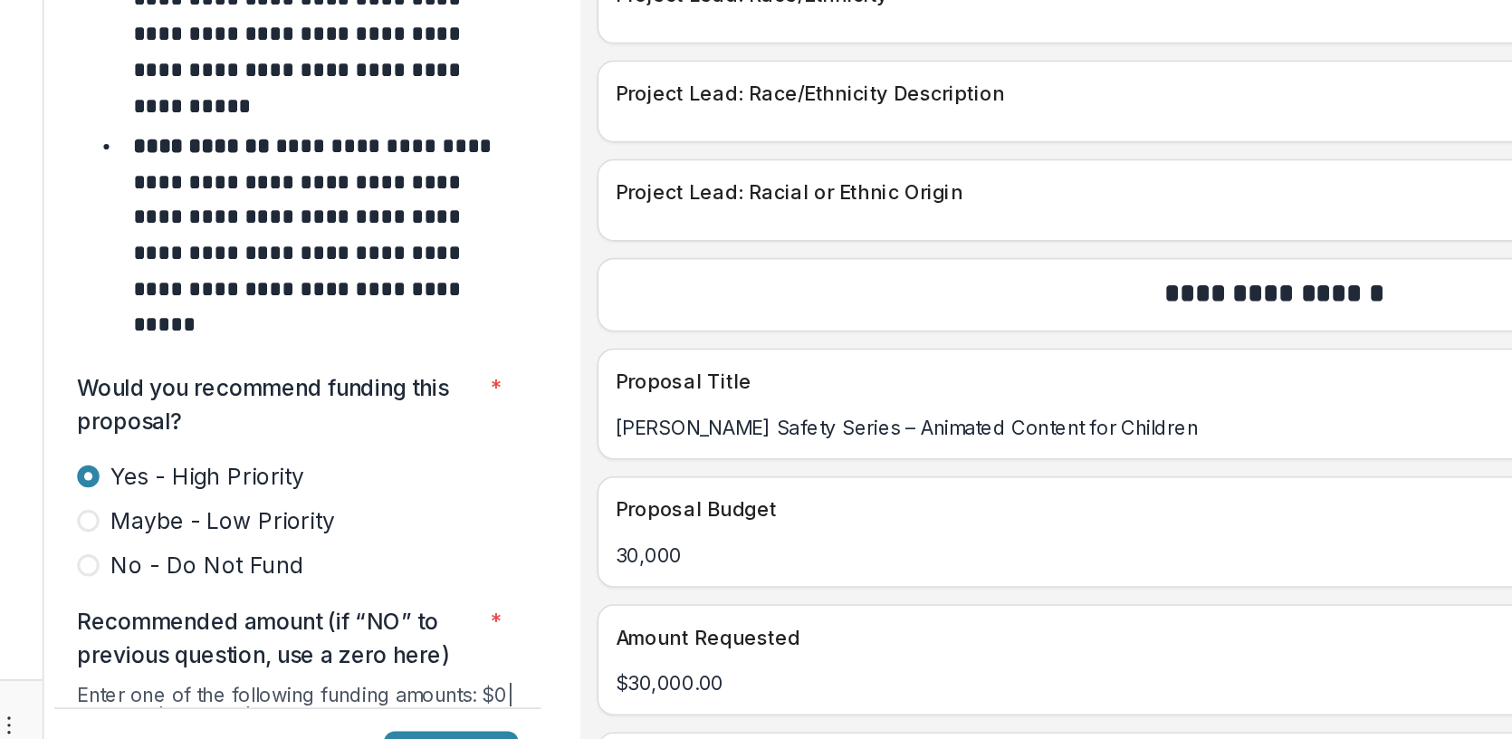
click at [454, 721] on input "Recommended amount (if “NO” to previous question, use a zero here) *" at bounding box center [392, 739] width 288 height 36
type input "*******"
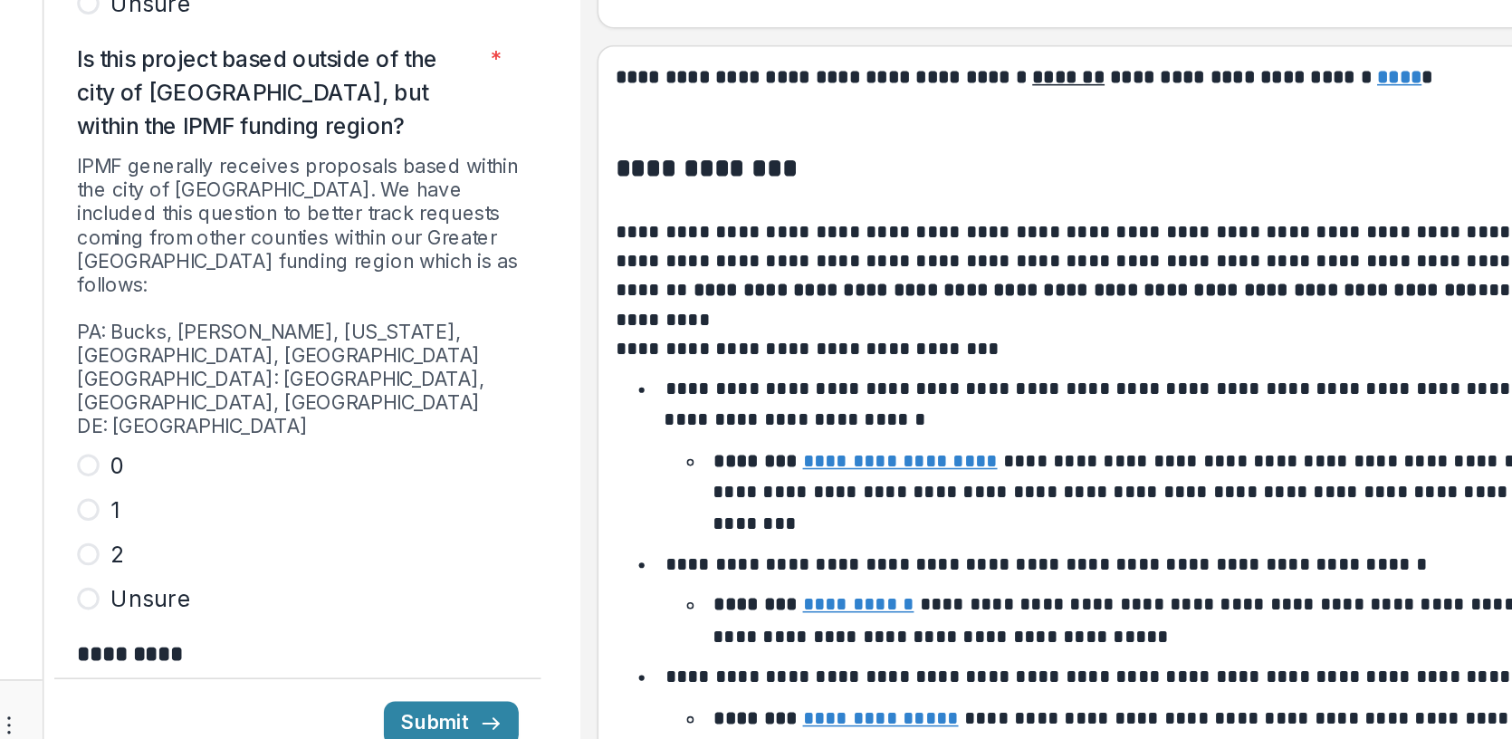
scroll to position [5045, 0]
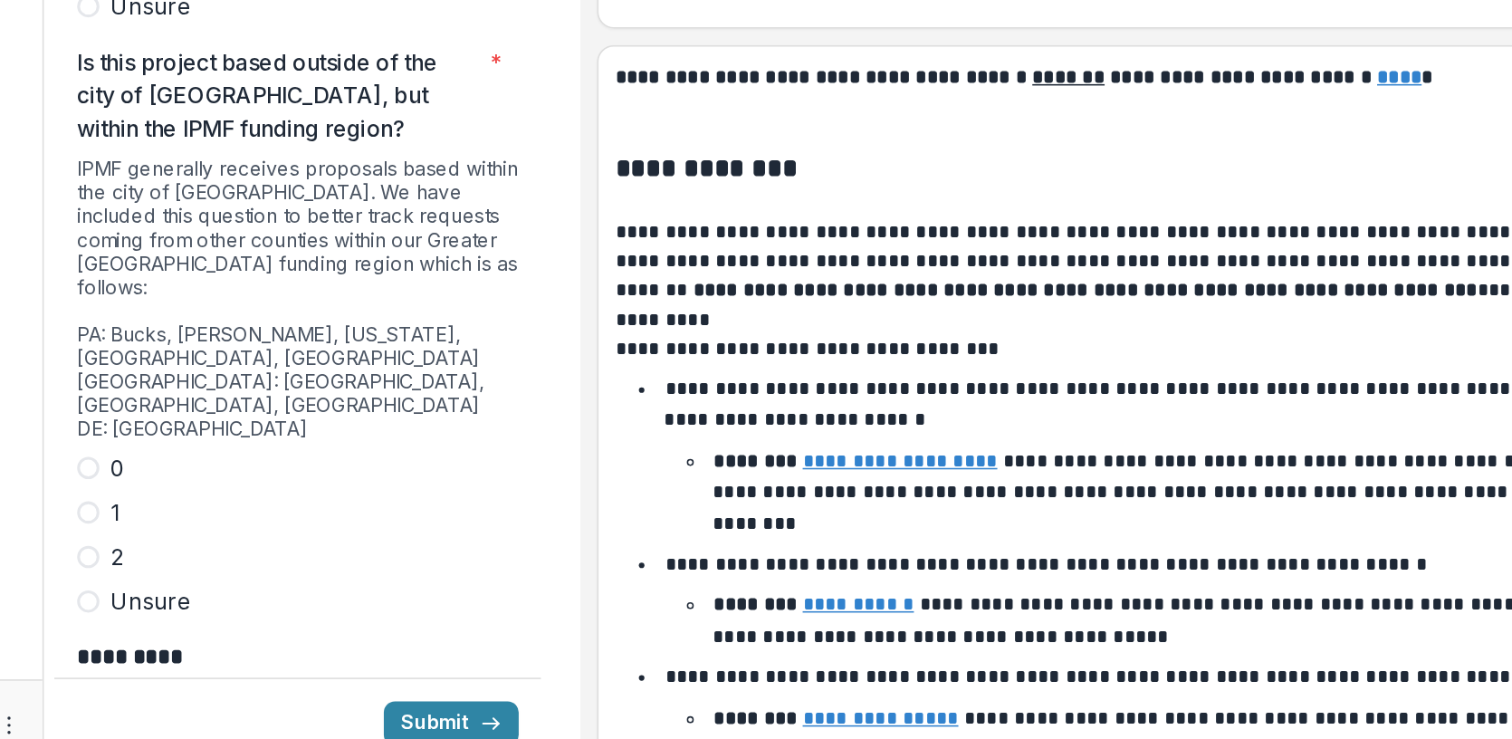
click at [254, 536] on span at bounding box center [255, 543] width 14 height 14
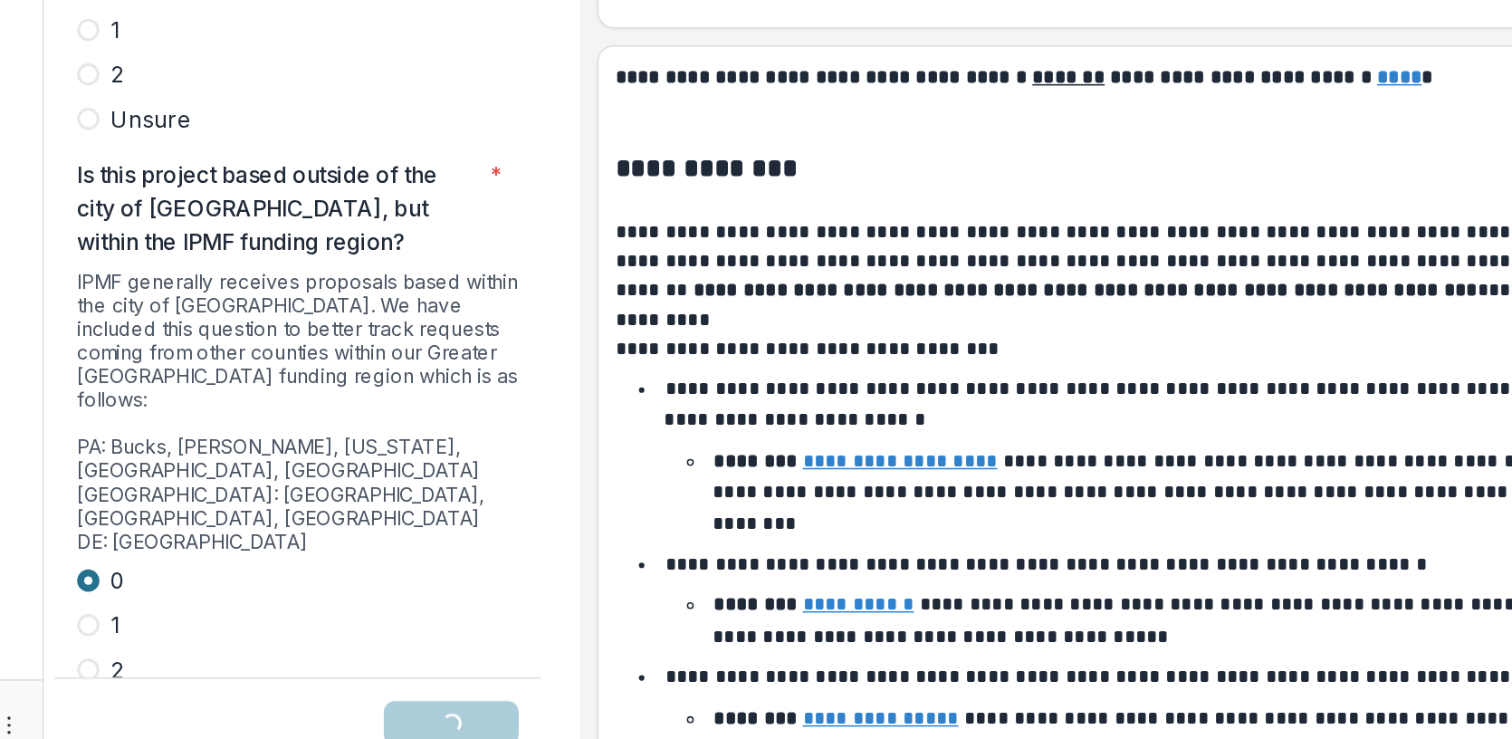
scroll to position [4657, 0]
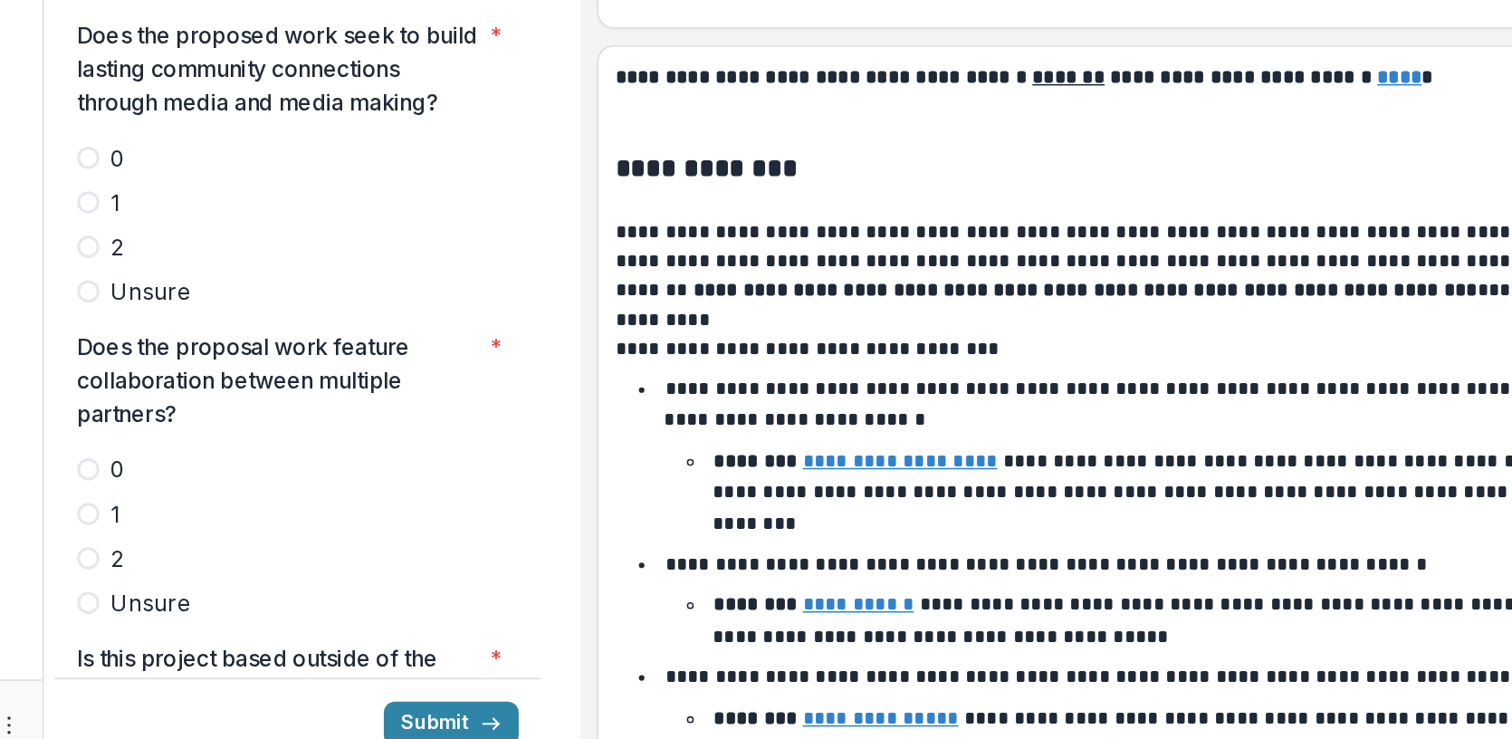
click at [253, 595] on span at bounding box center [255, 602] width 14 height 14
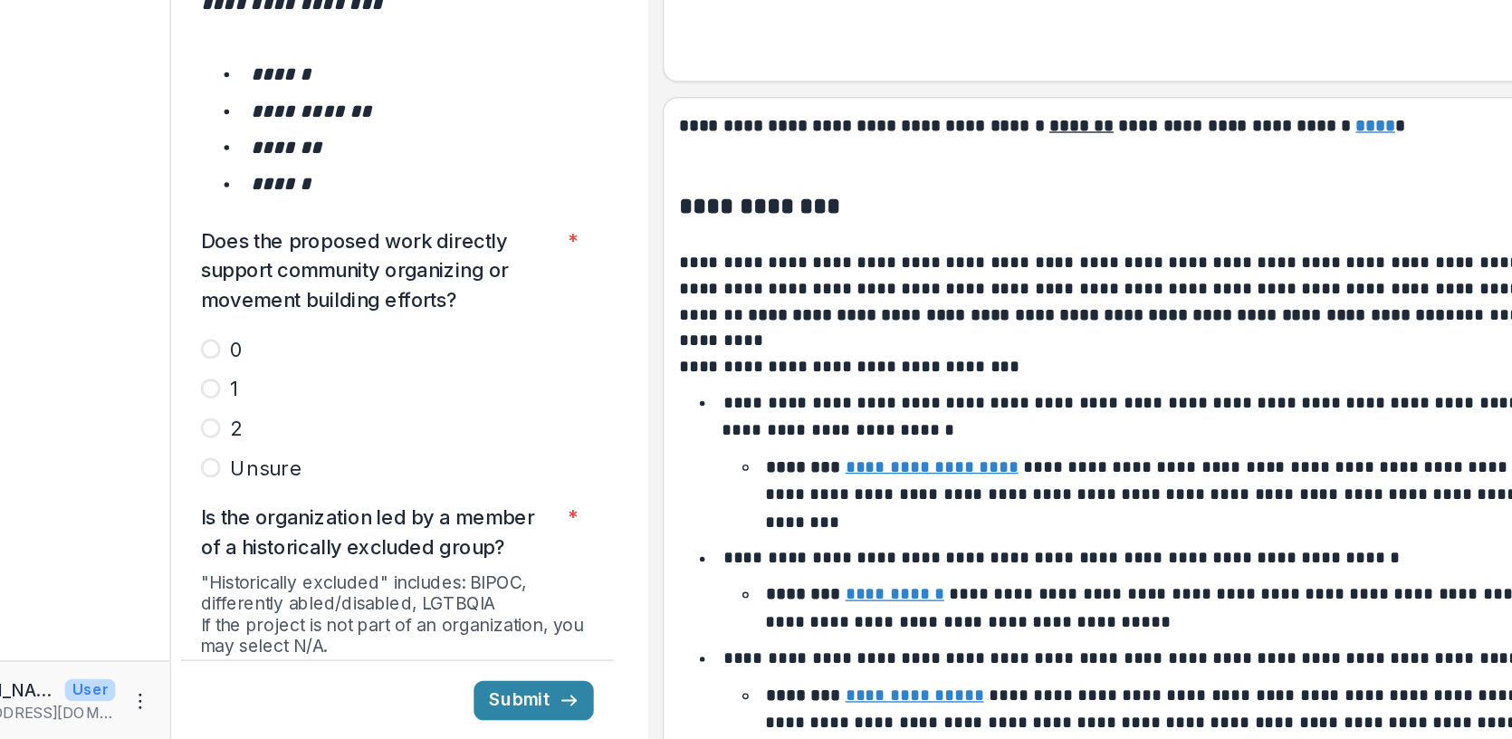
scroll to position [3063, 0]
click at [258, 503] on span at bounding box center [255, 510] width 14 height 14
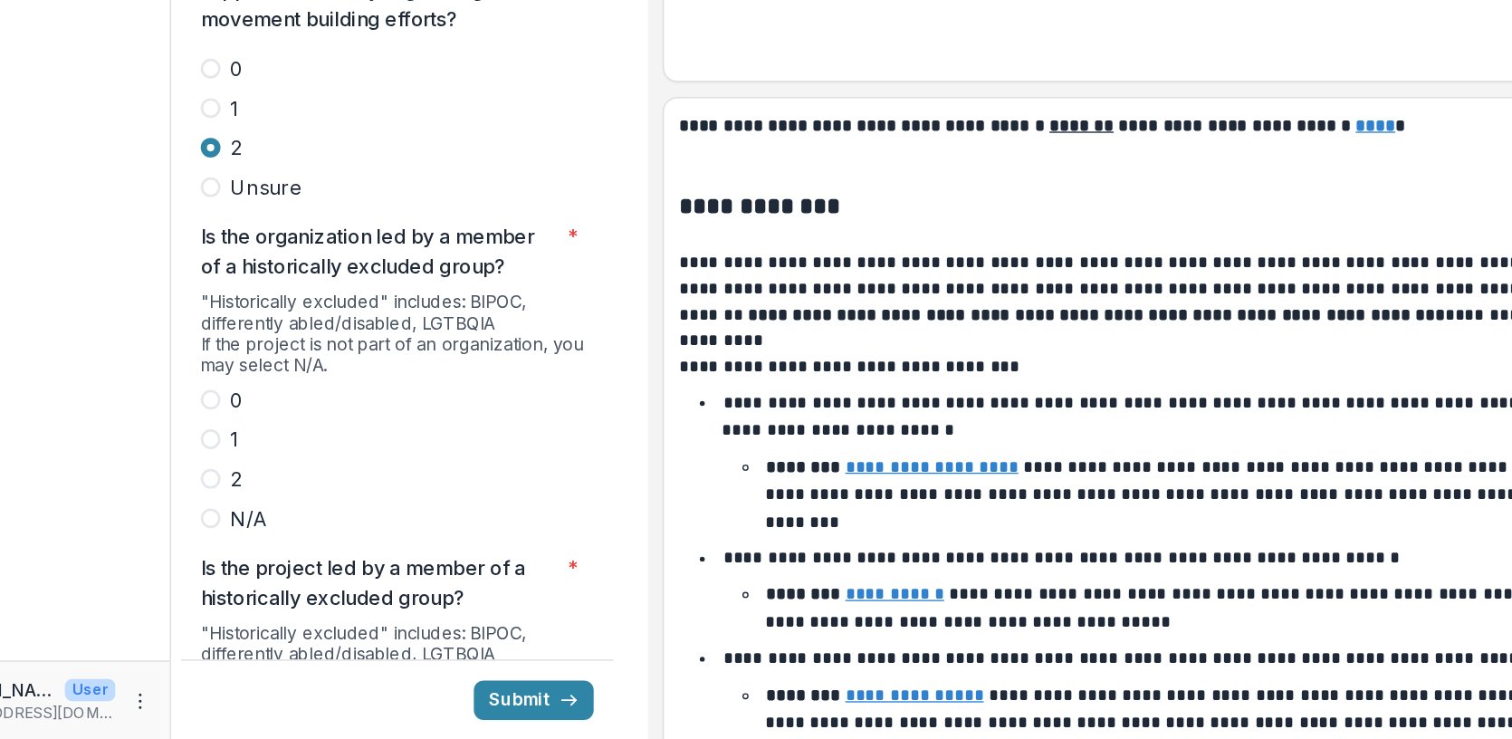
scroll to position [3270, 0]
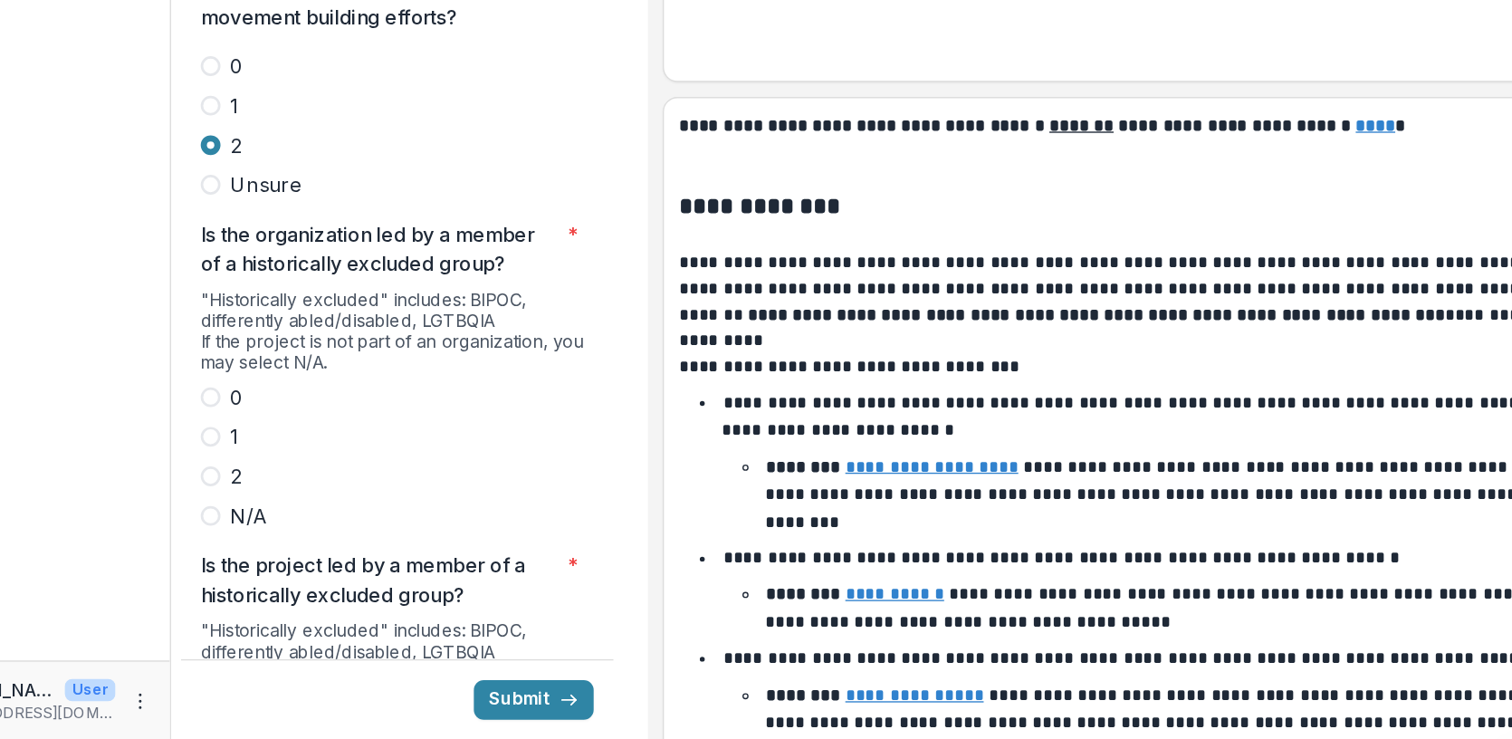
click at [252, 539] on span at bounding box center [255, 546] width 14 height 14
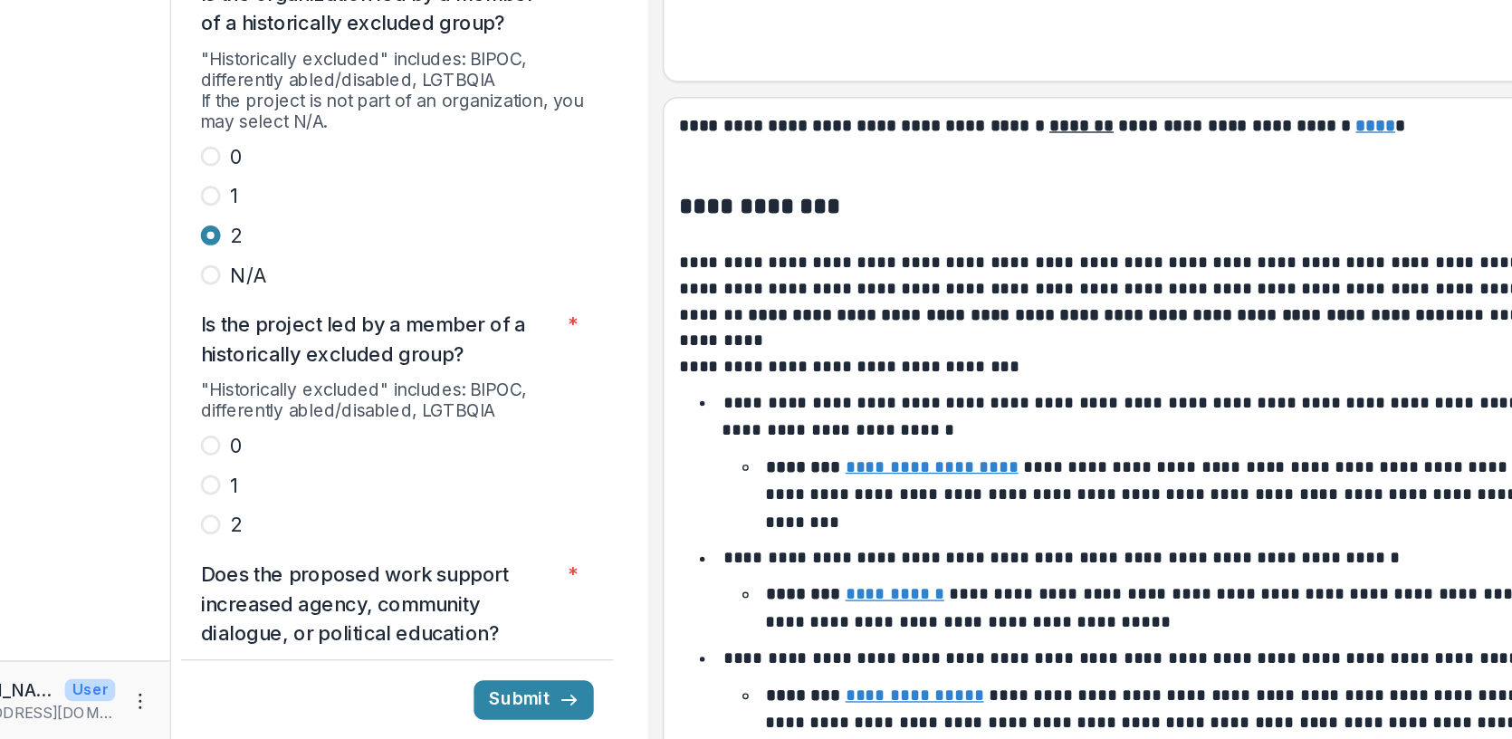
scroll to position [3452, 0]
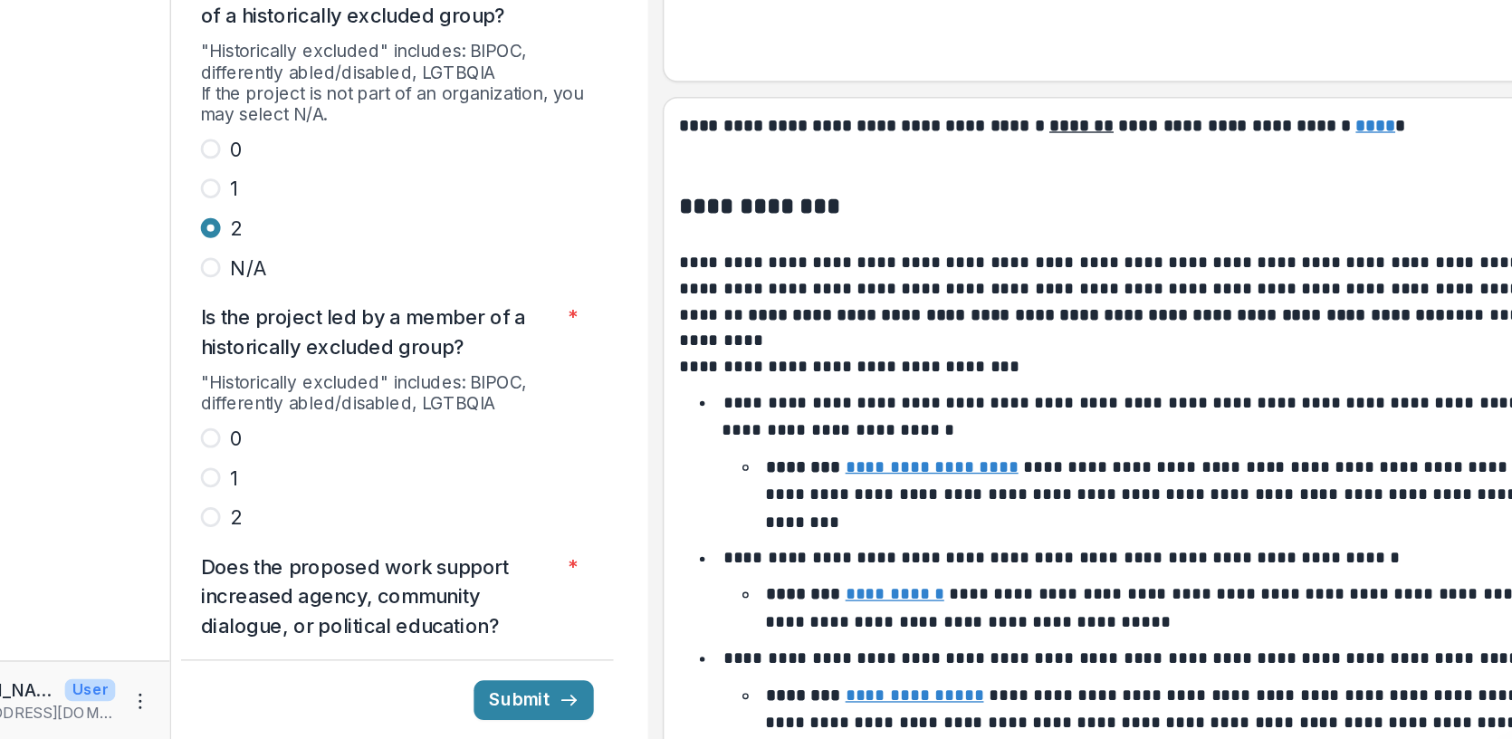
click at [259, 569] on span at bounding box center [255, 576] width 14 height 14
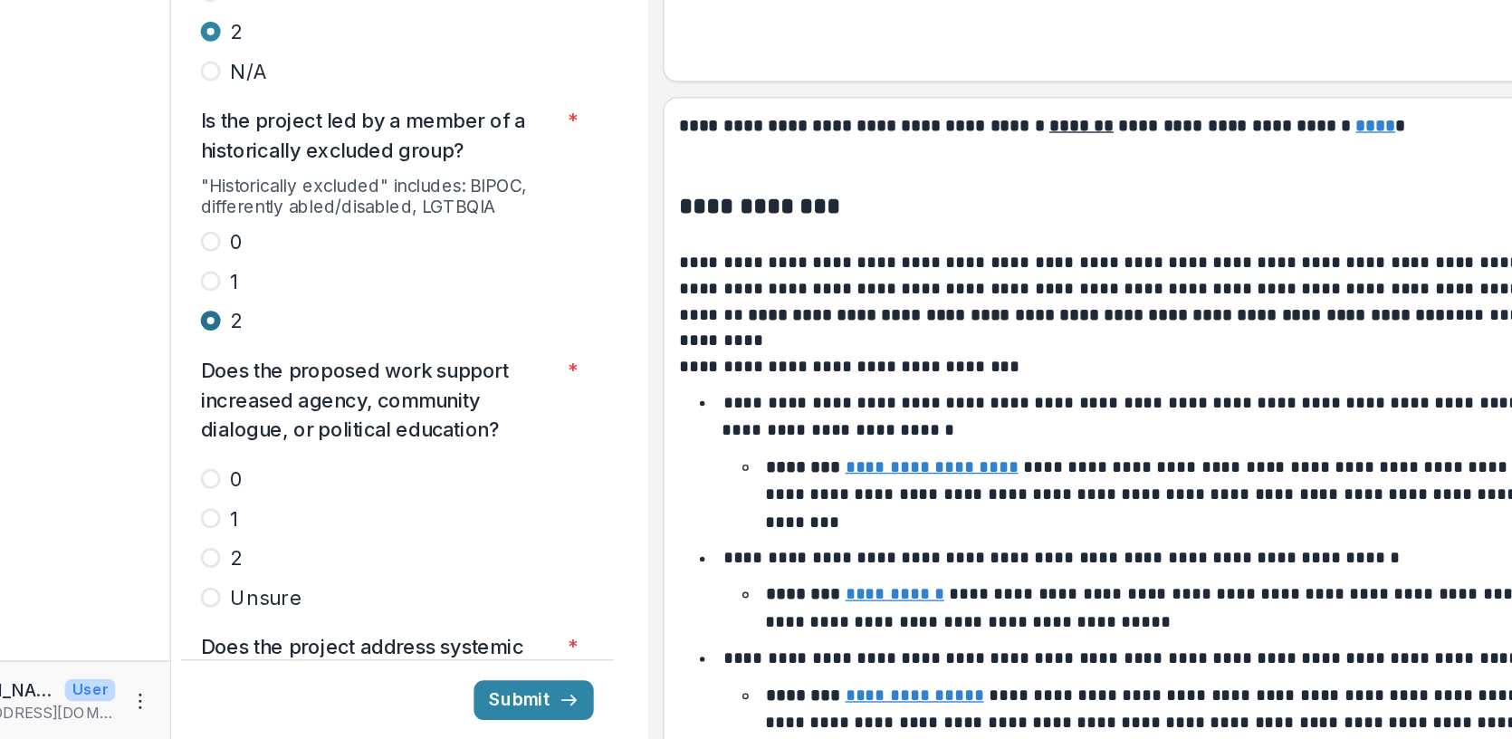
scroll to position [3597, 0]
click at [259, 597] on span at bounding box center [255, 604] width 14 height 14
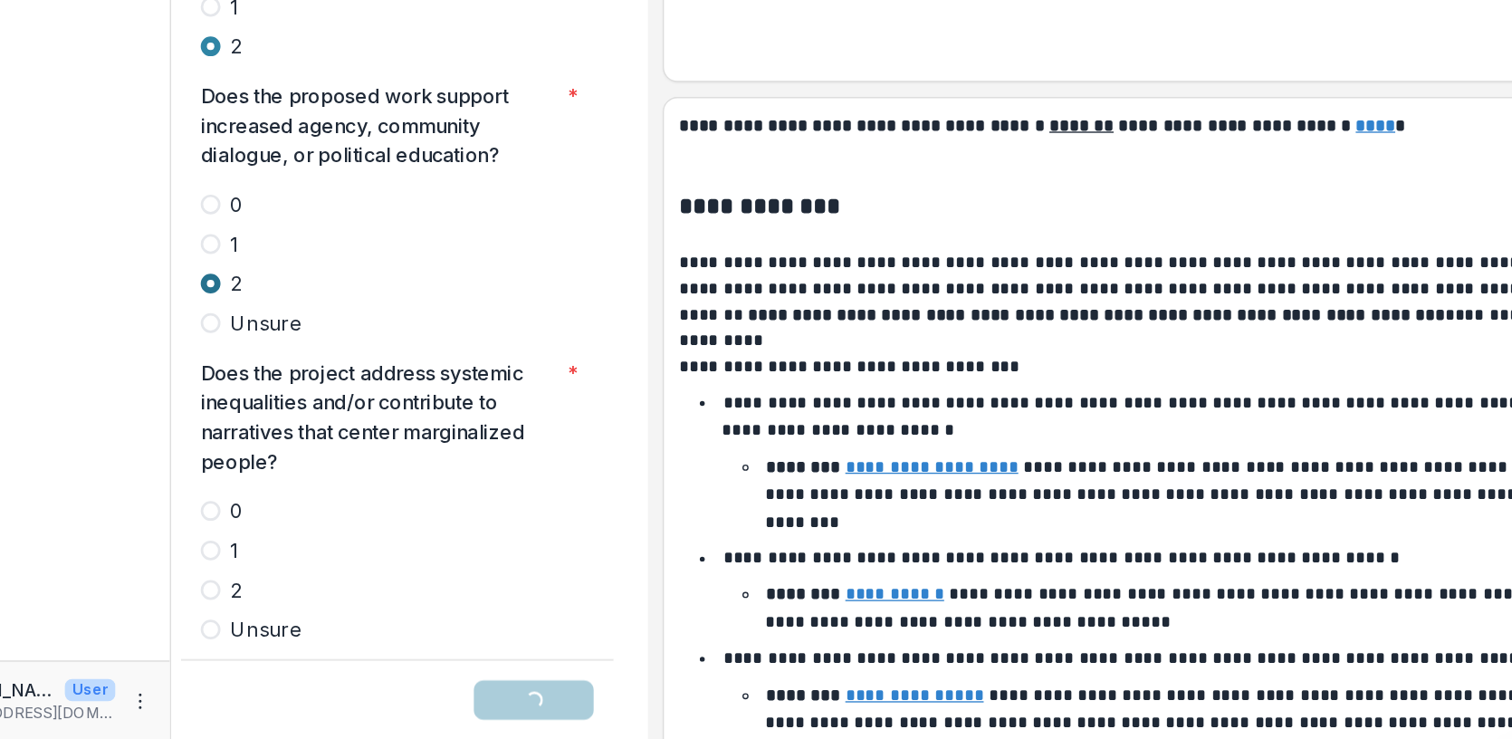
scroll to position [3802, 0]
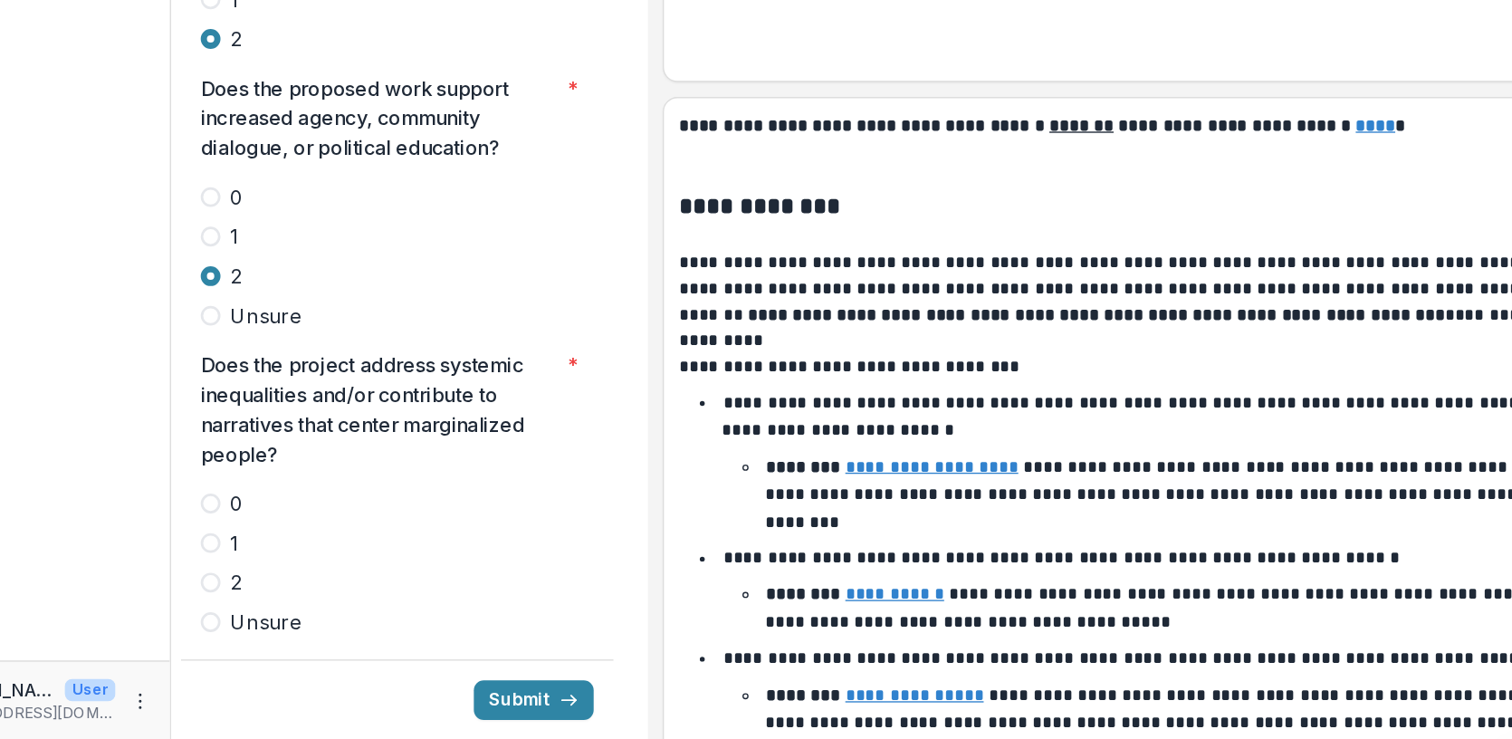
click at [259, 617] on span at bounding box center [255, 624] width 14 height 14
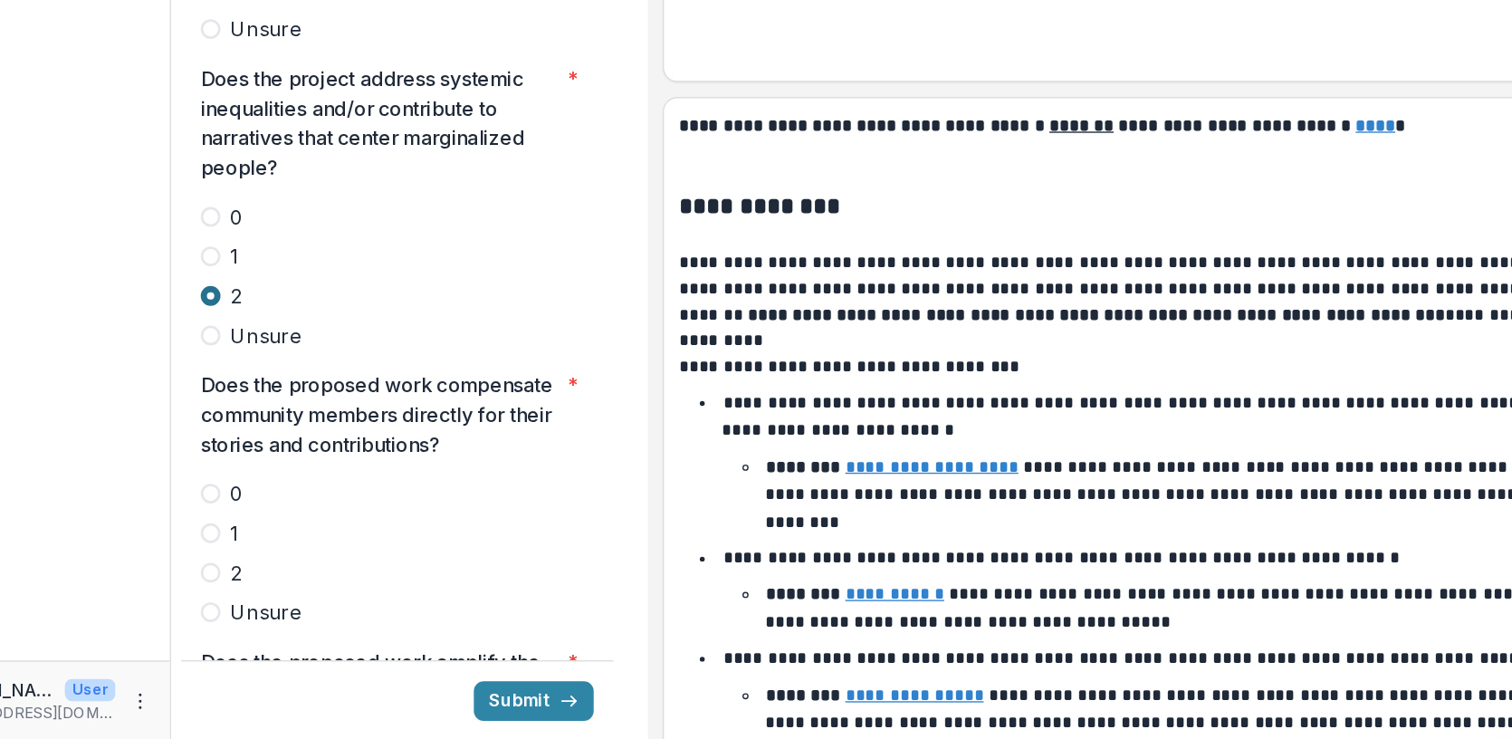
scroll to position [4033, 0]
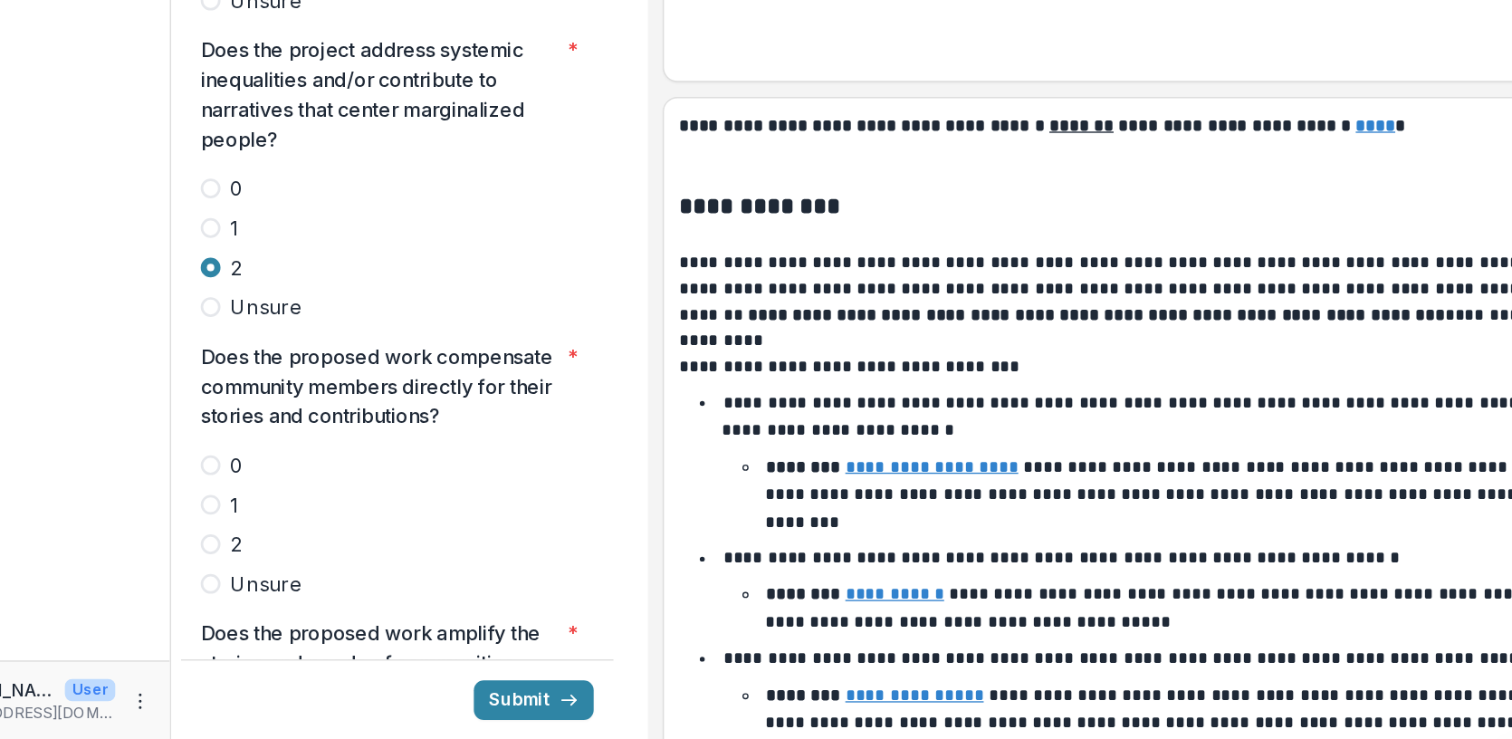
click at [260, 588] on span at bounding box center [255, 595] width 14 height 14
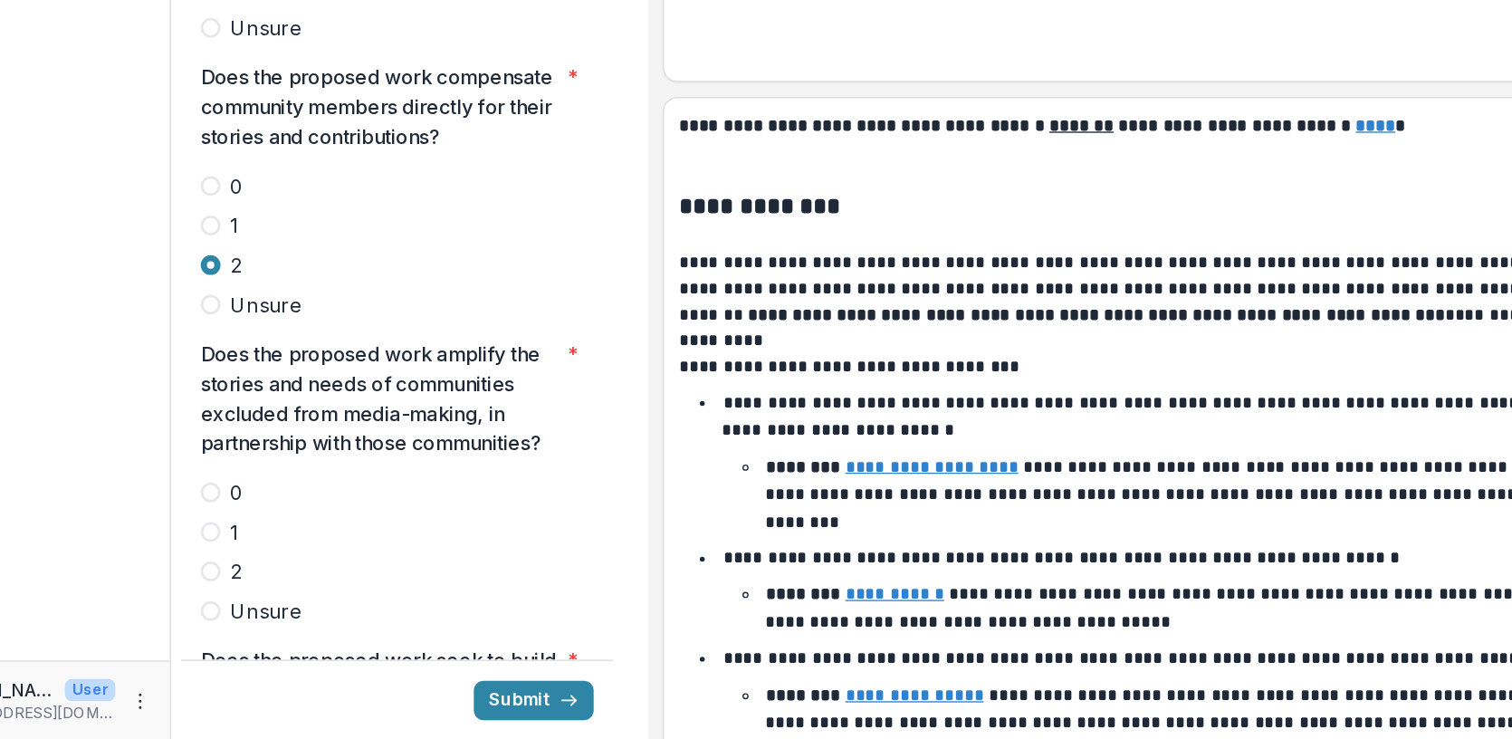
click at [257, 608] on span at bounding box center [255, 615] width 14 height 14
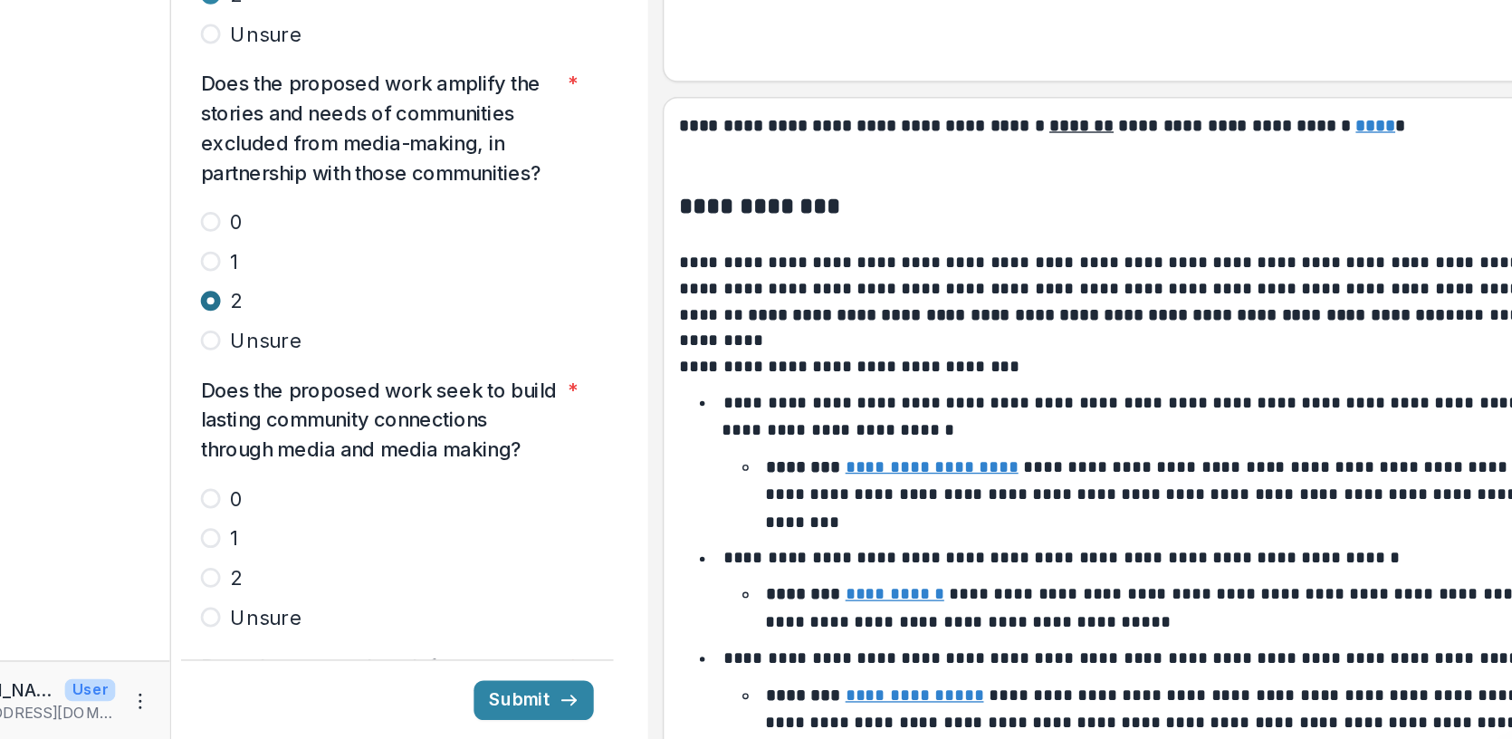
scroll to position [4459, 0]
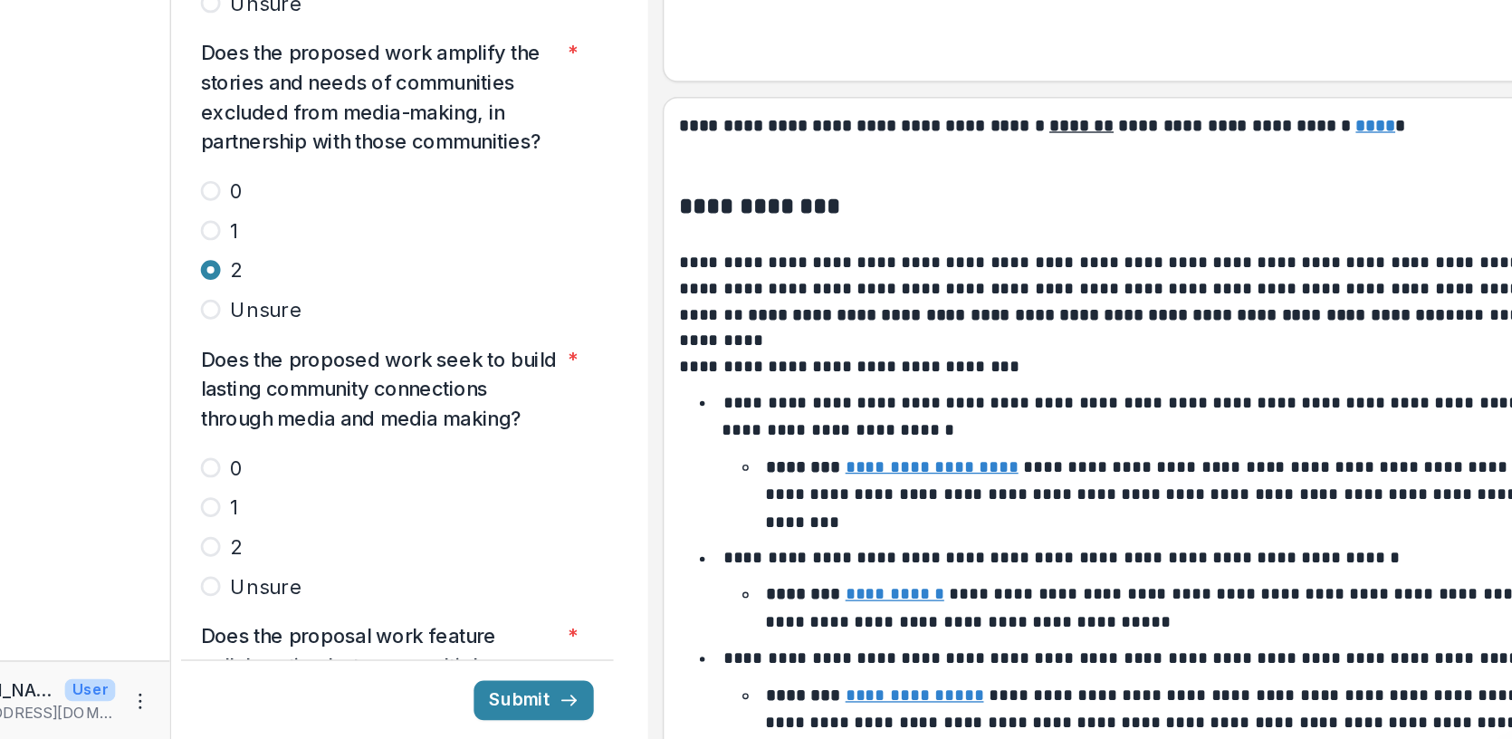
click at [259, 590] on span at bounding box center [255, 597] width 14 height 14
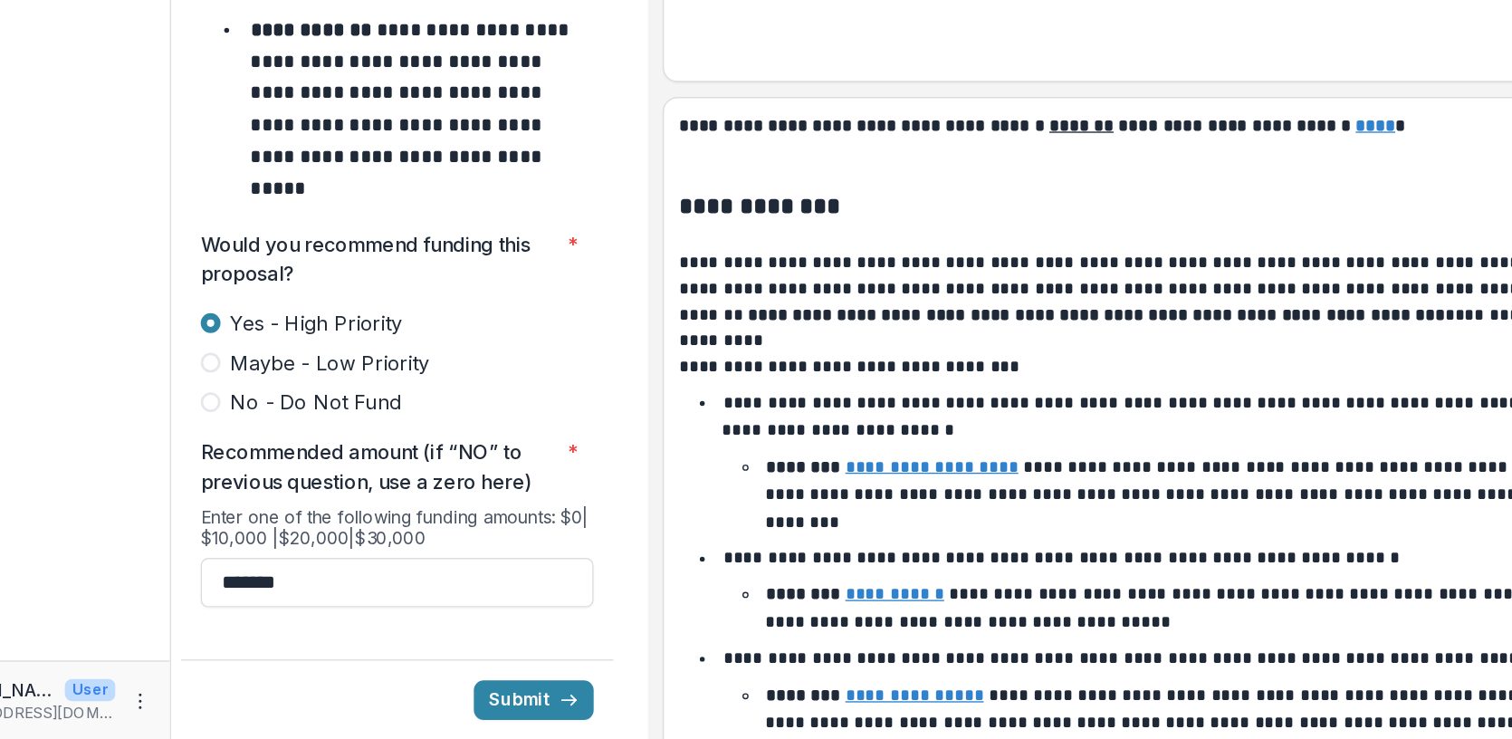
scroll to position [7753, 0]
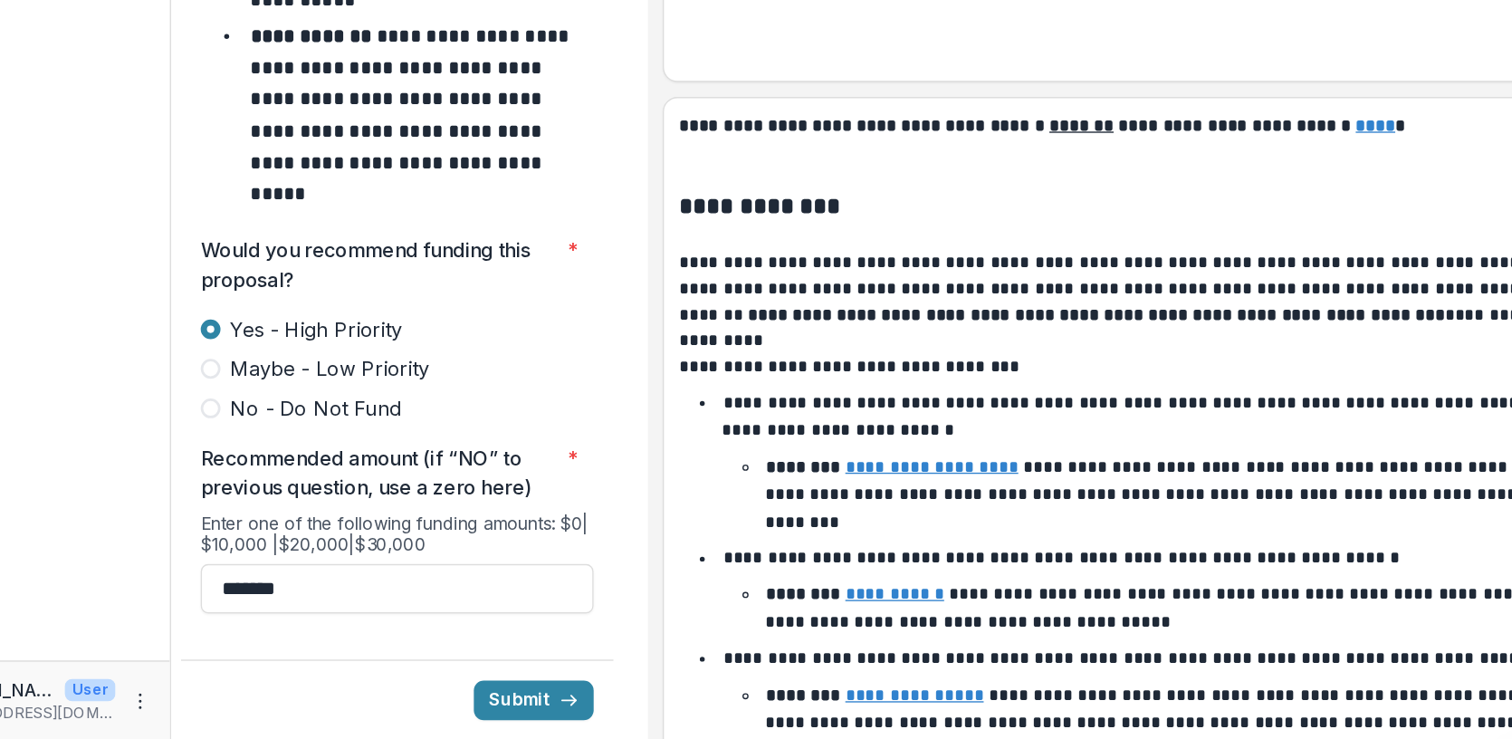
click at [254, 460] on span at bounding box center [255, 467] width 14 height 14
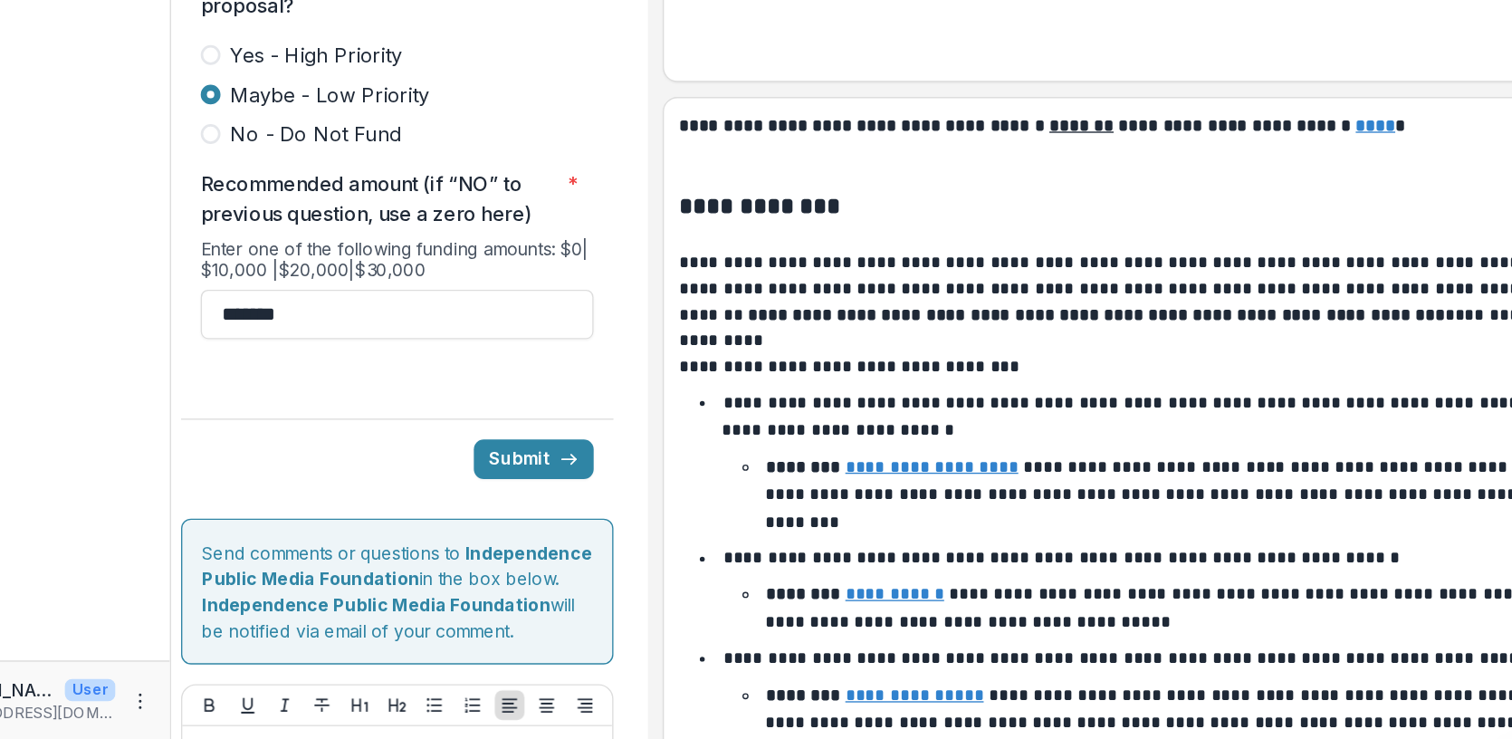
scroll to position [7981, 0]
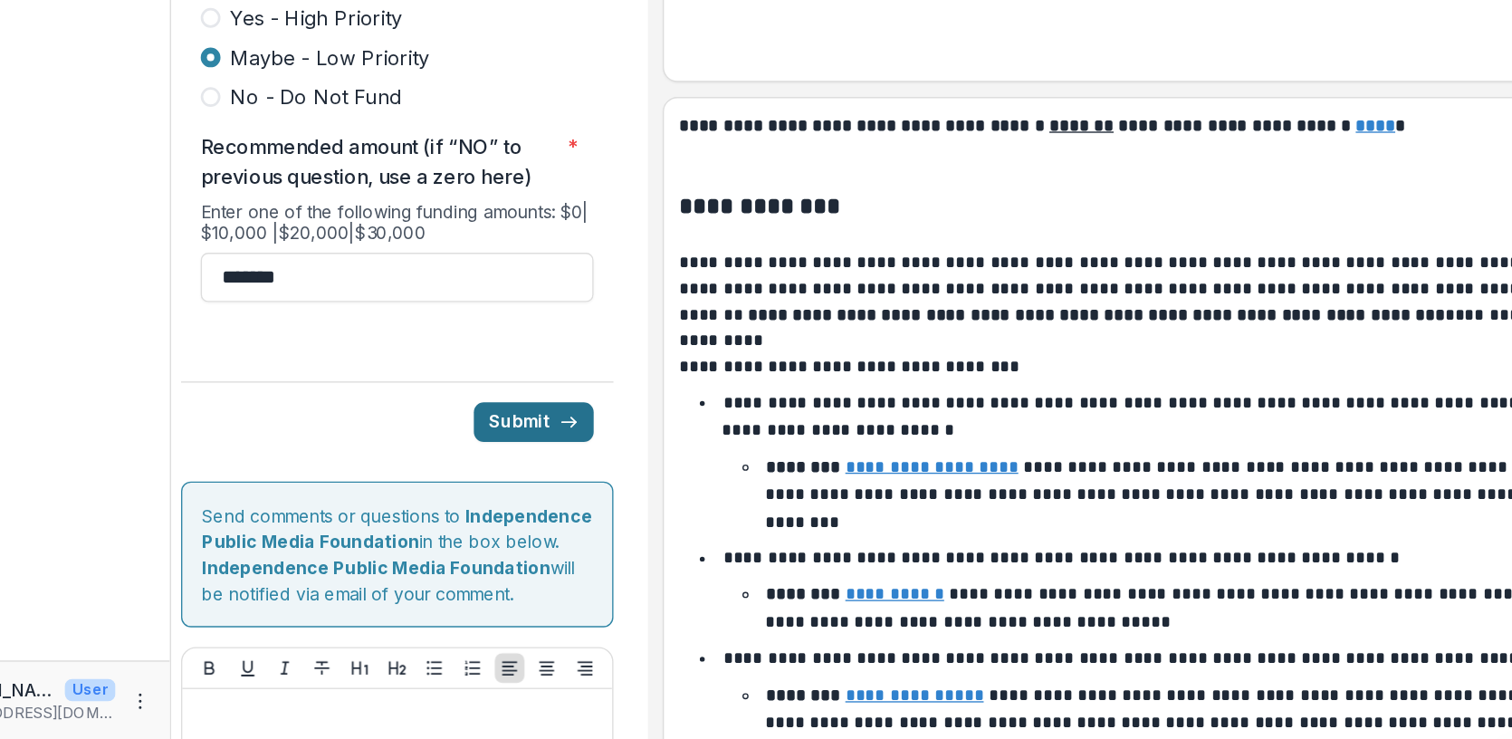
click at [480, 492] on button "Submit" at bounding box center [492, 506] width 88 height 29
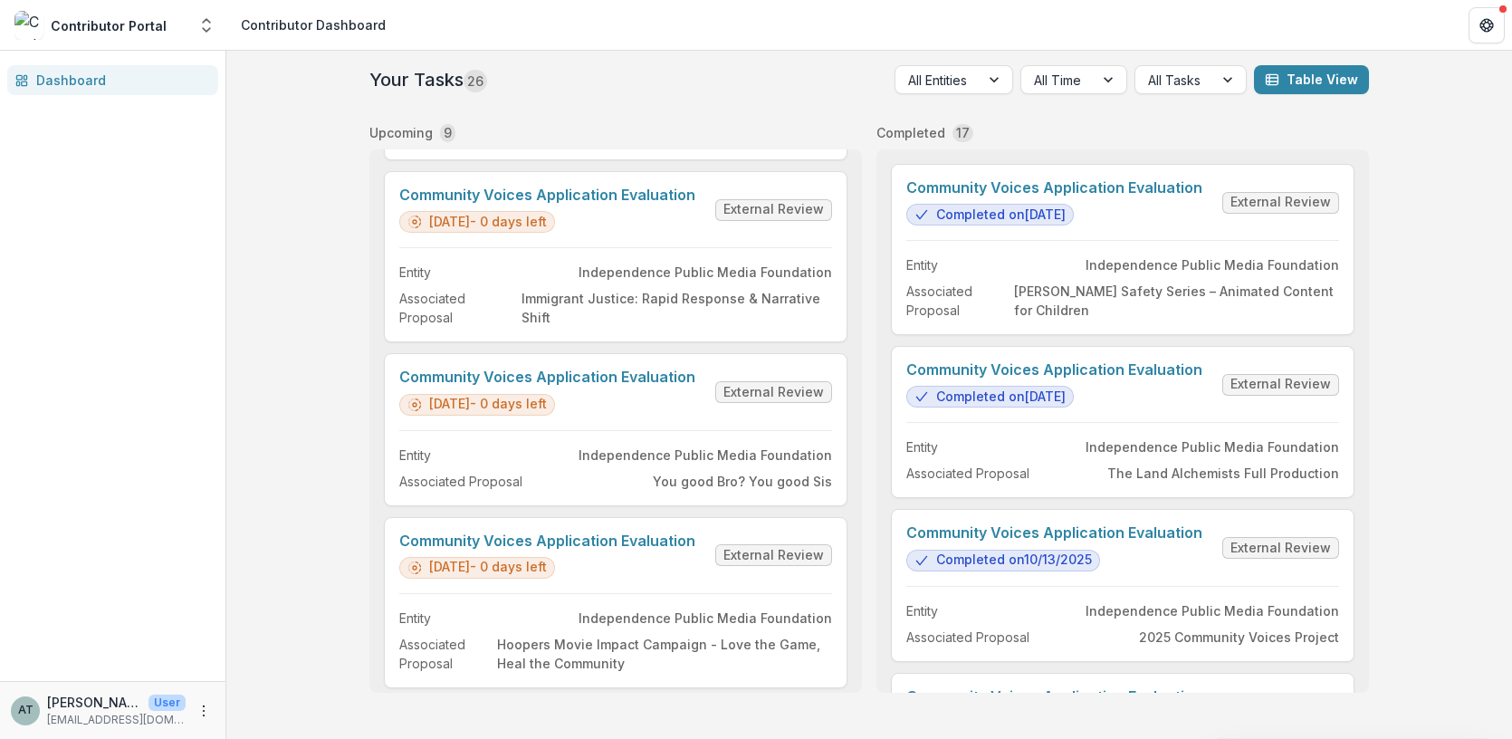
scroll to position [1034, 0]
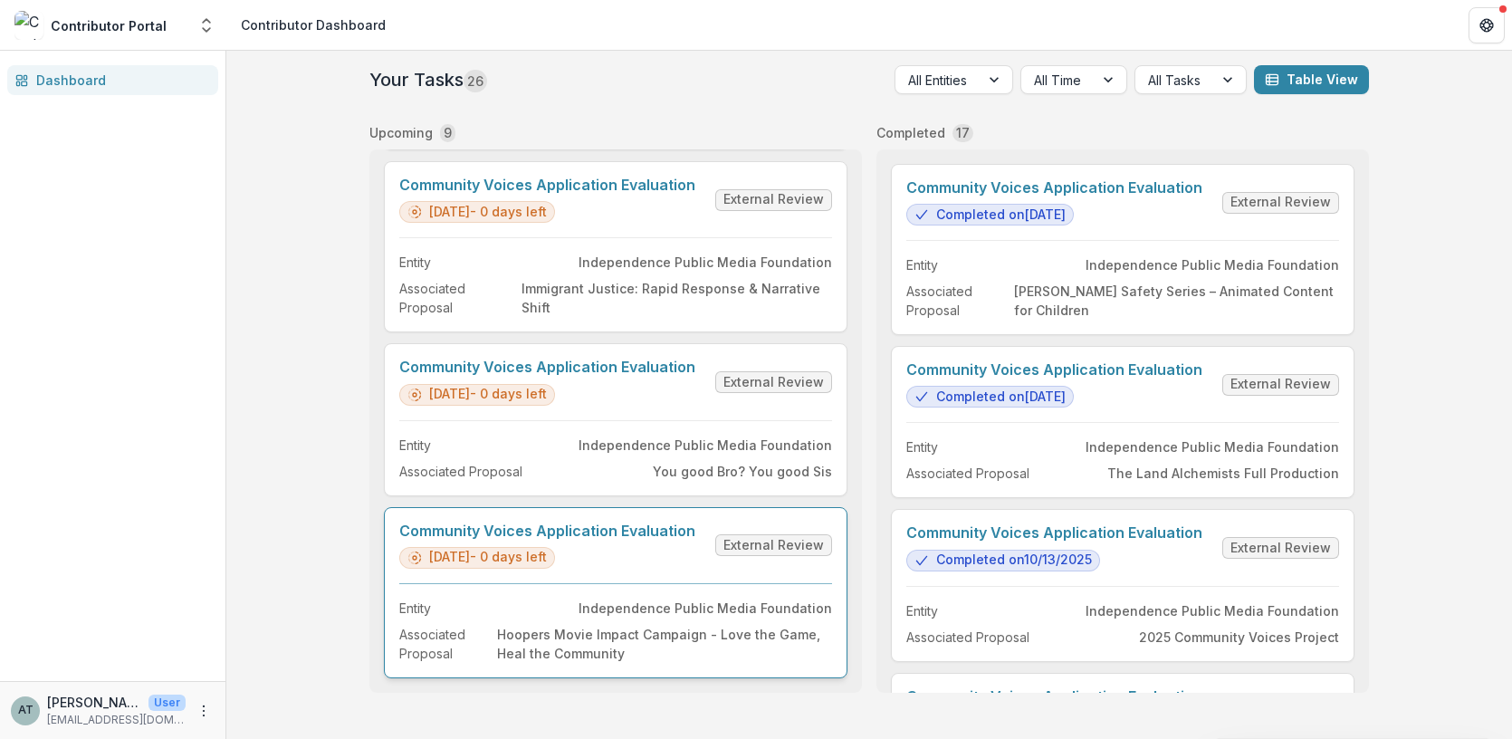
click at [624, 540] on link "Community Voices Application Evaluation" at bounding box center [547, 530] width 296 height 17
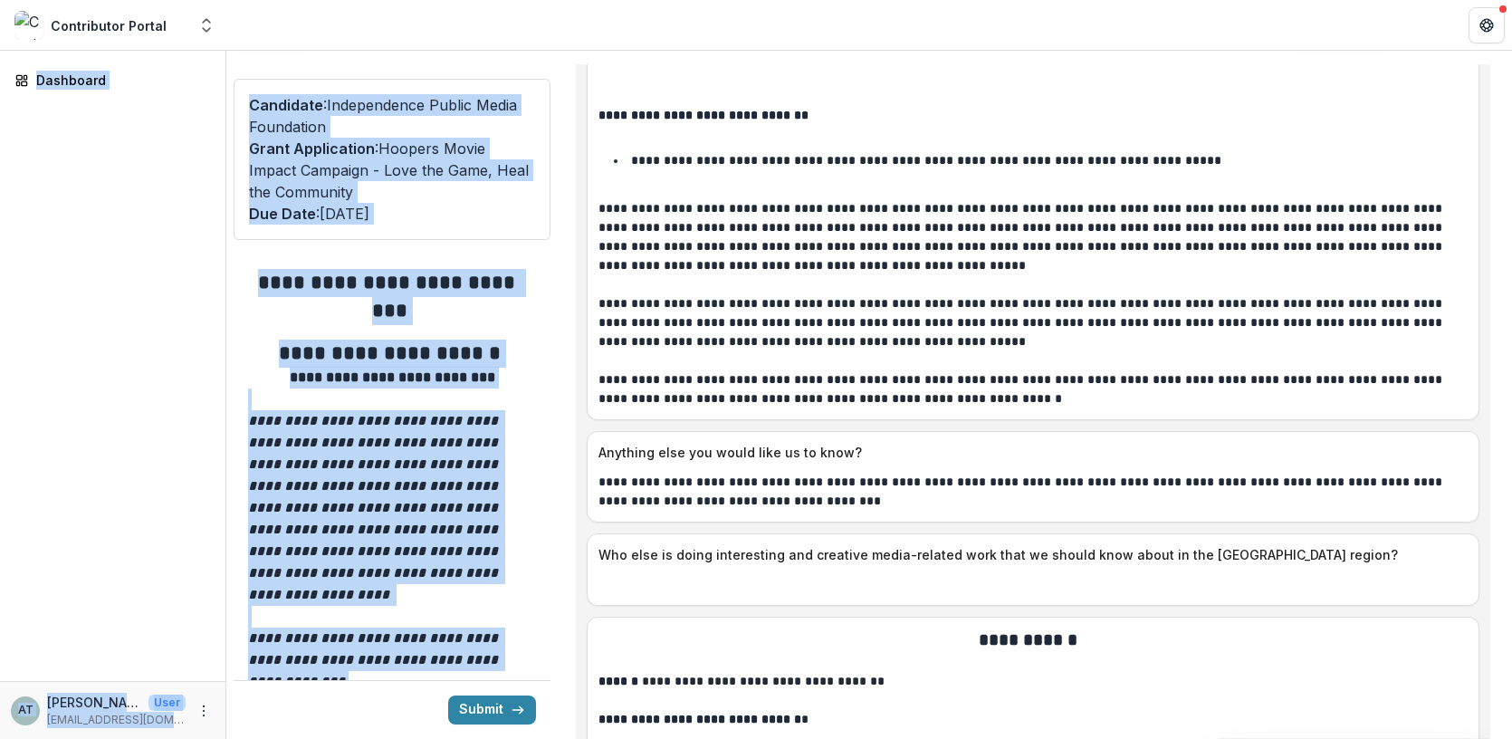
scroll to position [10688, 0]
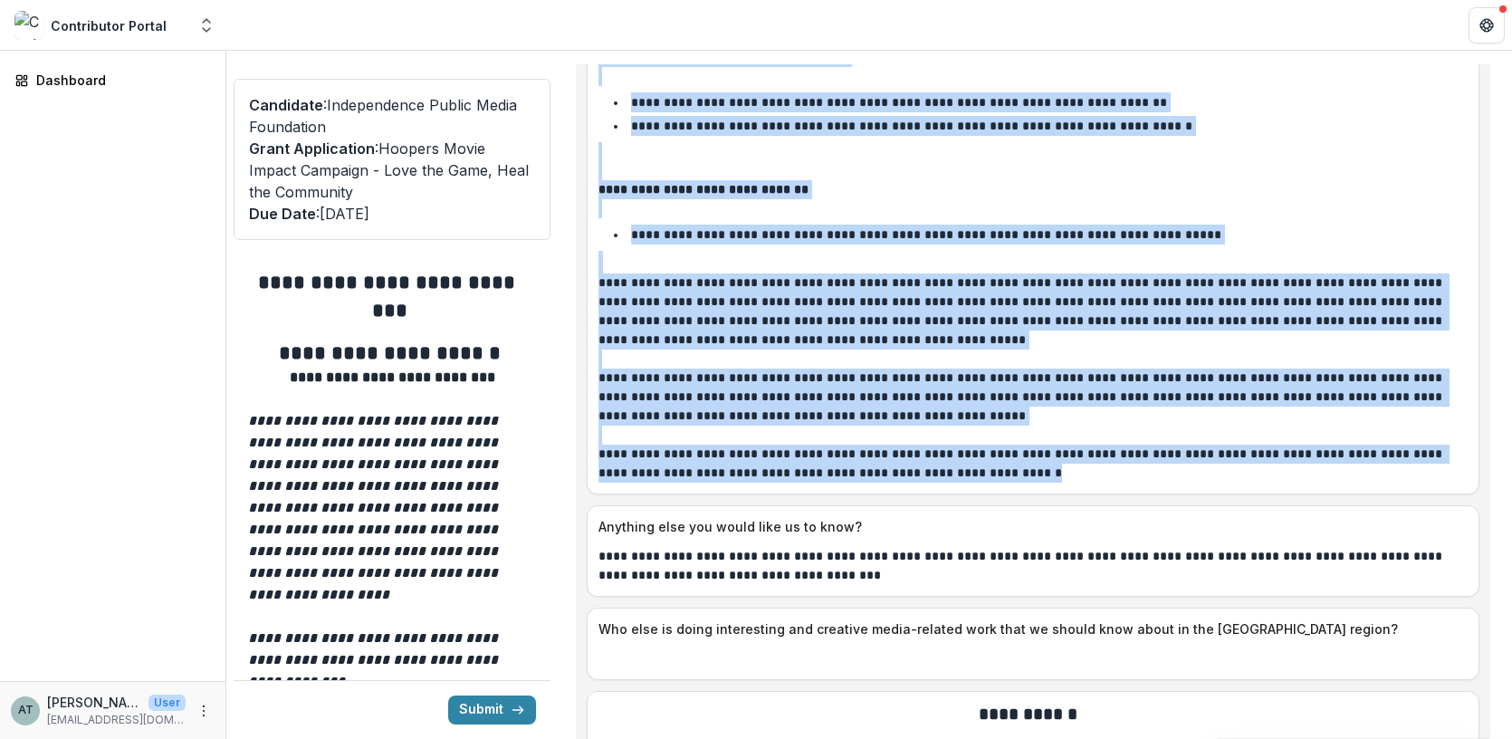
drag, startPoint x: 597, startPoint y: 355, endPoint x: 1004, endPoint y: 415, distance: 410.8
copy div "**********"
